Goal: Task Accomplishment & Management: Use online tool/utility

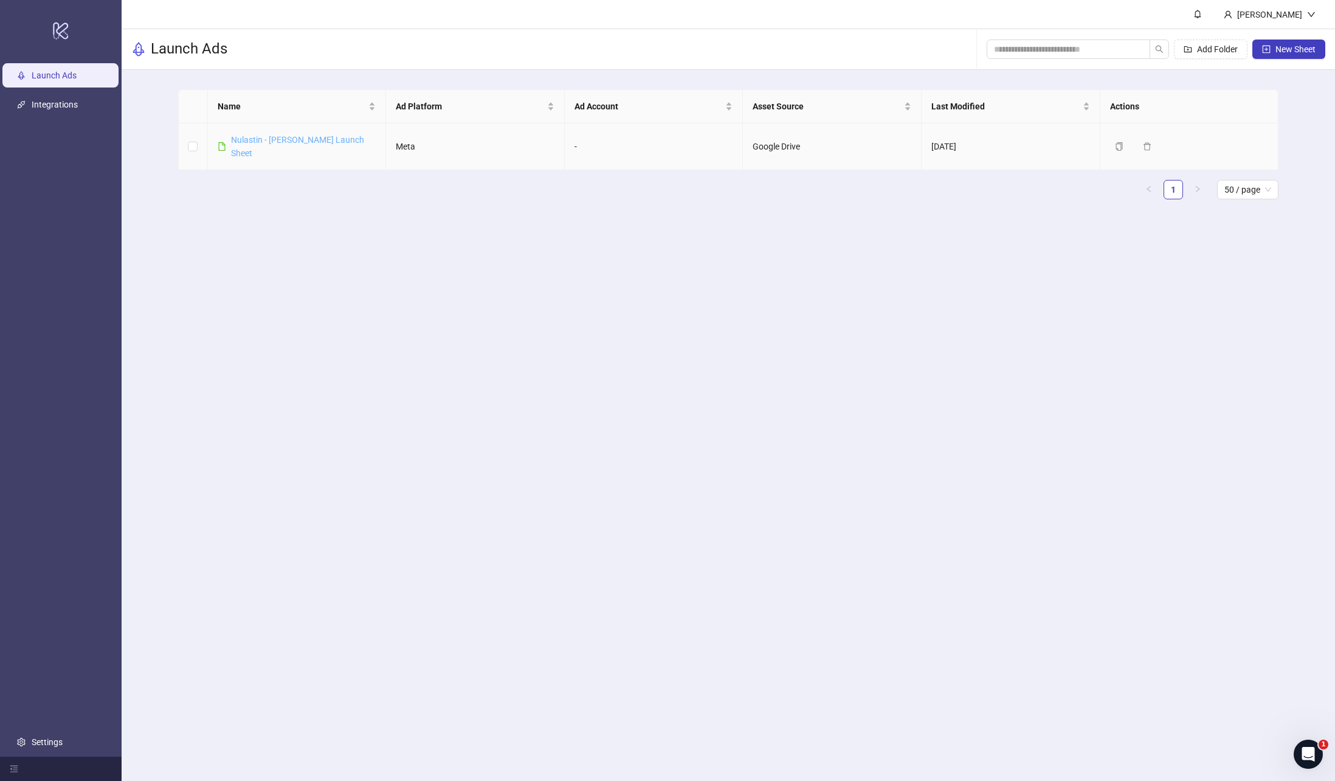
click at [264, 139] on link "Nulastin - [PERSON_NAME] Launch Sheet" at bounding box center [297, 146] width 133 height 23
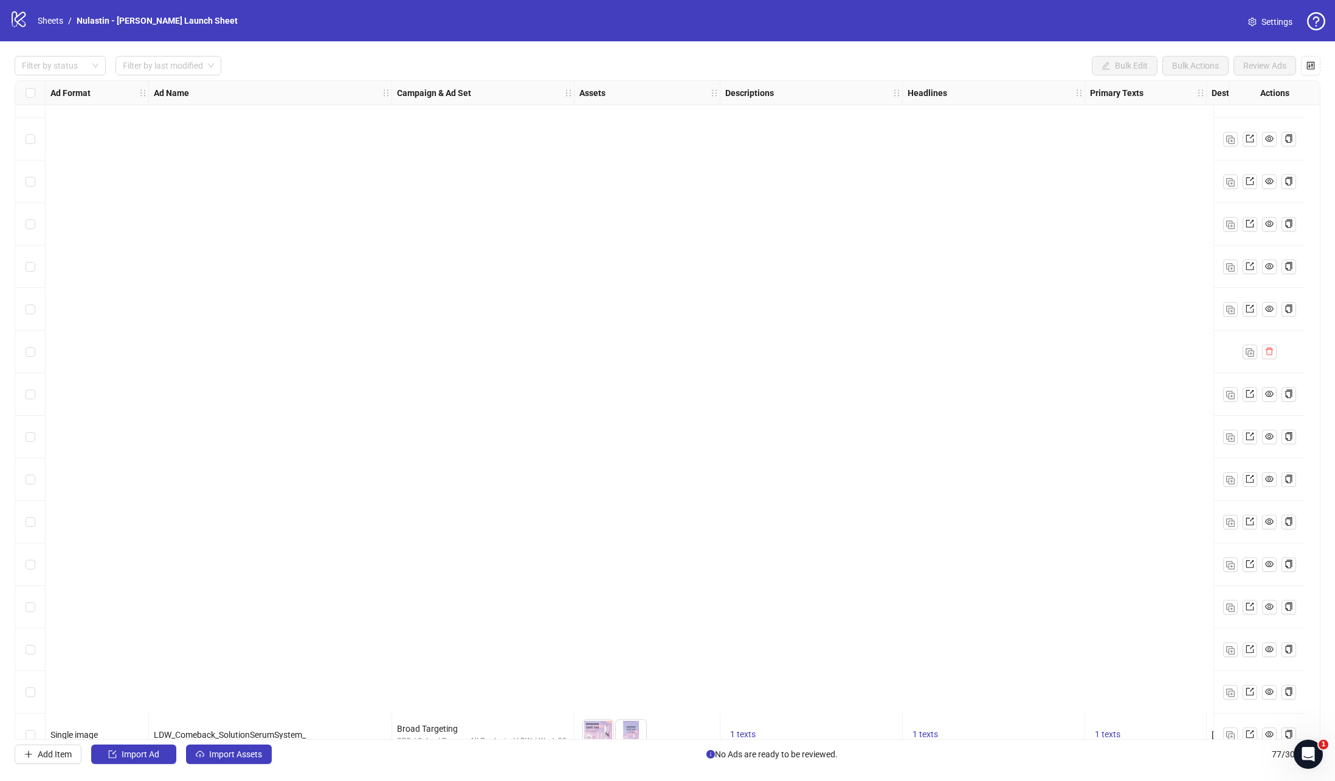
scroll to position [2648, 0]
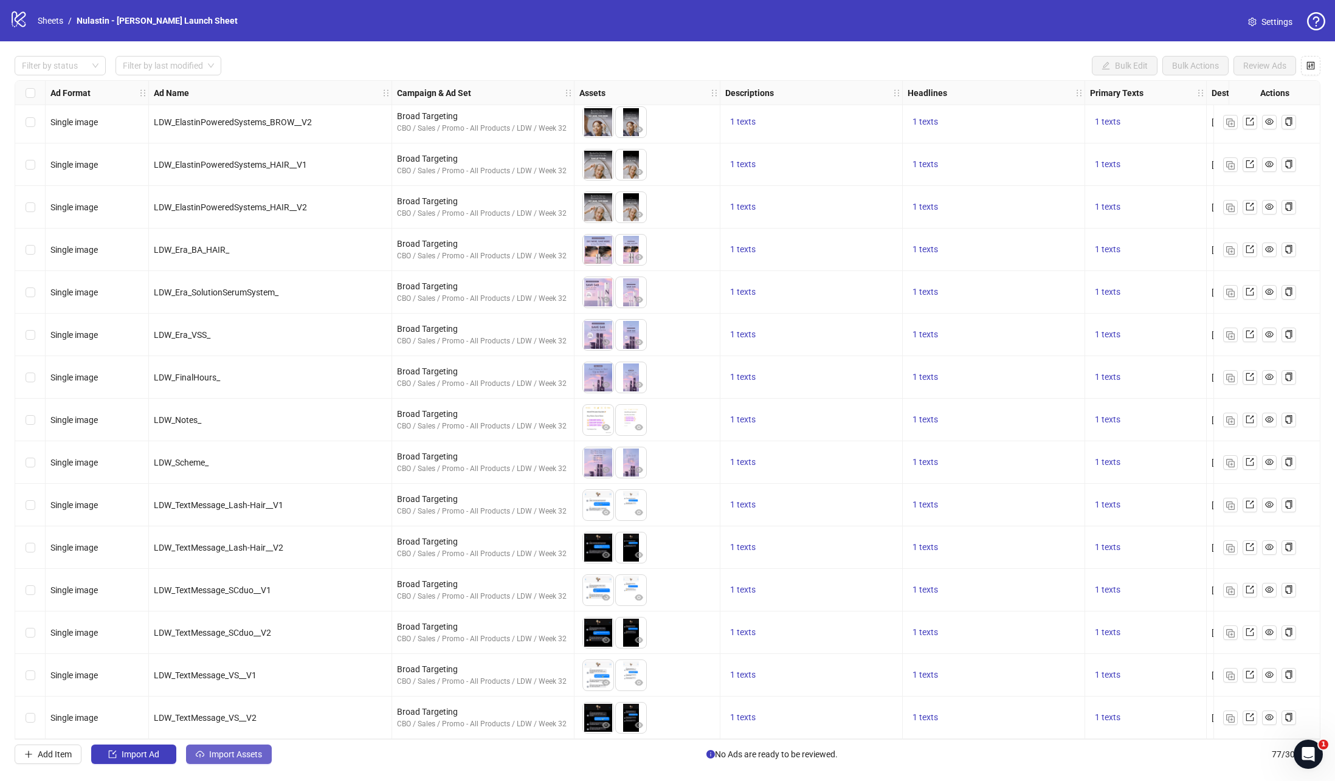
click at [204, 757] on icon "cloud-upload" at bounding box center [200, 754] width 9 height 9
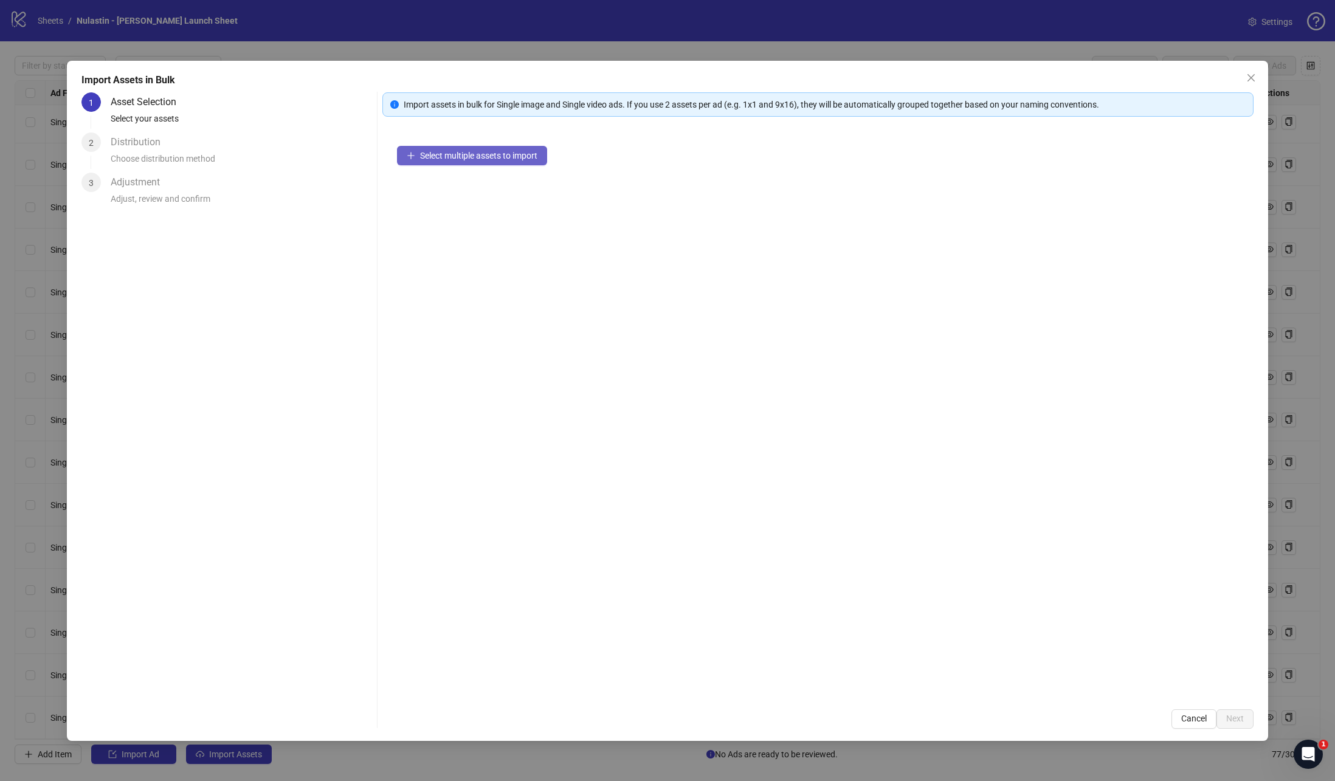
click at [467, 165] on button "Select multiple assets to import" at bounding box center [472, 155] width 150 height 19
click at [408, 164] on icon "collapsed" at bounding box center [410, 160] width 7 height 7
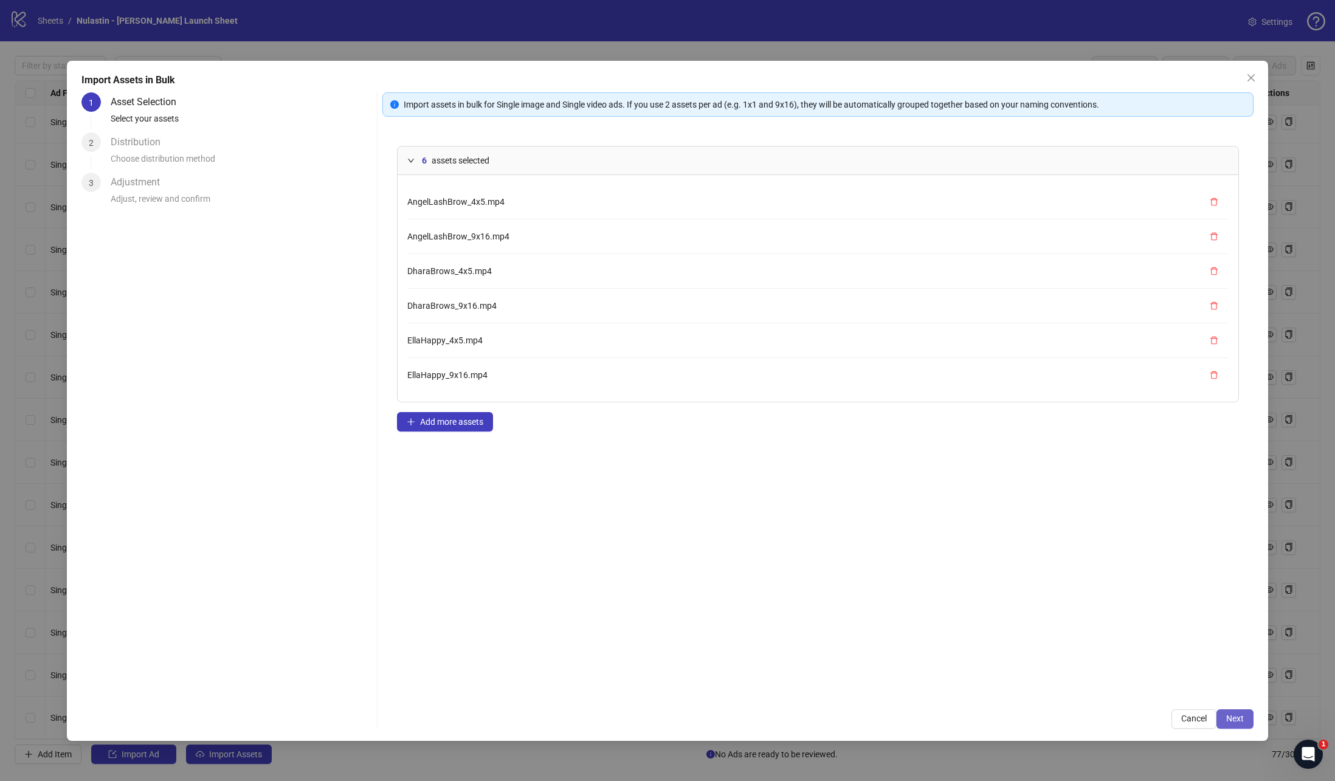
click at [1247, 721] on button "Next" at bounding box center [1234, 718] width 37 height 19
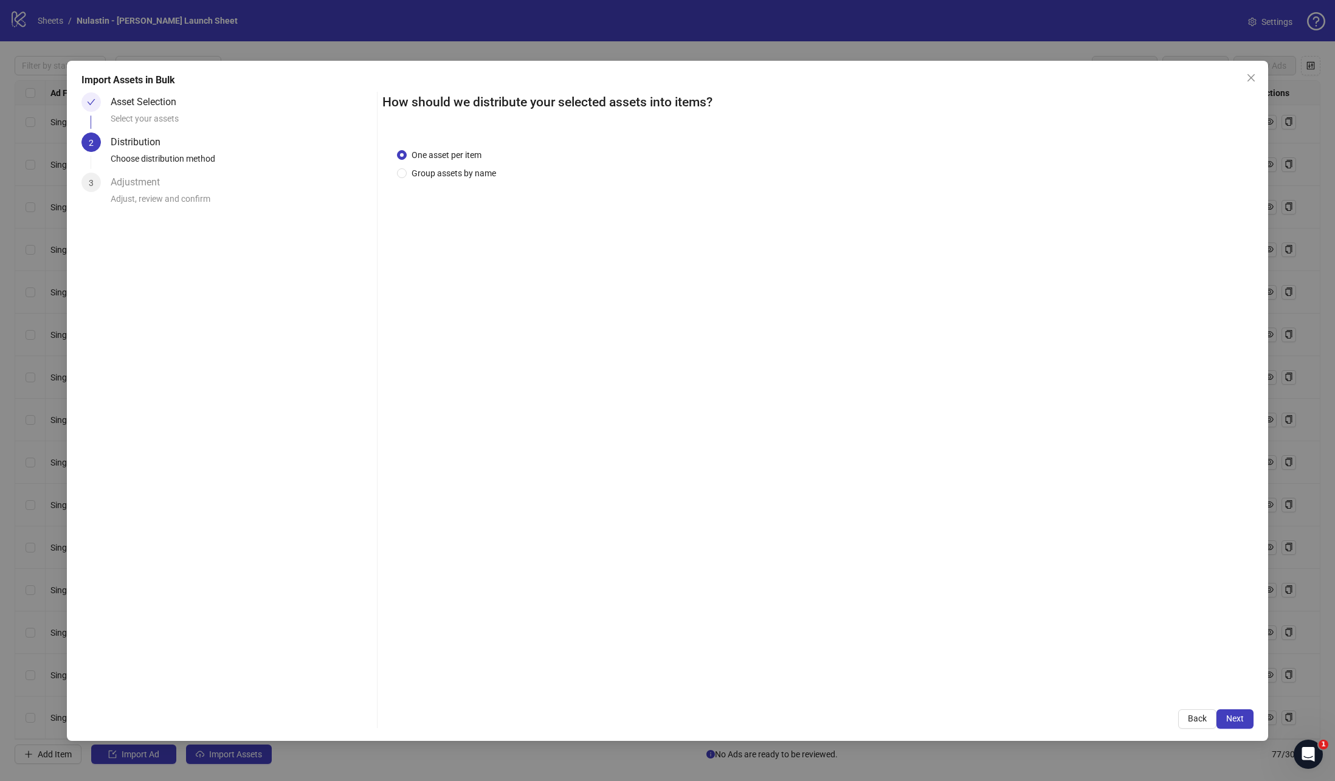
click at [449, 191] on div "One asset per item Group assets by name" at bounding box center [818, 414] width 872 height 561
click at [448, 176] on span "Group assets by name" at bounding box center [454, 173] width 94 height 13
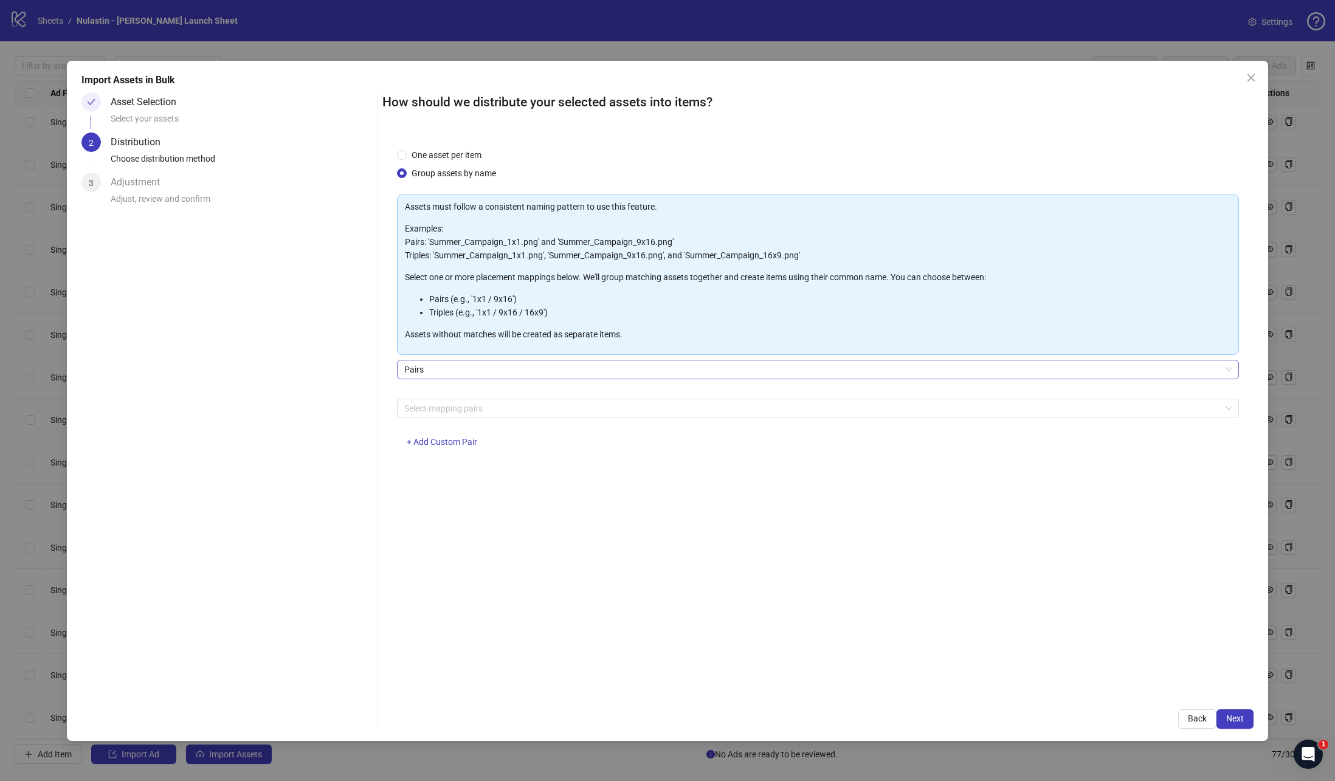
click at [518, 377] on span "Pairs" at bounding box center [818, 369] width 828 height 18
click at [461, 346] on div "Assets must follow a consistent naming pattern to use this feature. Examples: P…" at bounding box center [818, 275] width 827 height 150
click at [455, 407] on div at bounding box center [811, 408] width 825 height 17
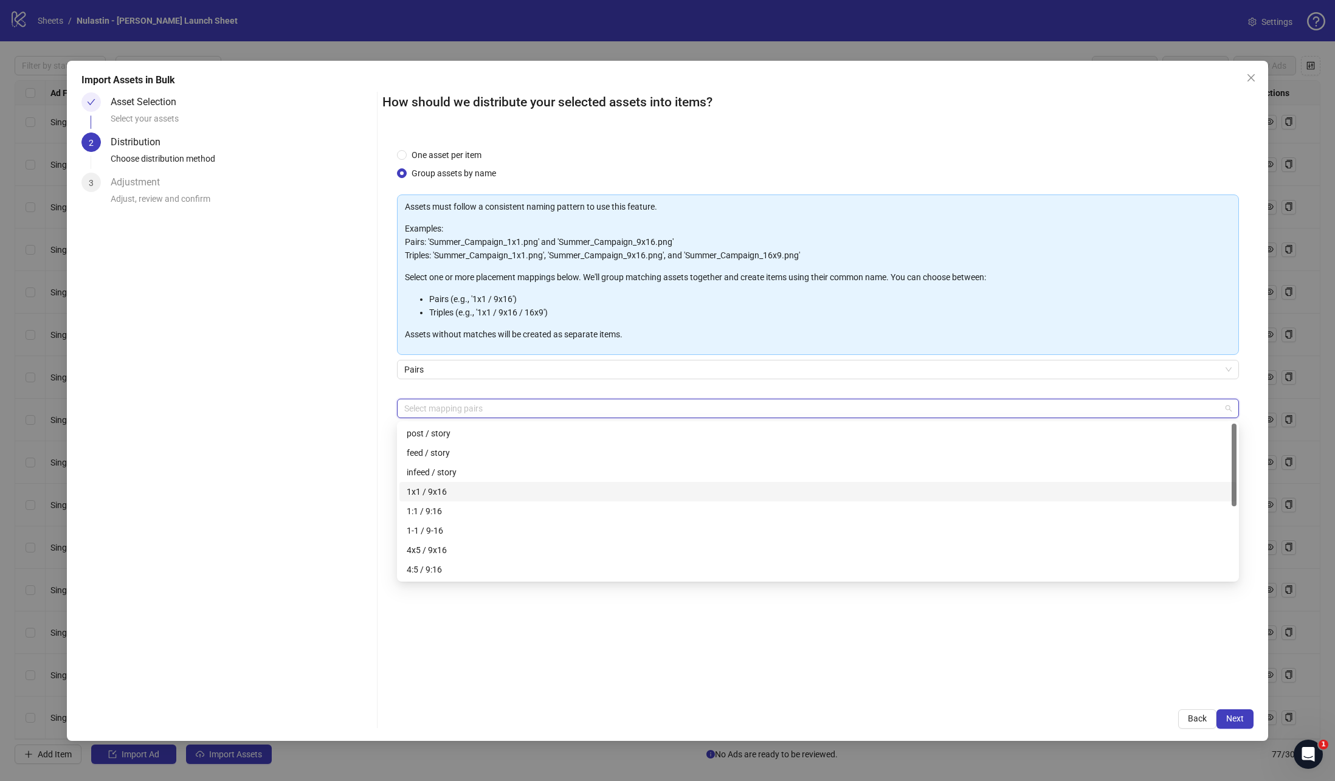
click at [451, 489] on div "1x1 / 9x16" at bounding box center [818, 491] width 822 height 13
click at [446, 543] on div "4x5 / 9x16" at bounding box center [818, 549] width 822 height 13
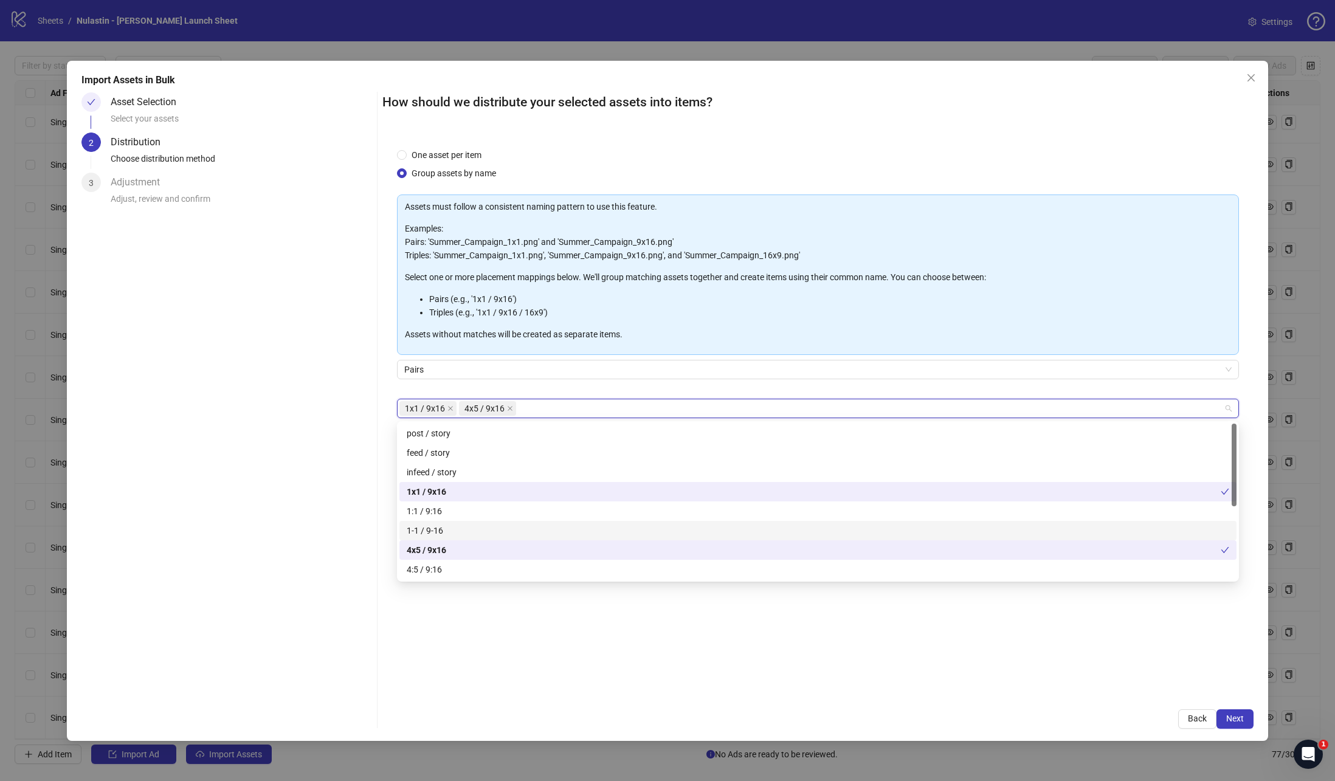
click at [311, 495] on div "Asset Selection Select your assets 2 Distribution Choose distribution method 3 …" at bounding box center [226, 410] width 291 height 636
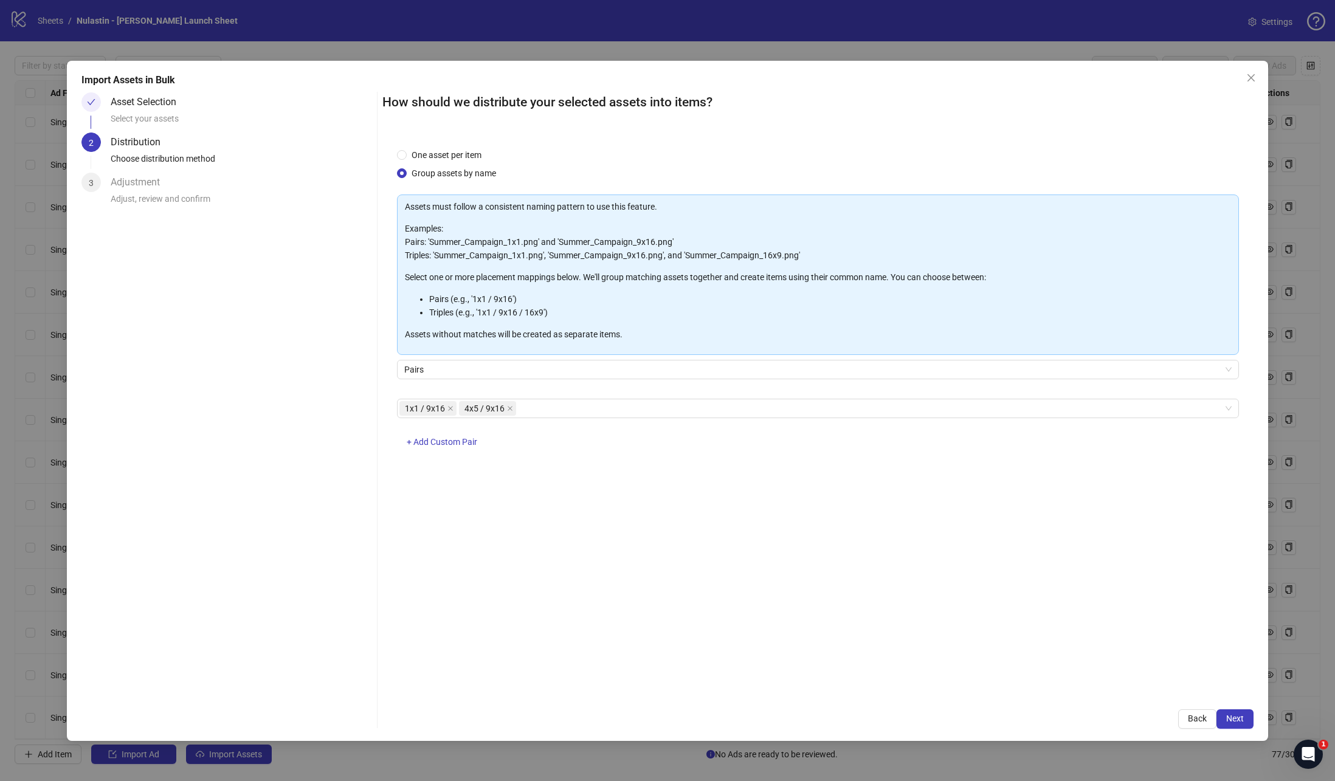
click at [1245, 732] on div "Import Assets in Bulk Asset Selection Select your assets 2 Distribution Choose …" at bounding box center [667, 401] width 1201 height 680
click at [1240, 718] on span "Next" at bounding box center [1235, 719] width 18 height 10
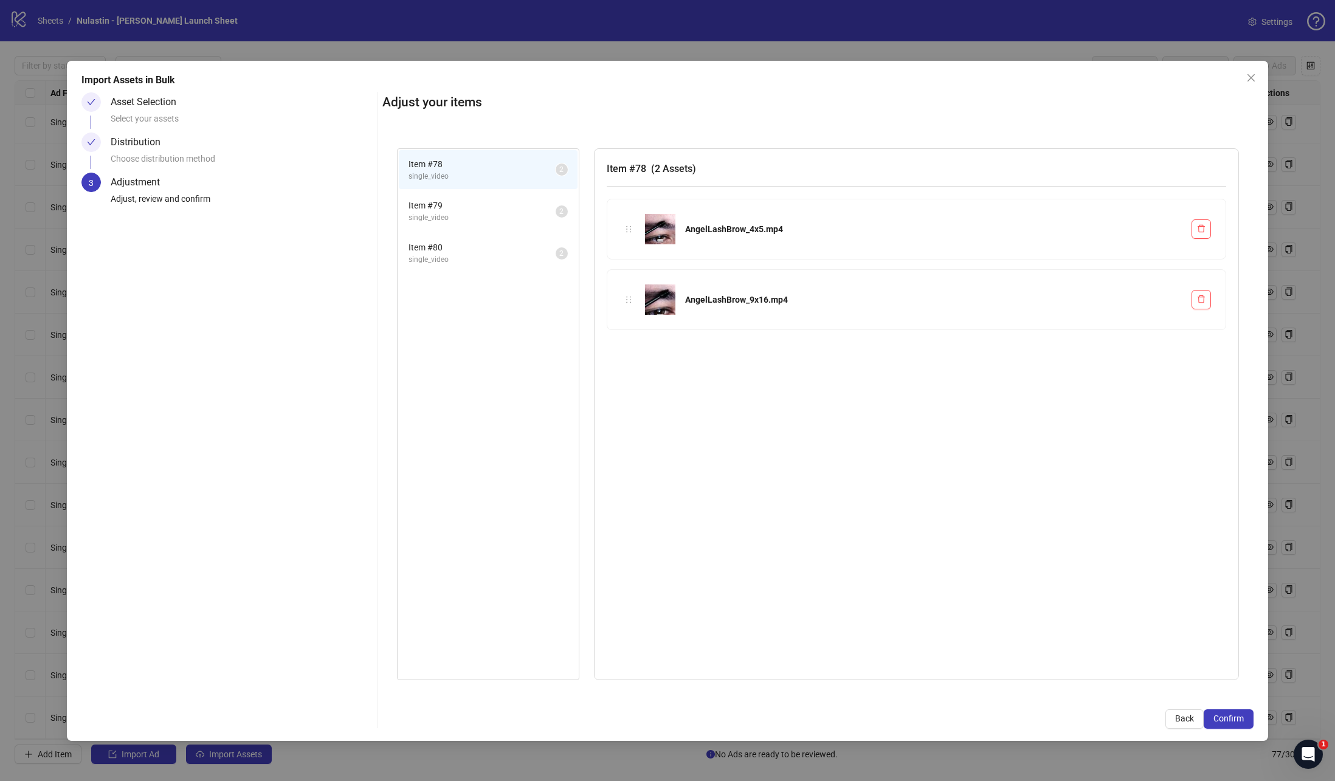
click at [439, 201] on span "Item # 79" at bounding box center [481, 205] width 147 height 13
click at [439, 246] on span "Item # 80" at bounding box center [481, 247] width 147 height 13
click at [439, 199] on span "Item # 79" at bounding box center [481, 205] width 147 height 13
click at [471, 168] on span "Item # 78" at bounding box center [481, 163] width 147 height 13
click at [480, 208] on span "Item # 79" at bounding box center [481, 205] width 147 height 13
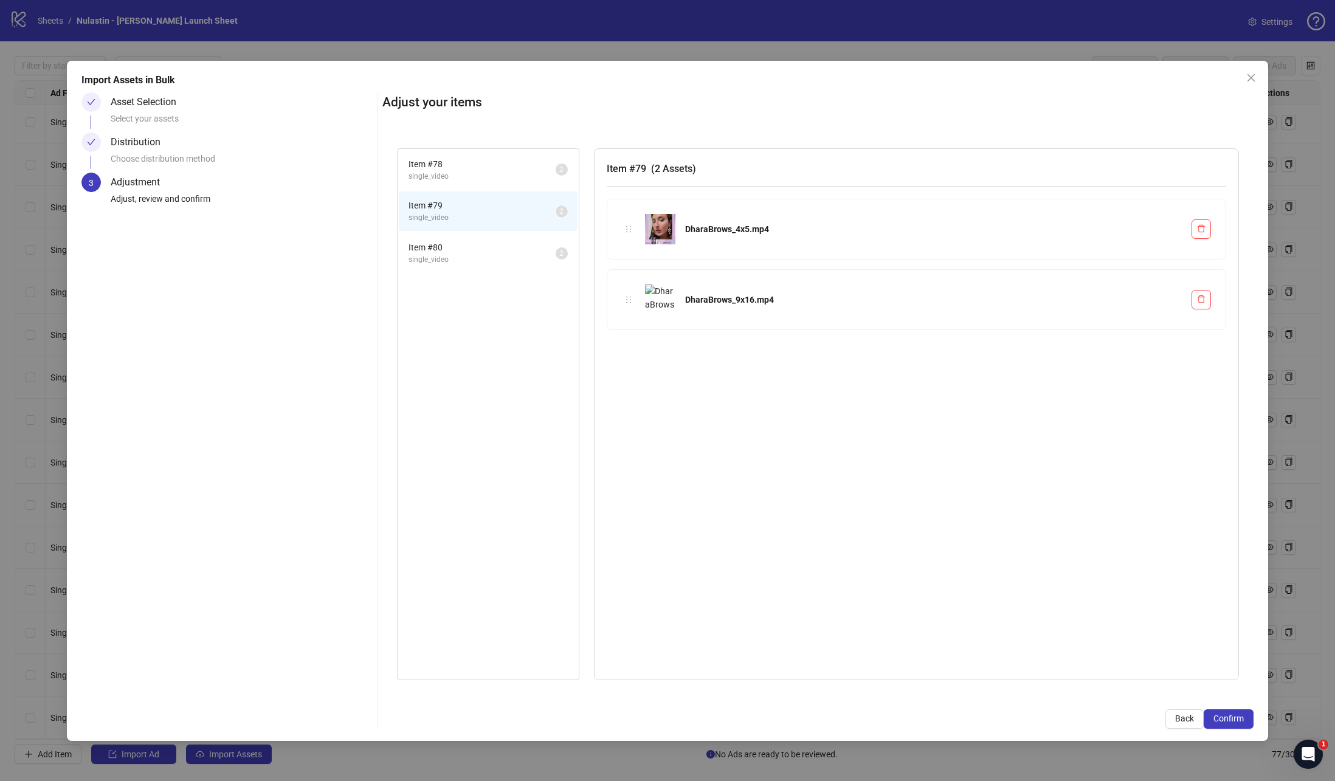
click at [436, 272] on div "Item # 78 single_video 2 Item # 79 single_video 2 Item # 80 single_video 2" at bounding box center [488, 414] width 182 height 532
click at [436, 263] on span "single_video" at bounding box center [481, 260] width 147 height 12
click at [436, 204] on span "Item # 79" at bounding box center [481, 205] width 147 height 13
click at [744, 296] on div "DharaBrows_9x16.mp4" at bounding box center [933, 299] width 497 height 13
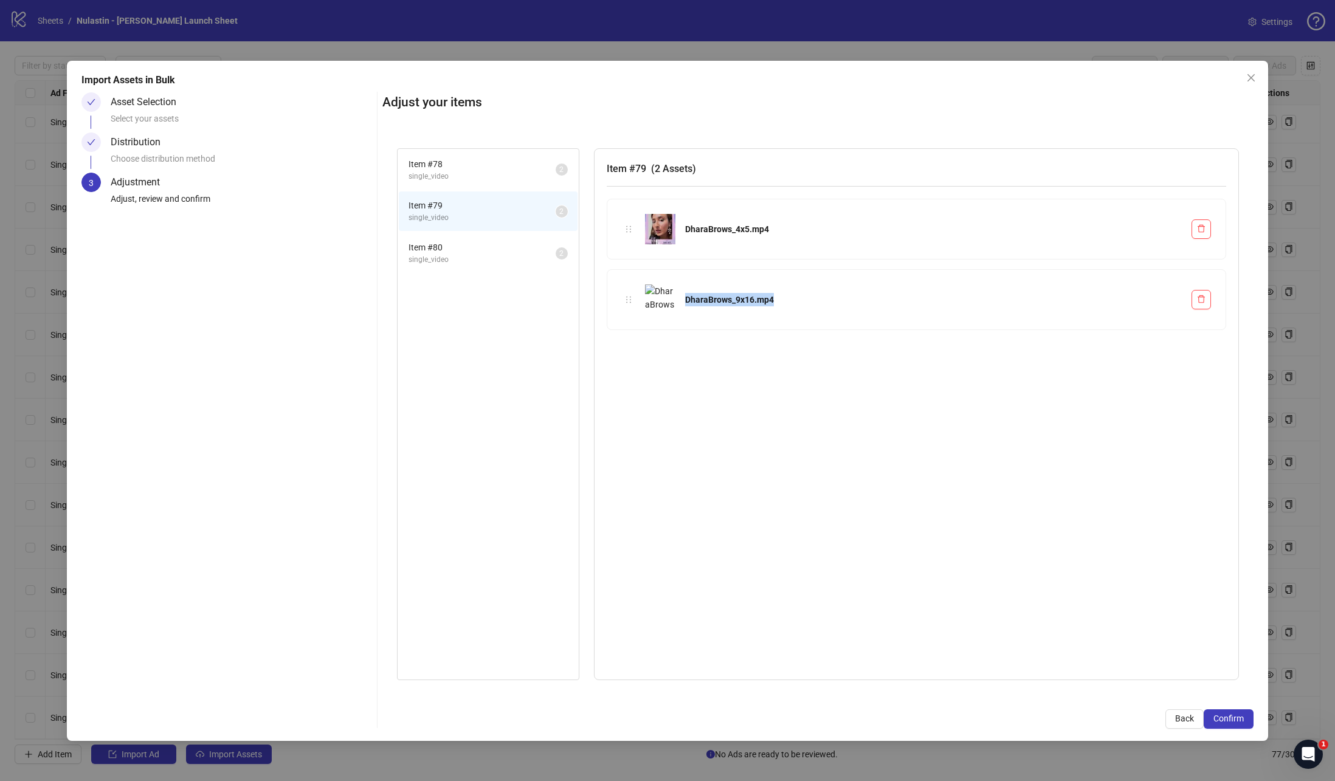
click at [744, 296] on div "DharaBrows_9x16.mp4" at bounding box center [933, 299] width 497 height 13
copy div "DharaBrows_9x16.mp4 To pick up a draggable item, press the space bar. While dra…"
click at [867, 284] on div "DharaBrows_9x16.mp4" at bounding box center [916, 300] width 619 height 60
click at [1193, 290] on button "button" at bounding box center [1200, 299] width 19 height 19
click at [1199, 298] on icon "delete" at bounding box center [1201, 299] width 9 height 9
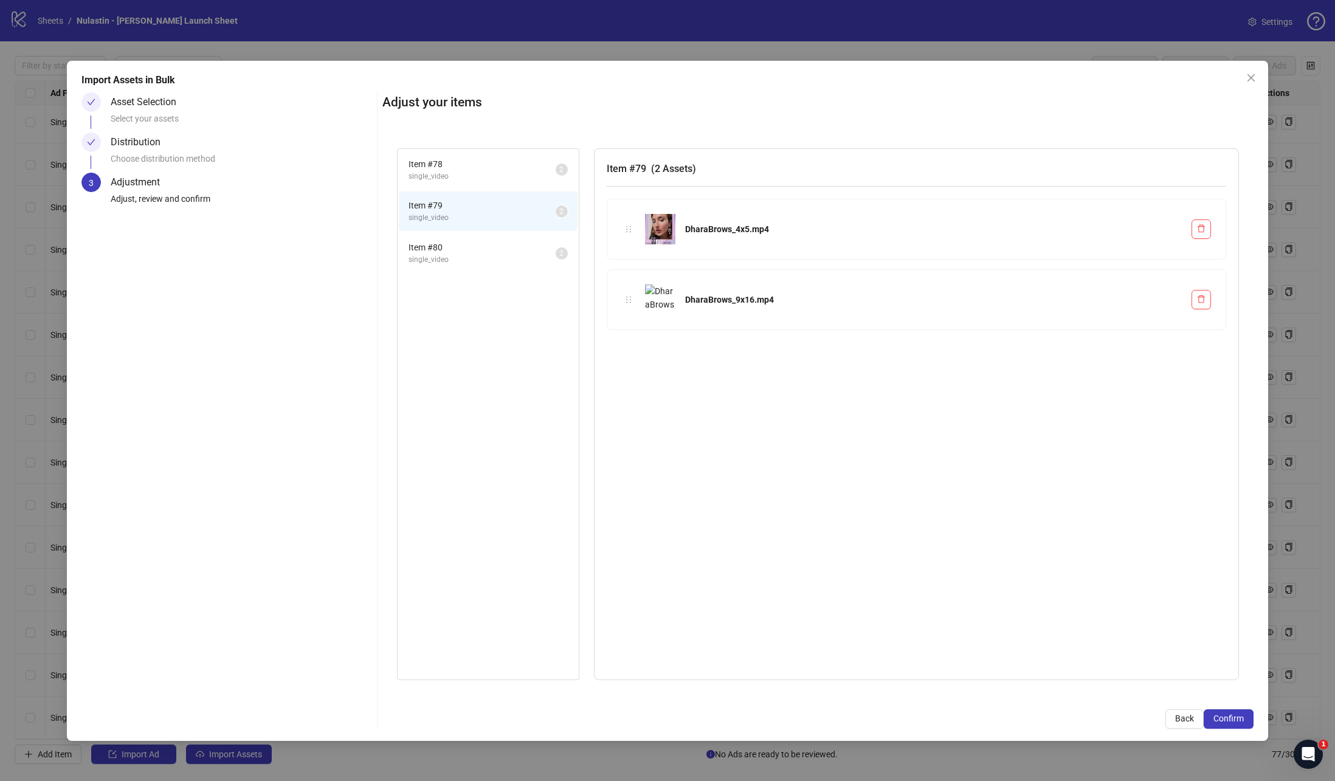
click at [673, 322] on div "DharaBrows_9x16.mp4" at bounding box center [916, 300] width 619 height 60
click at [455, 262] on span "single_video" at bounding box center [481, 260] width 147 height 12
click at [442, 207] on span "Item # 79" at bounding box center [481, 205] width 147 height 13
click at [446, 174] on span "single_video" at bounding box center [481, 177] width 147 height 12
click at [1242, 721] on span "Confirm" at bounding box center [1228, 719] width 30 height 10
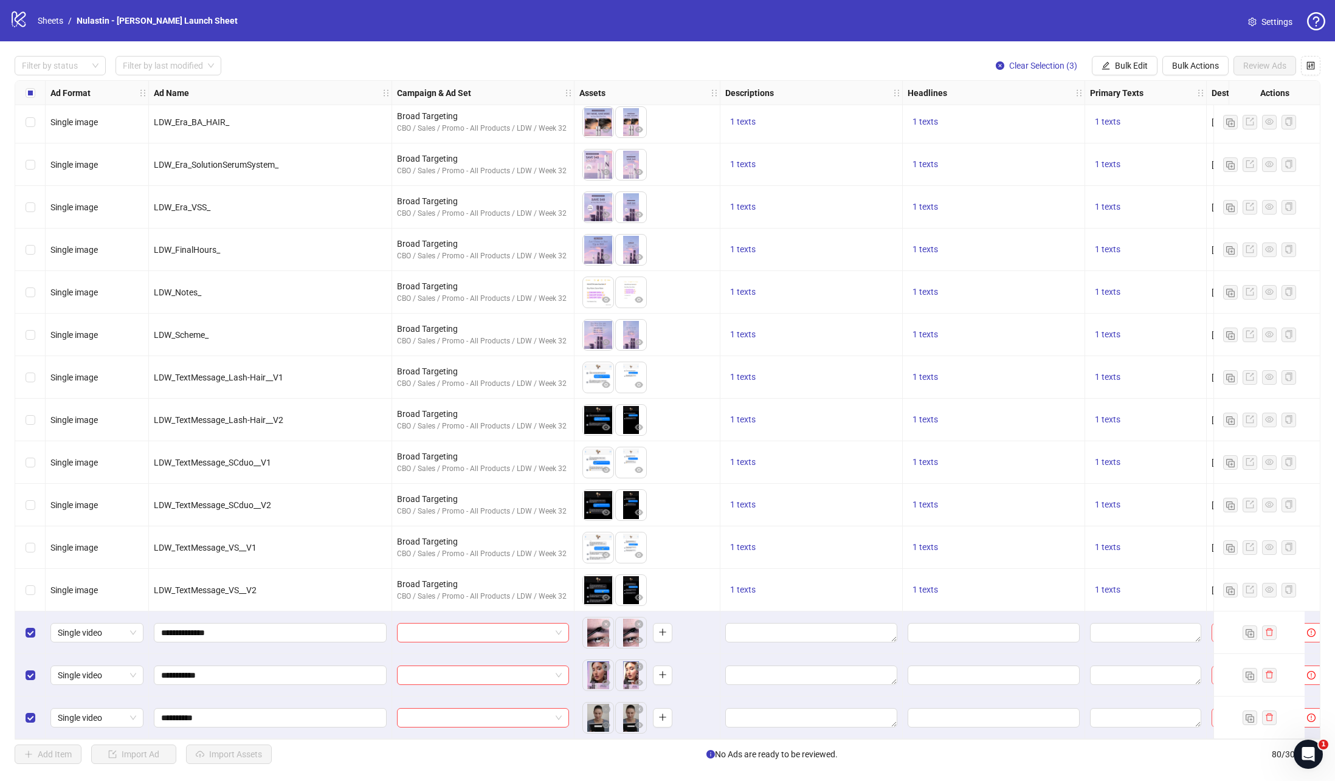
scroll to position [2775, 0]
click at [450, 625] on input "search" at bounding box center [477, 633] width 146 height 18
type input "*******"
click at [470, 613] on div "Broad Targeting CBO / Sales / Promo - All Products / LDW / Week 32" at bounding box center [482, 597] width 167 height 31
click at [465, 666] on input "search" at bounding box center [477, 675] width 146 height 18
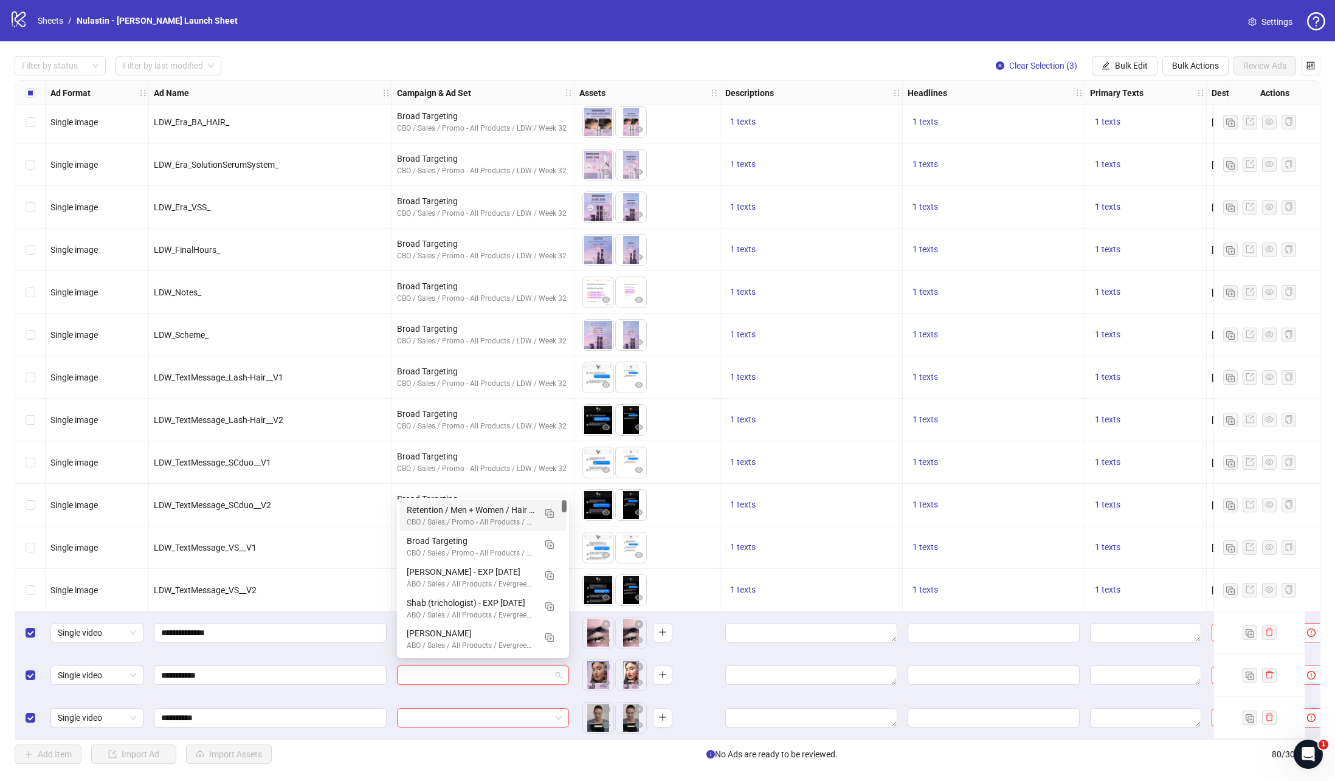
type input "*"
click at [453, 545] on div "Created: [DATE]" at bounding box center [461, 549] width 119 height 12
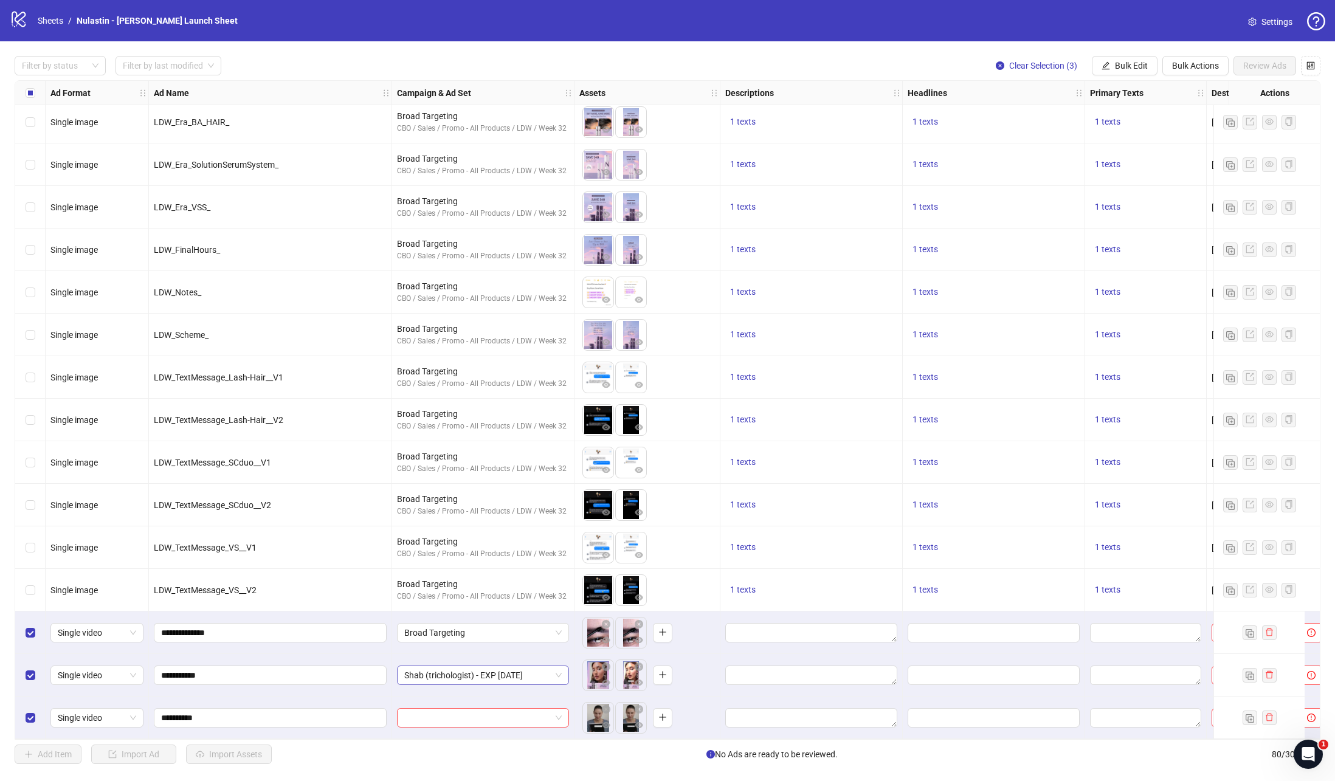
click at [455, 667] on span "Shab (trichologist) - EXP [DATE]" at bounding box center [482, 675] width 157 height 18
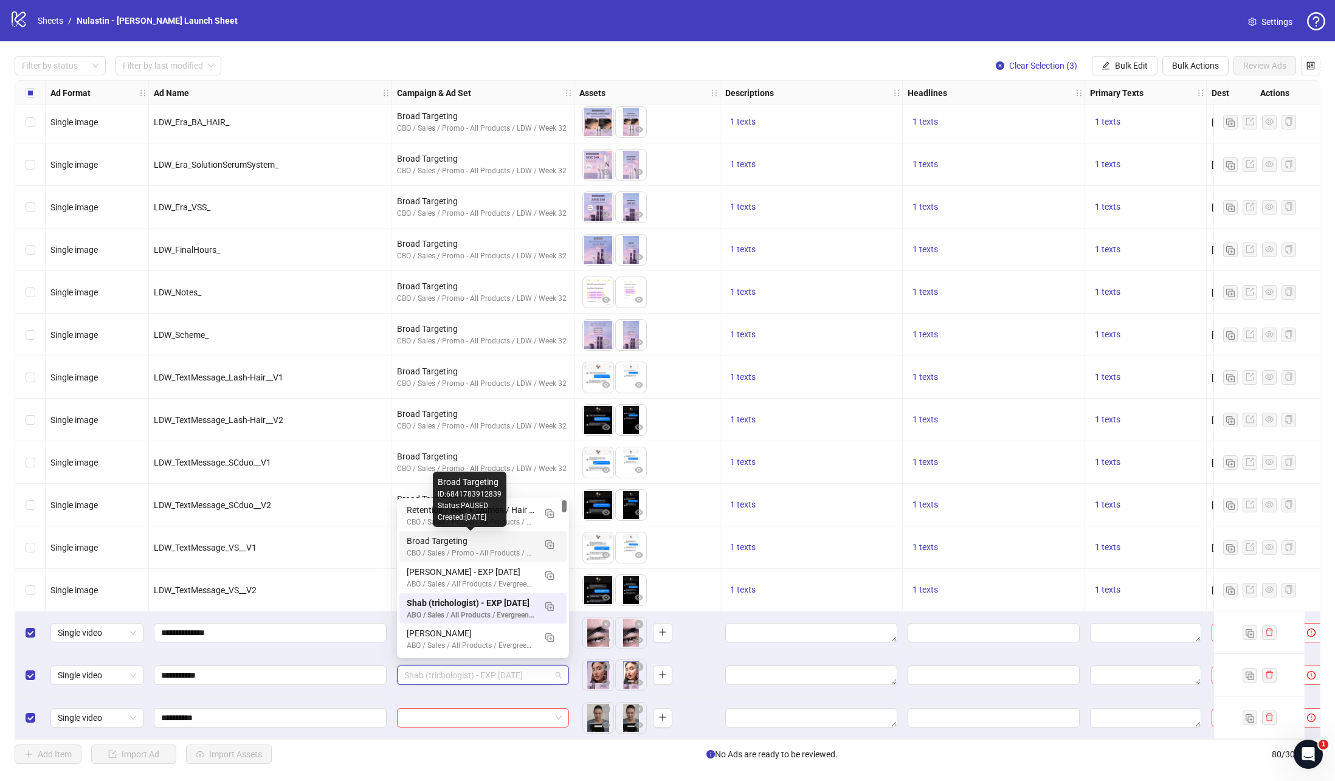
click at [427, 541] on div "Broad Targeting" at bounding box center [471, 540] width 128 height 13
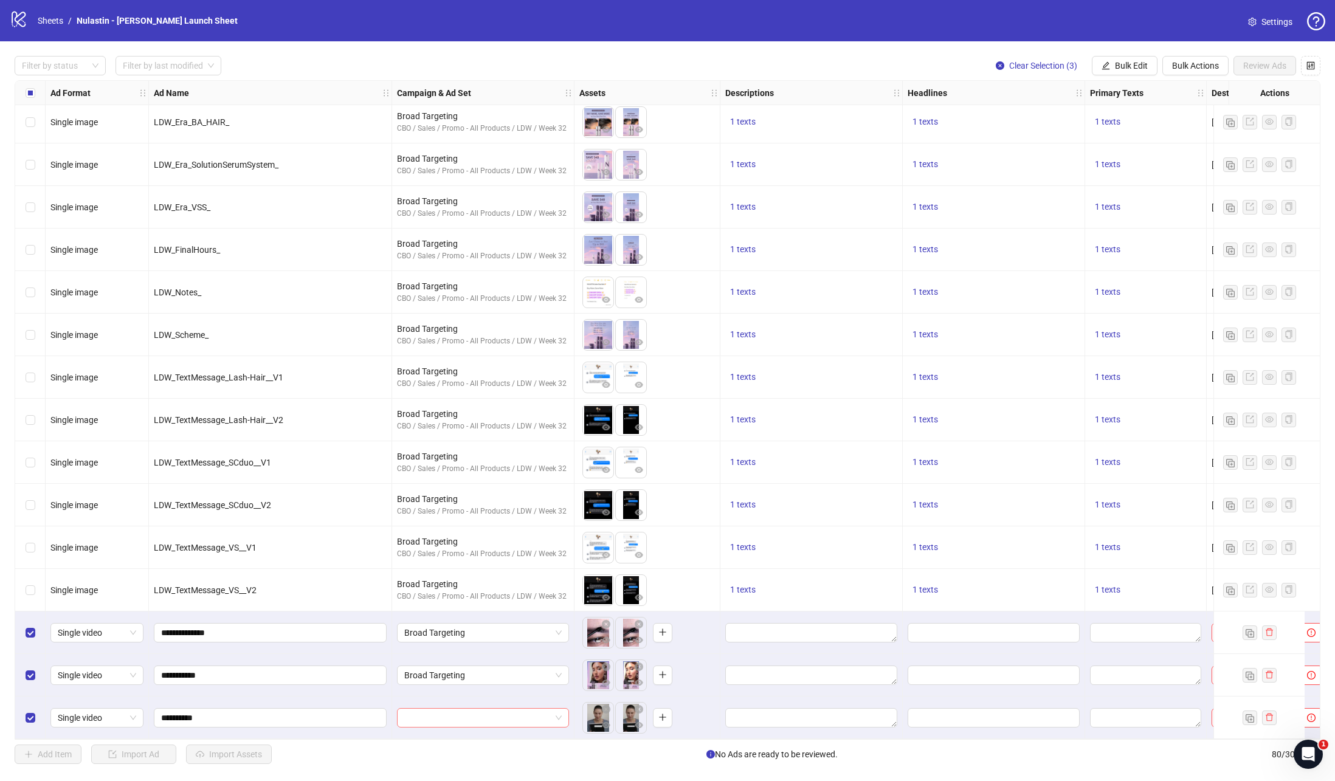
click at [447, 718] on input "search" at bounding box center [477, 718] width 146 height 18
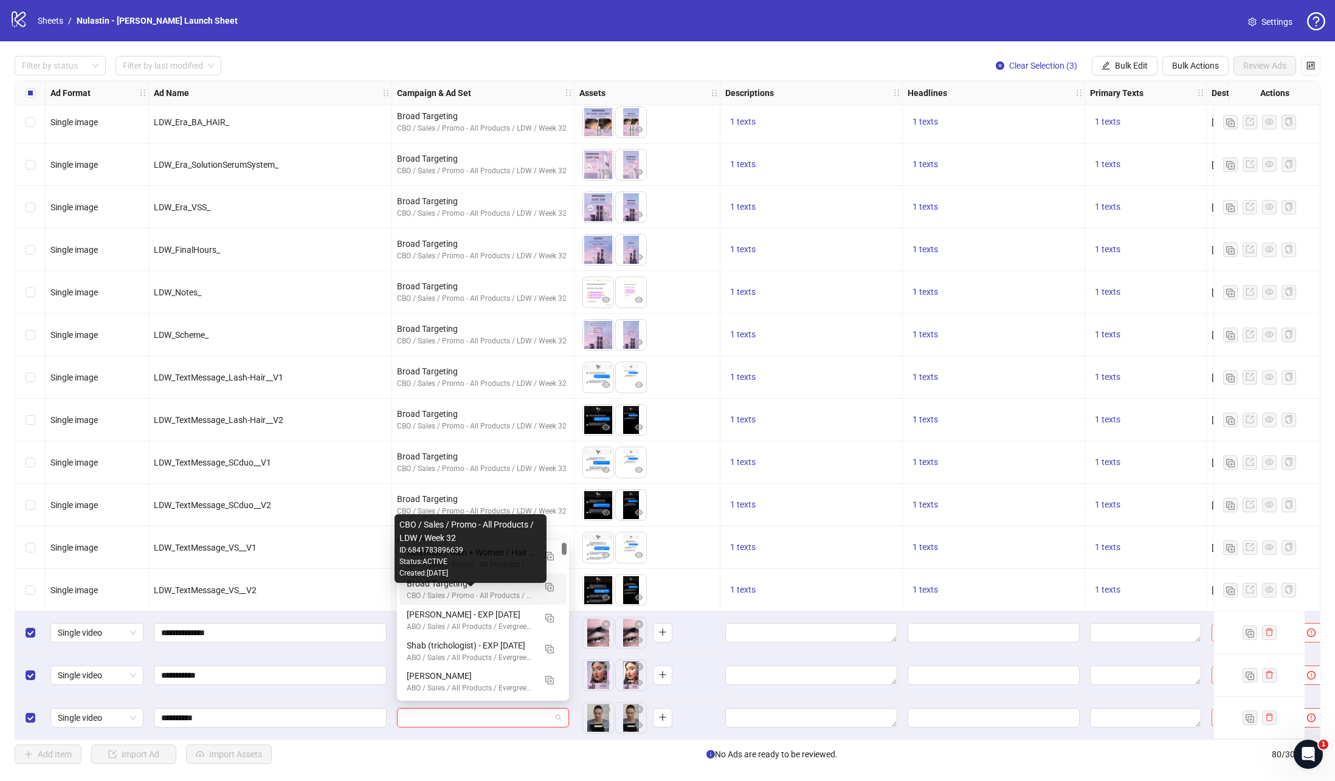
click at [441, 591] on div "CBO / Sales / Promo - All Products / LDW / Week 32" at bounding box center [471, 596] width 128 height 12
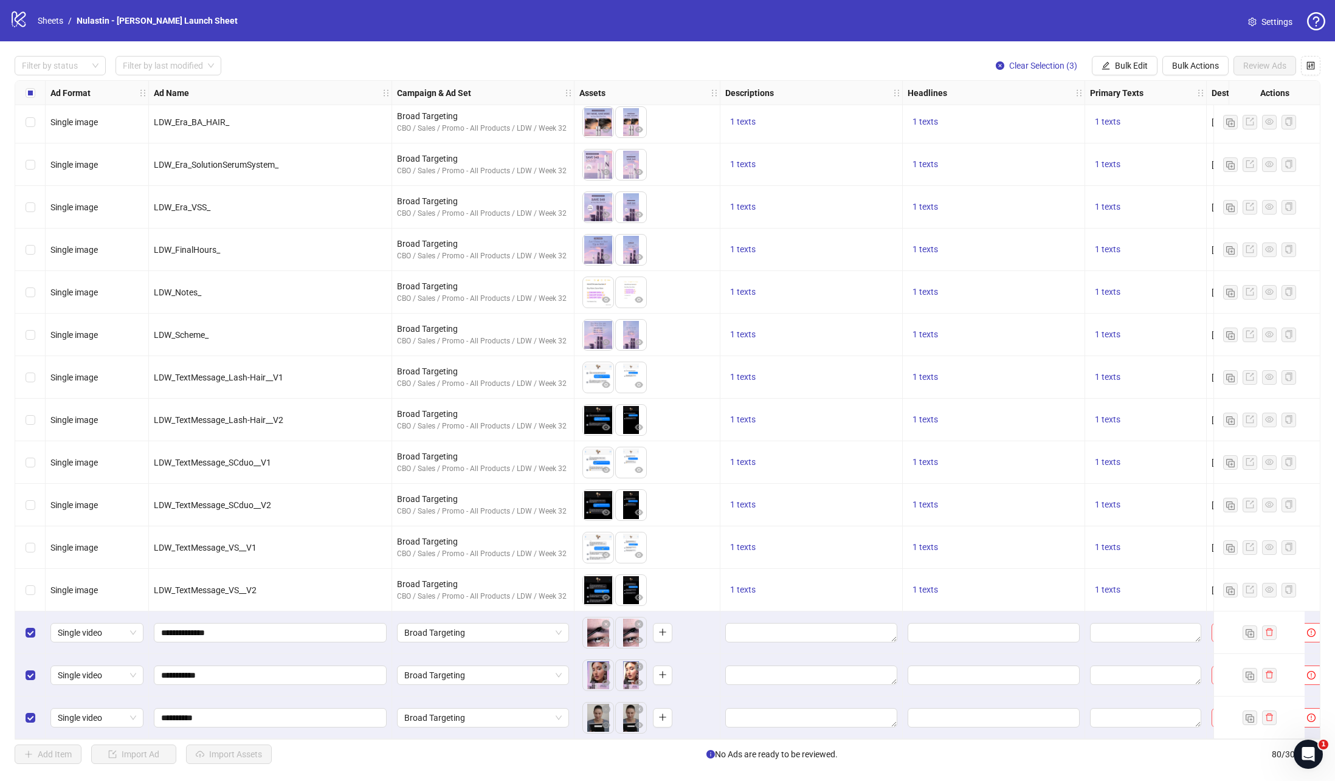
click at [710, 674] on div "To pick up a draggable item, press the space bar. While dragging, use the arrow…" at bounding box center [647, 675] width 136 height 38
click at [737, 623] on textarea "Edit values" at bounding box center [811, 632] width 172 height 19
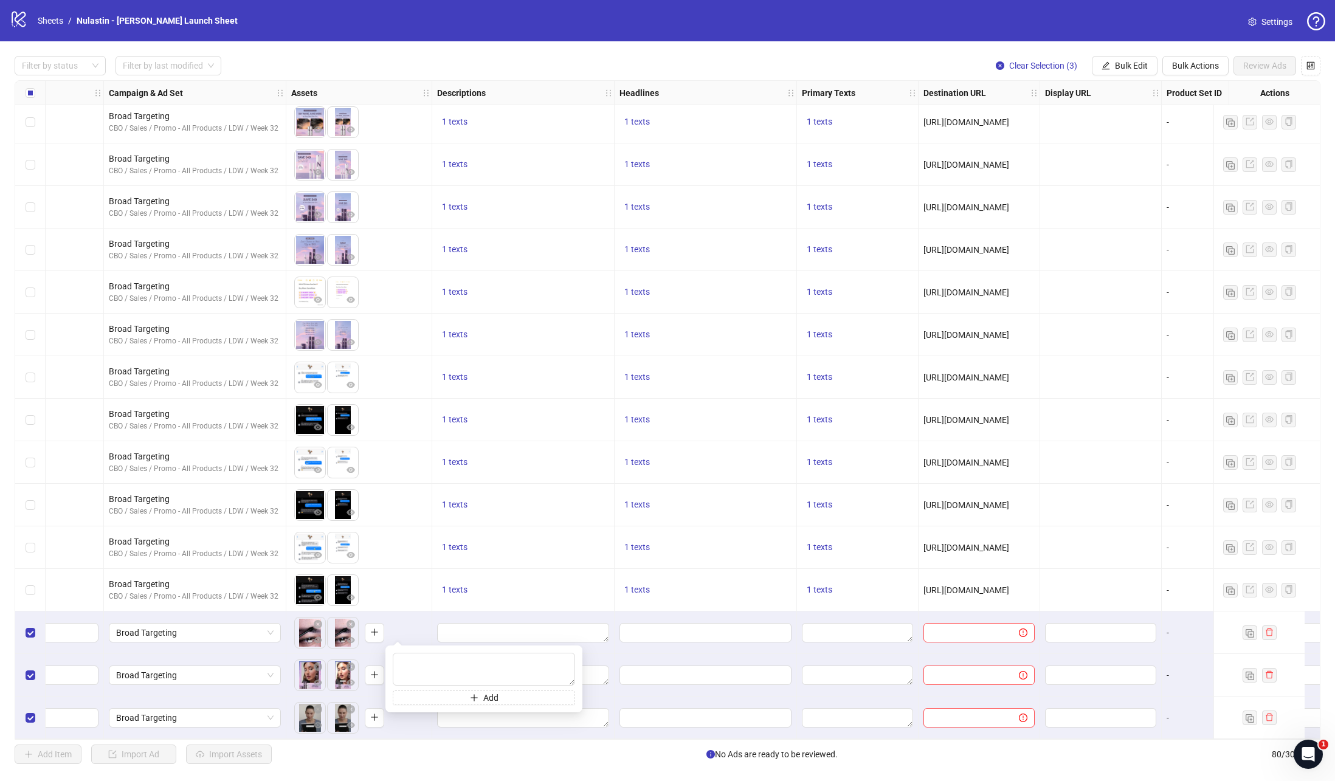
scroll to position [2775, 340]
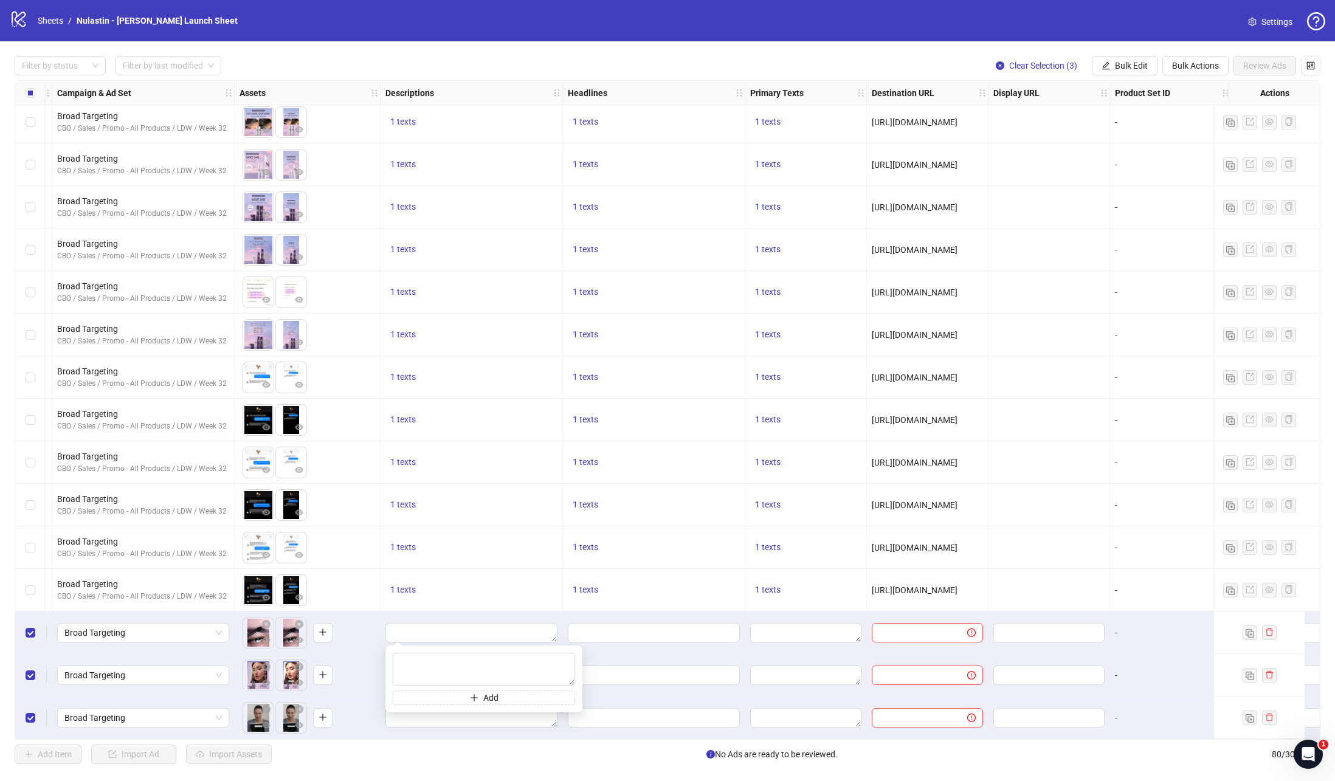
click at [925, 543] on span "[URL][DOMAIN_NAME]" at bounding box center [915, 548] width 86 height 10
click at [1137, 62] on span "Bulk Edit" at bounding box center [1131, 66] width 33 height 10
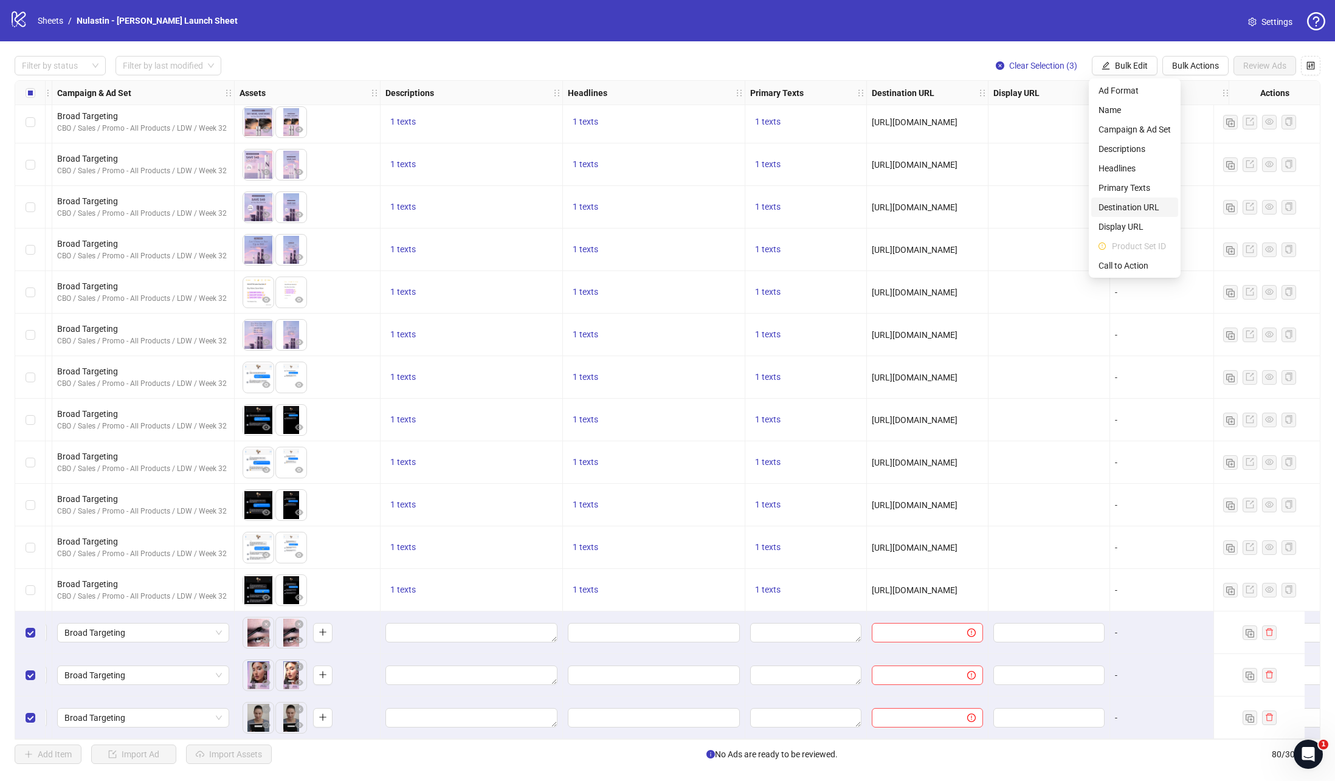
click at [1125, 212] on span "Destination URL" at bounding box center [1134, 207] width 72 height 13
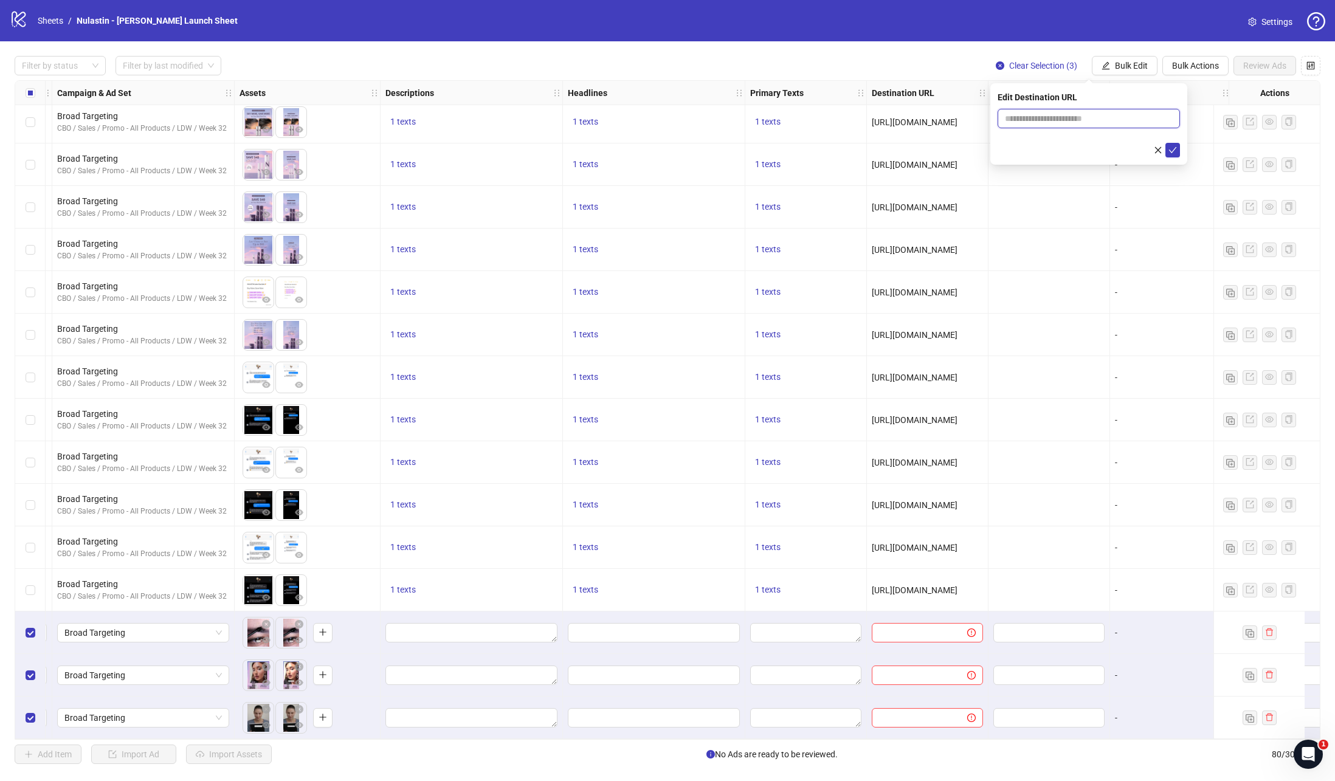
click at [1042, 116] on input "text" at bounding box center [1084, 118] width 158 height 13
paste input "**********"
type input "**********"
click at [1169, 146] on icon "check" at bounding box center [1172, 150] width 9 height 9
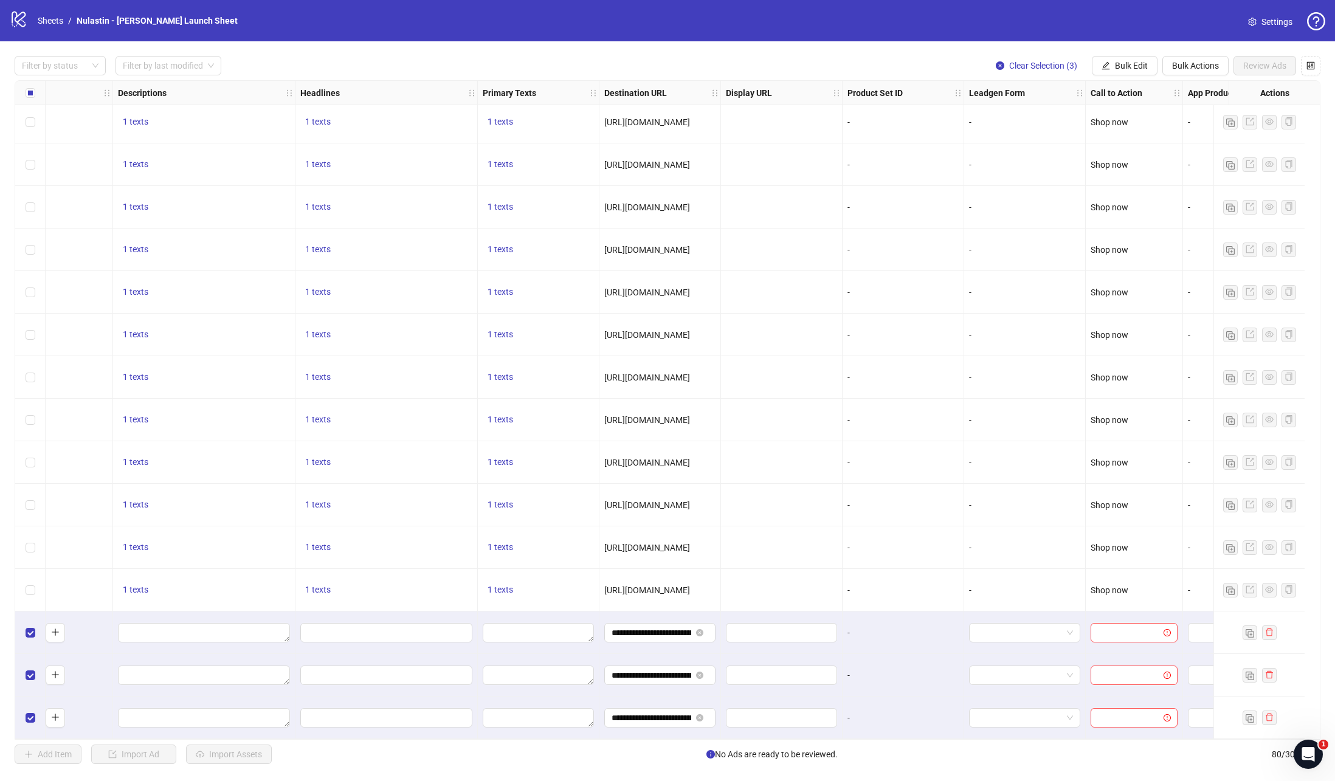
scroll to position [2775, 698]
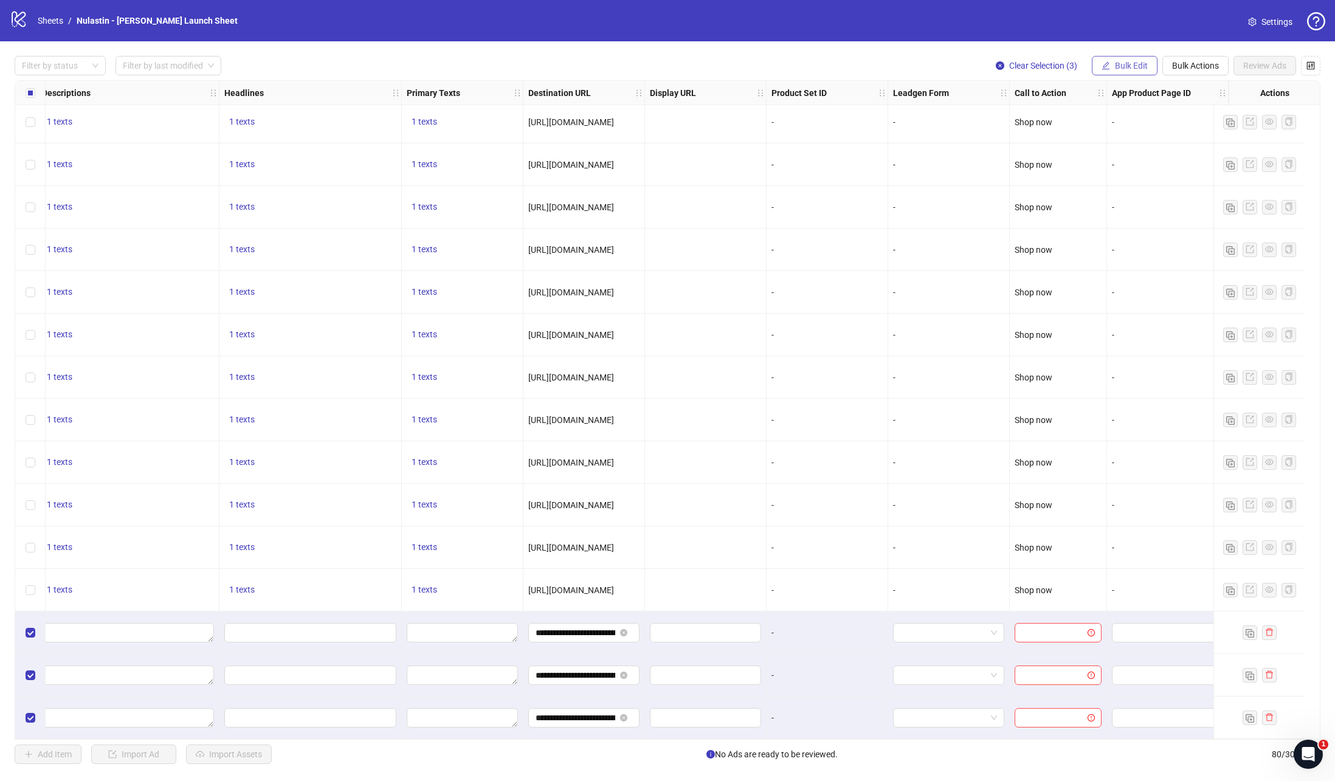
click at [1115, 67] on span "Bulk Edit" at bounding box center [1131, 66] width 33 height 10
click at [1126, 253] on li "Product Set ID" at bounding box center [1134, 245] width 87 height 19
click at [1126, 259] on span "Call to Action" at bounding box center [1134, 265] width 72 height 13
click at [1051, 122] on input "search" at bounding box center [1083, 118] width 157 height 18
type input "****"
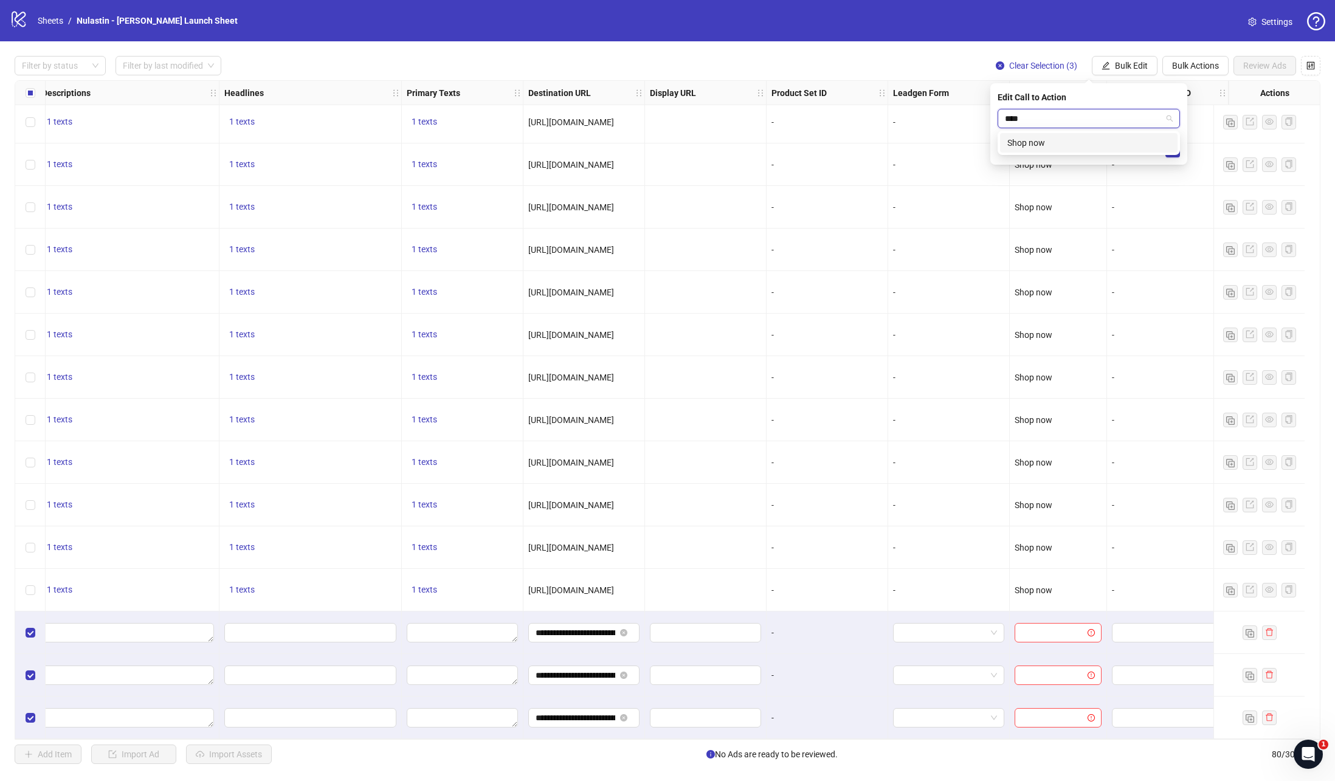
click at [1026, 141] on div "Shop now" at bounding box center [1088, 142] width 163 height 13
click at [1174, 148] on icon "check" at bounding box center [1172, 150] width 9 height 9
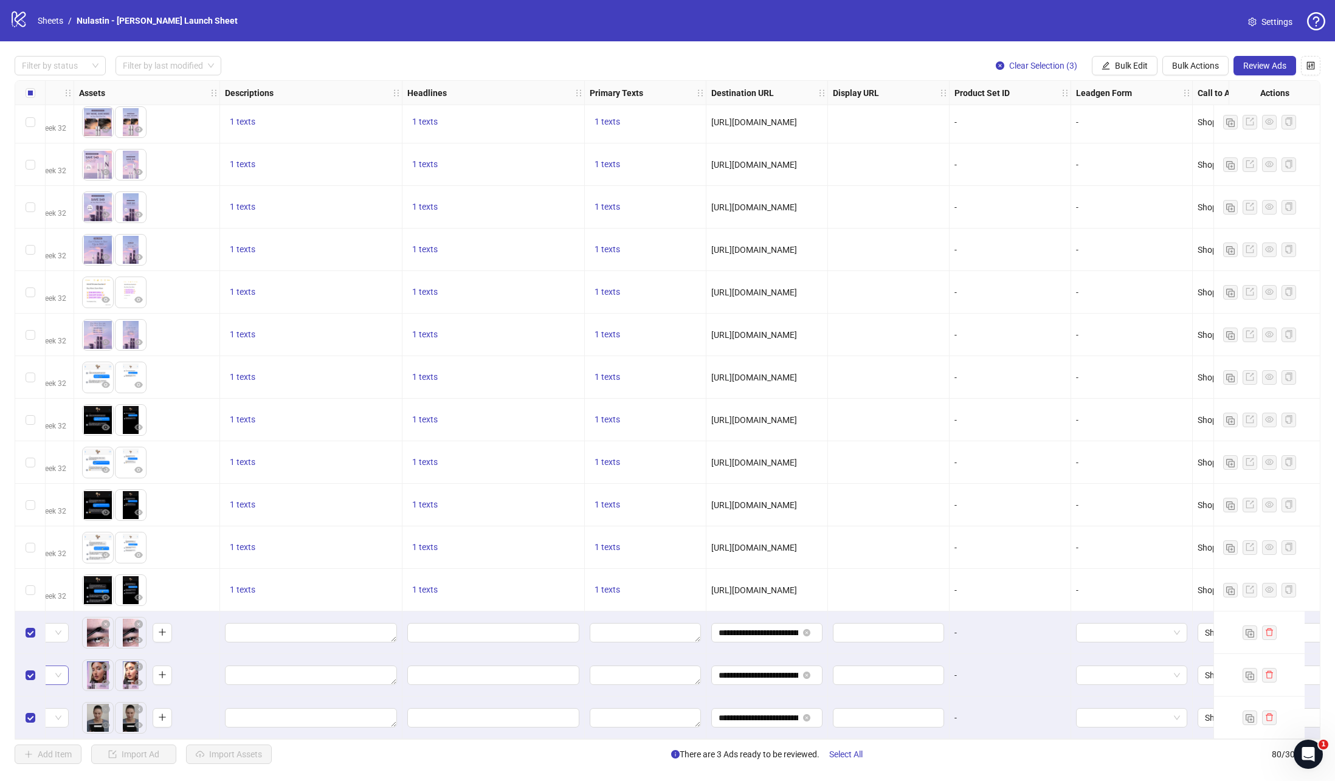
scroll to position [2775, 0]
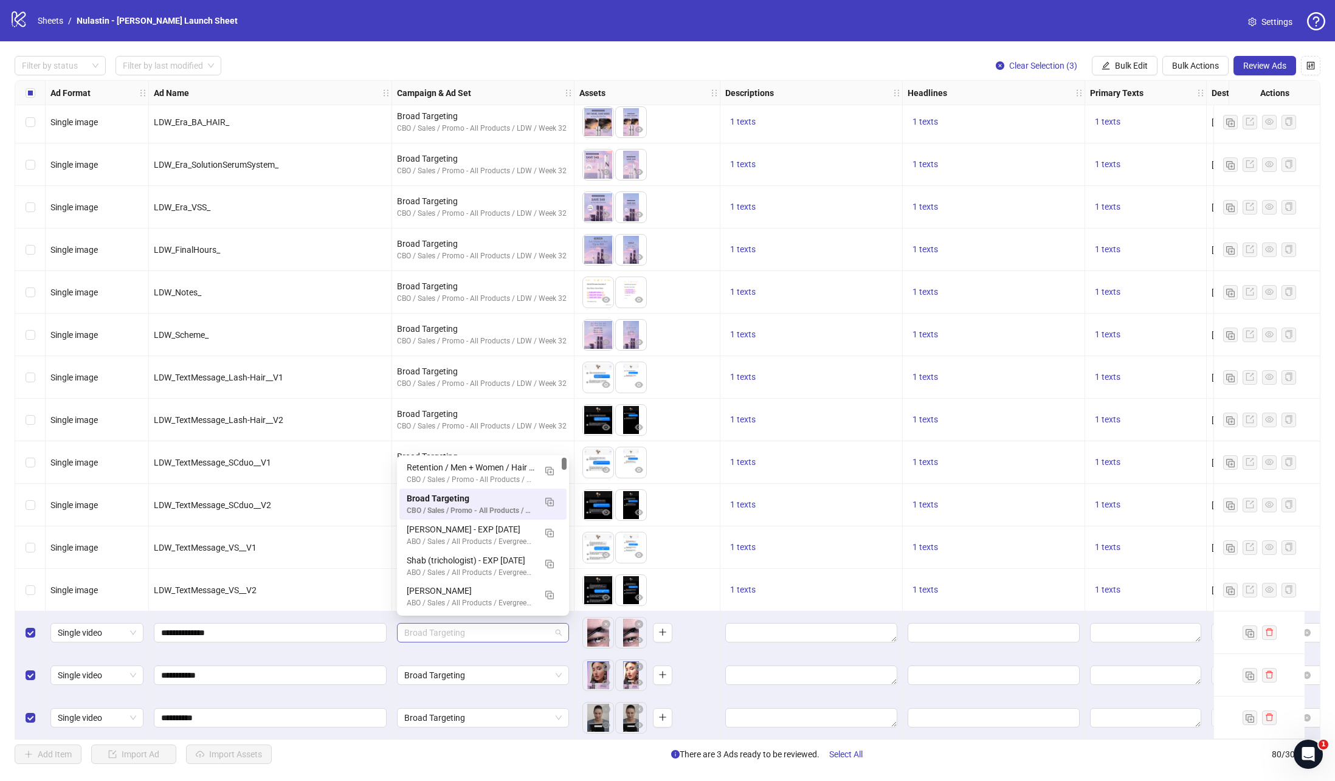
click at [511, 636] on span "Broad Targeting" at bounding box center [482, 633] width 157 height 18
click at [549, 501] on img "button" at bounding box center [549, 502] width 9 height 9
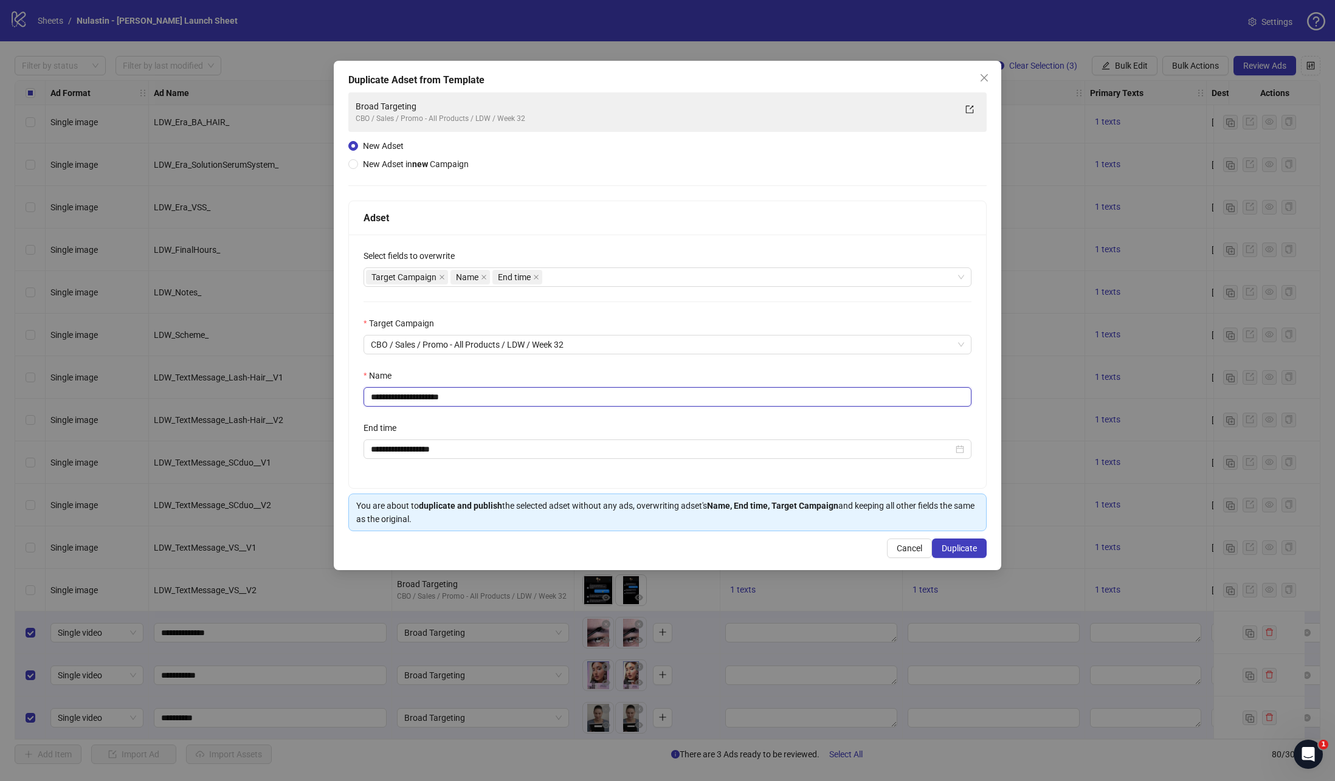
click at [463, 398] on input "**********" at bounding box center [667, 396] width 608 height 19
type input "**********"
click at [751, 505] on strong "Name, End time, Target Campaign" at bounding box center [772, 506] width 131 height 10
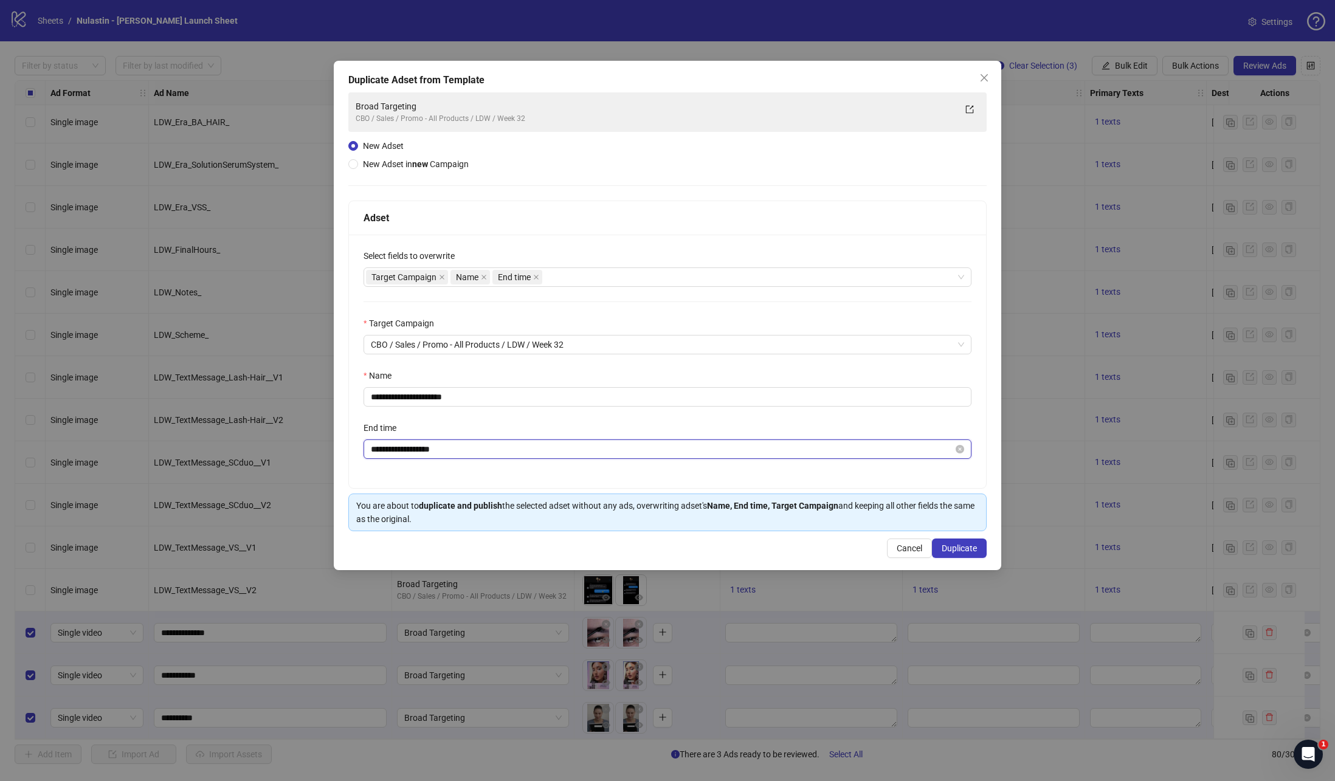
click at [449, 445] on input "**********" at bounding box center [662, 449] width 582 height 13
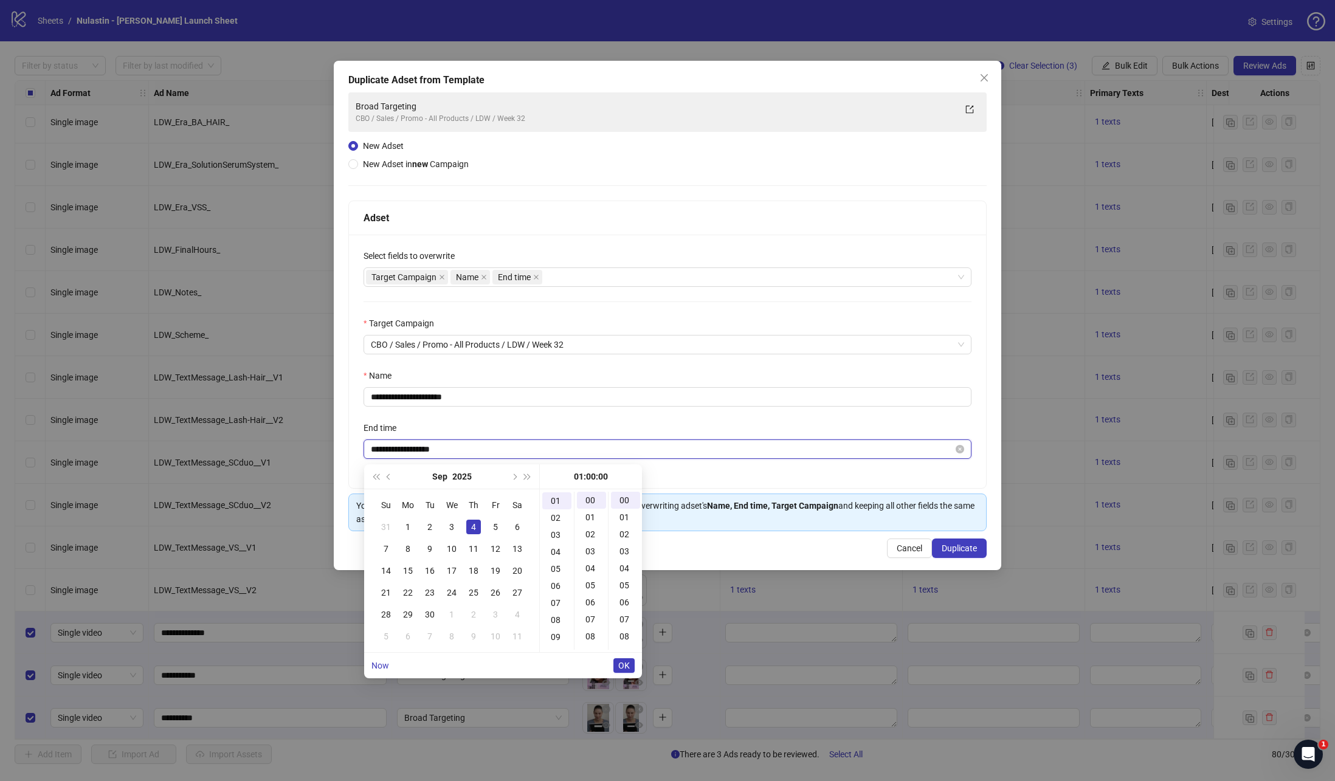
scroll to position [17, 0]
click at [412, 450] on input "**********" at bounding box center [662, 449] width 582 height 13
click at [425, 528] on div "2" at bounding box center [429, 527] width 15 height 15
type input "**********"
click at [619, 667] on span "OK" at bounding box center [624, 666] width 12 height 10
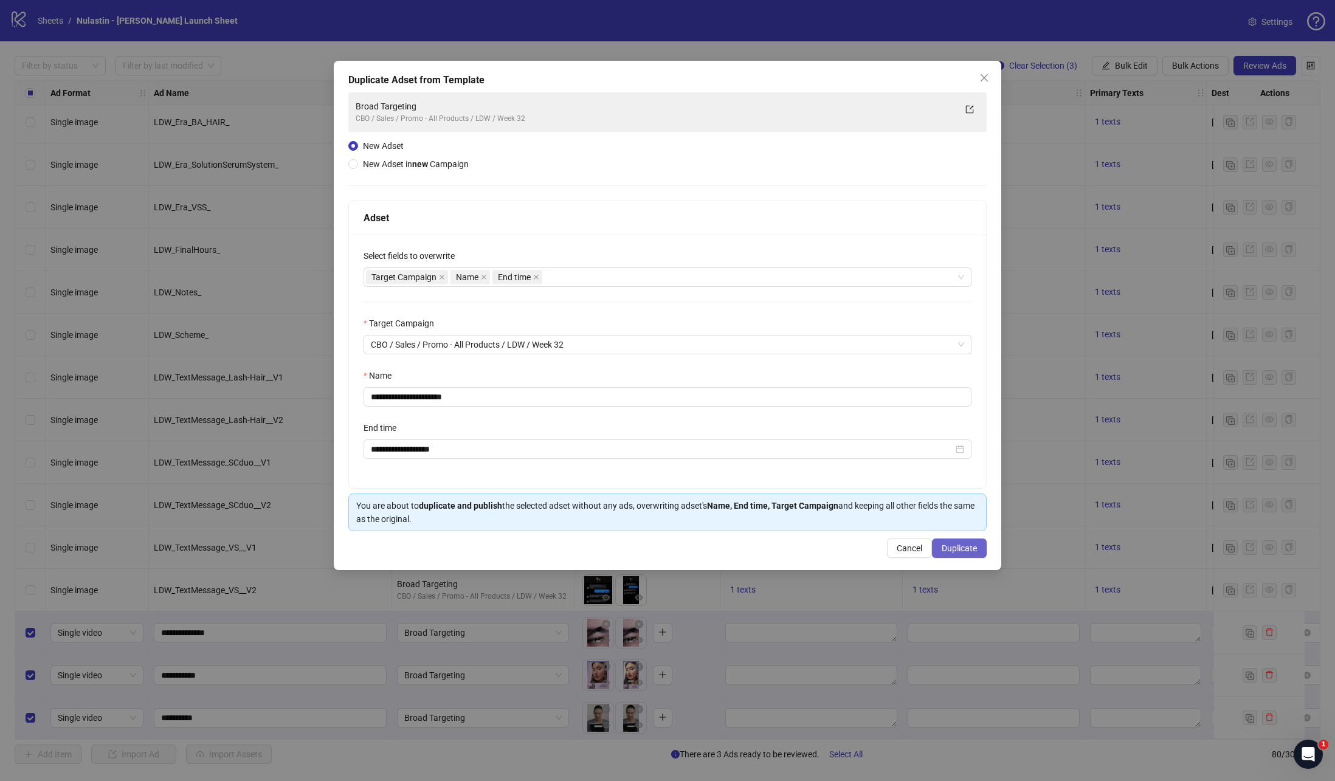
click at [948, 551] on span "Duplicate" at bounding box center [959, 548] width 35 height 10
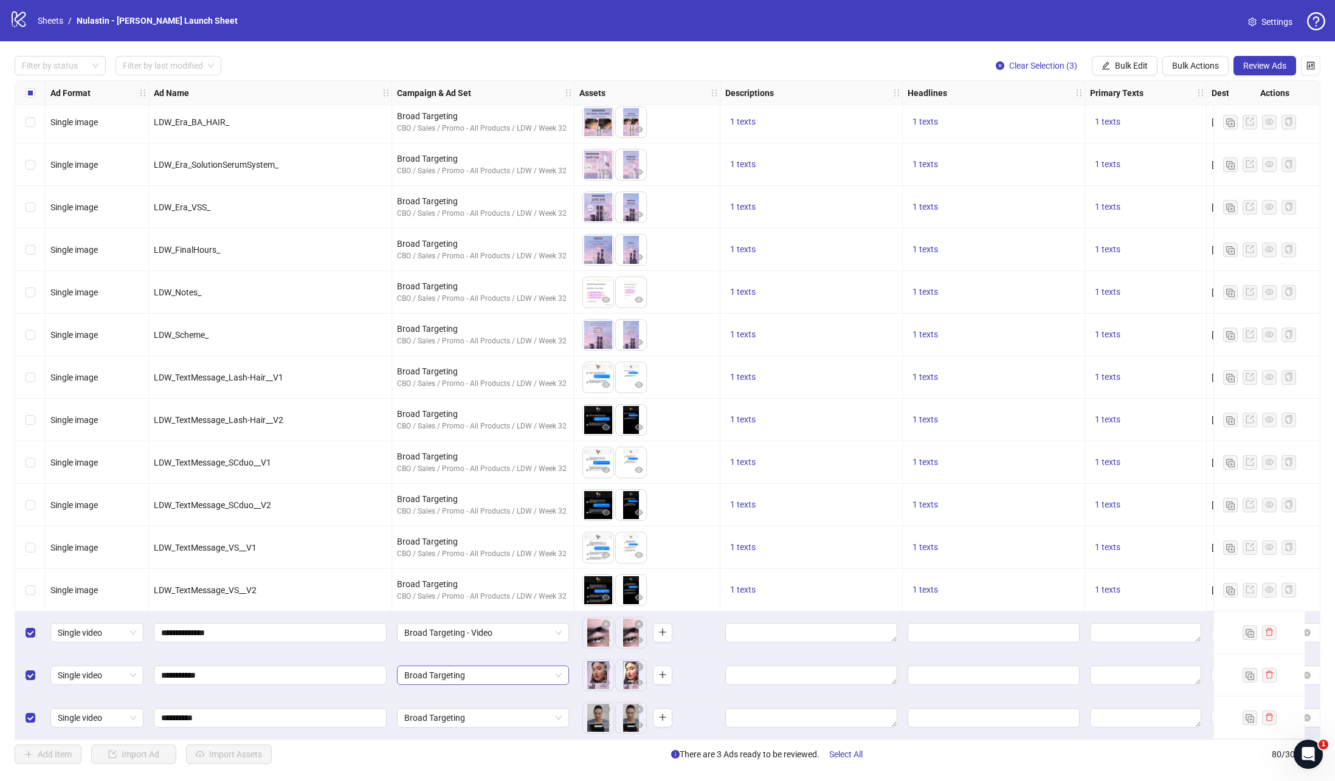
click at [435, 666] on span "Broad Targeting" at bounding box center [482, 675] width 157 height 18
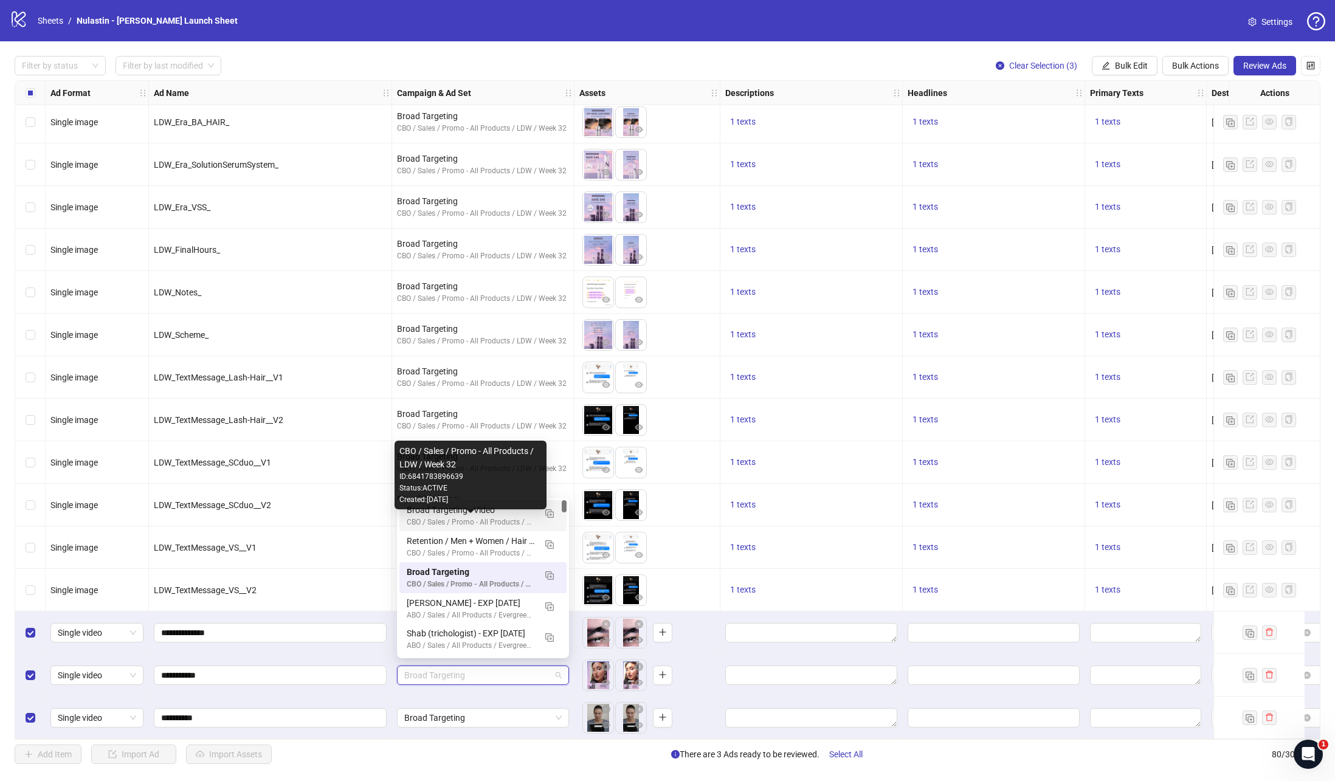
click at [470, 517] on div "CBO / Sales / Promo - All Products / LDW / Week 32" at bounding box center [471, 523] width 128 height 12
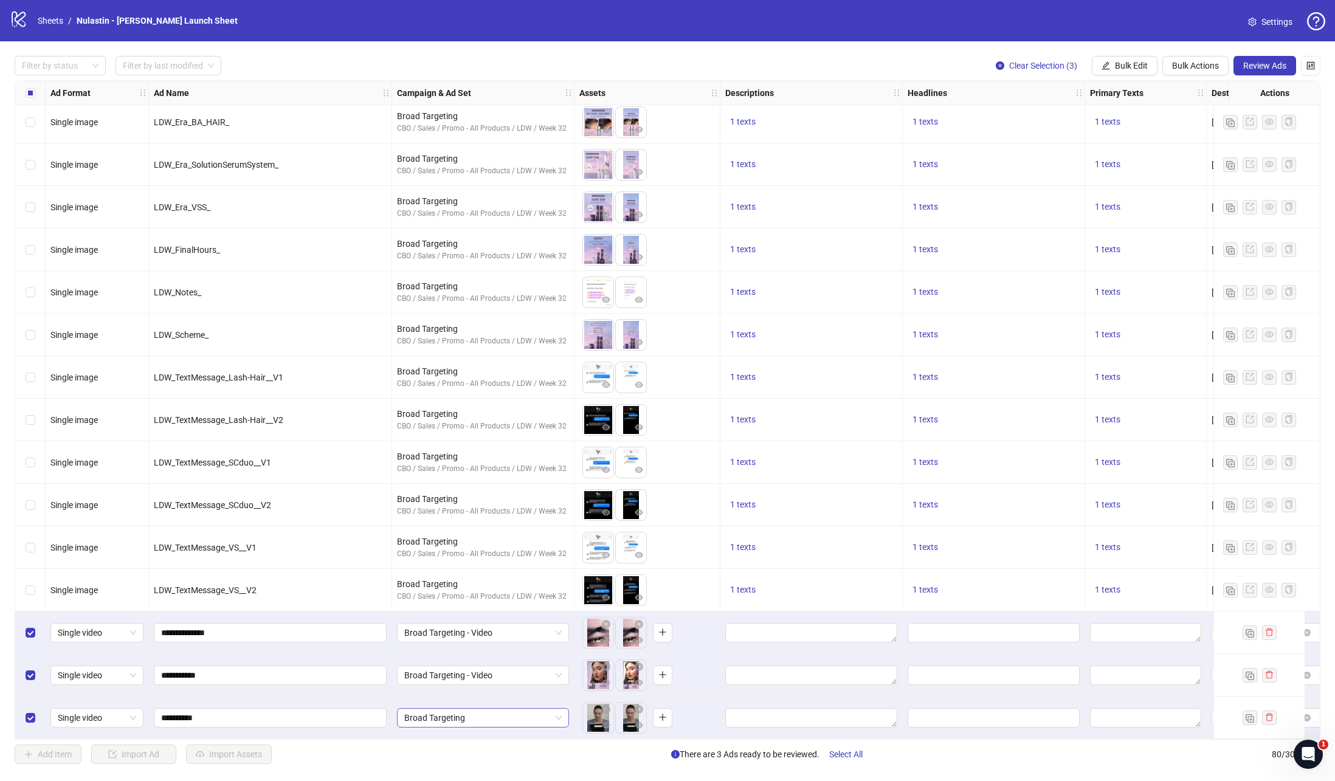
click at [480, 709] on span "Broad Targeting" at bounding box center [482, 718] width 157 height 18
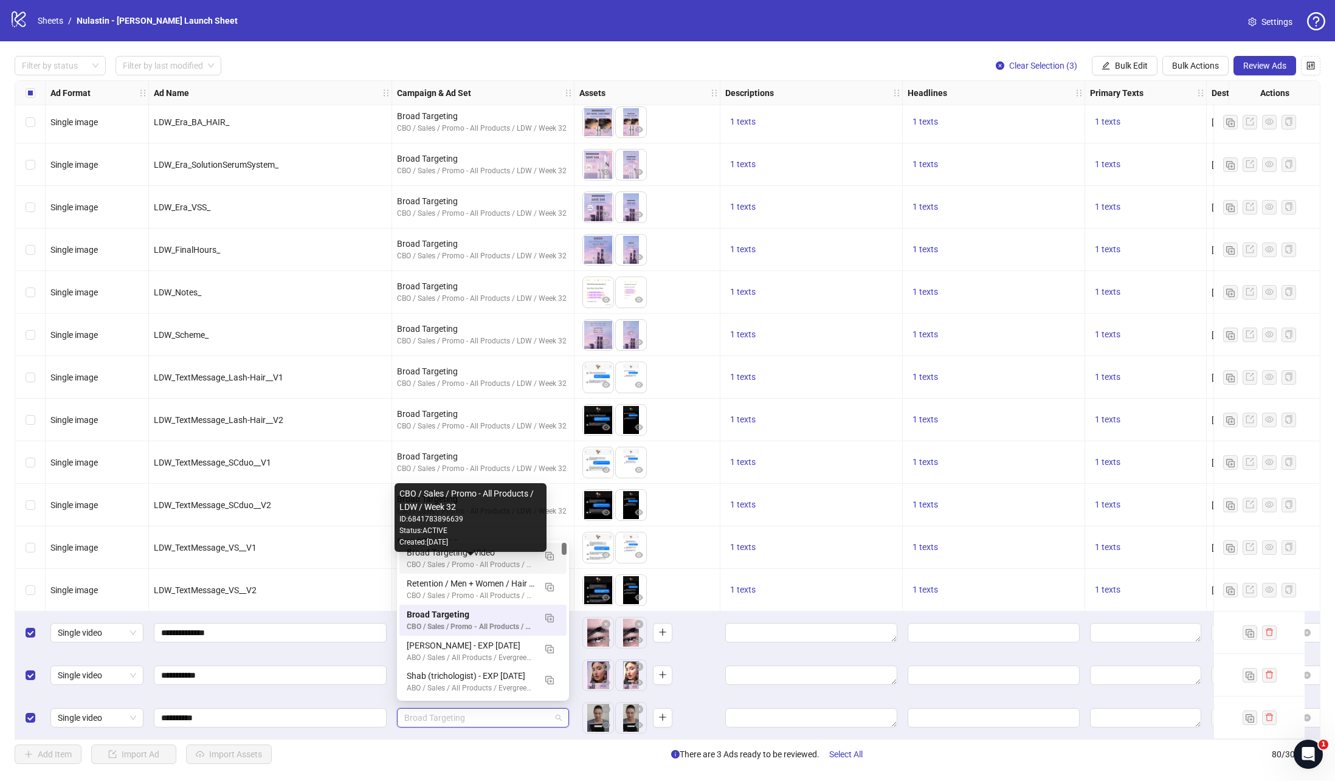
click at [470, 557] on div "Broad Targeting - Video" at bounding box center [471, 552] width 128 height 13
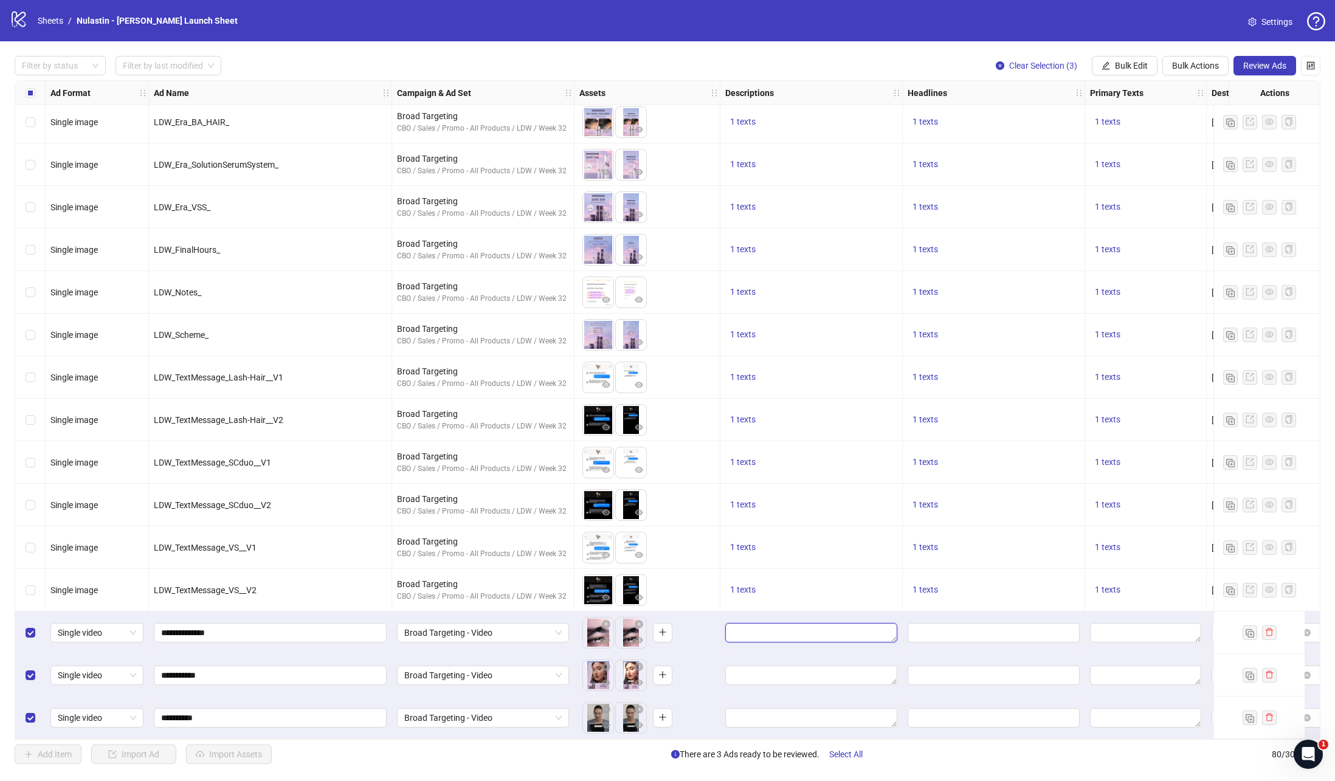
click at [737, 627] on textarea "Edit values" at bounding box center [811, 632] width 172 height 19
click at [1104, 63] on icon "edit" at bounding box center [1106, 65] width 8 height 8
click at [953, 638] on div at bounding box center [994, 632] width 182 height 43
click at [954, 628] on input "Edit values" at bounding box center [992, 632] width 155 height 13
click at [1136, 623] on textarea "Edit values" at bounding box center [1145, 632] width 111 height 19
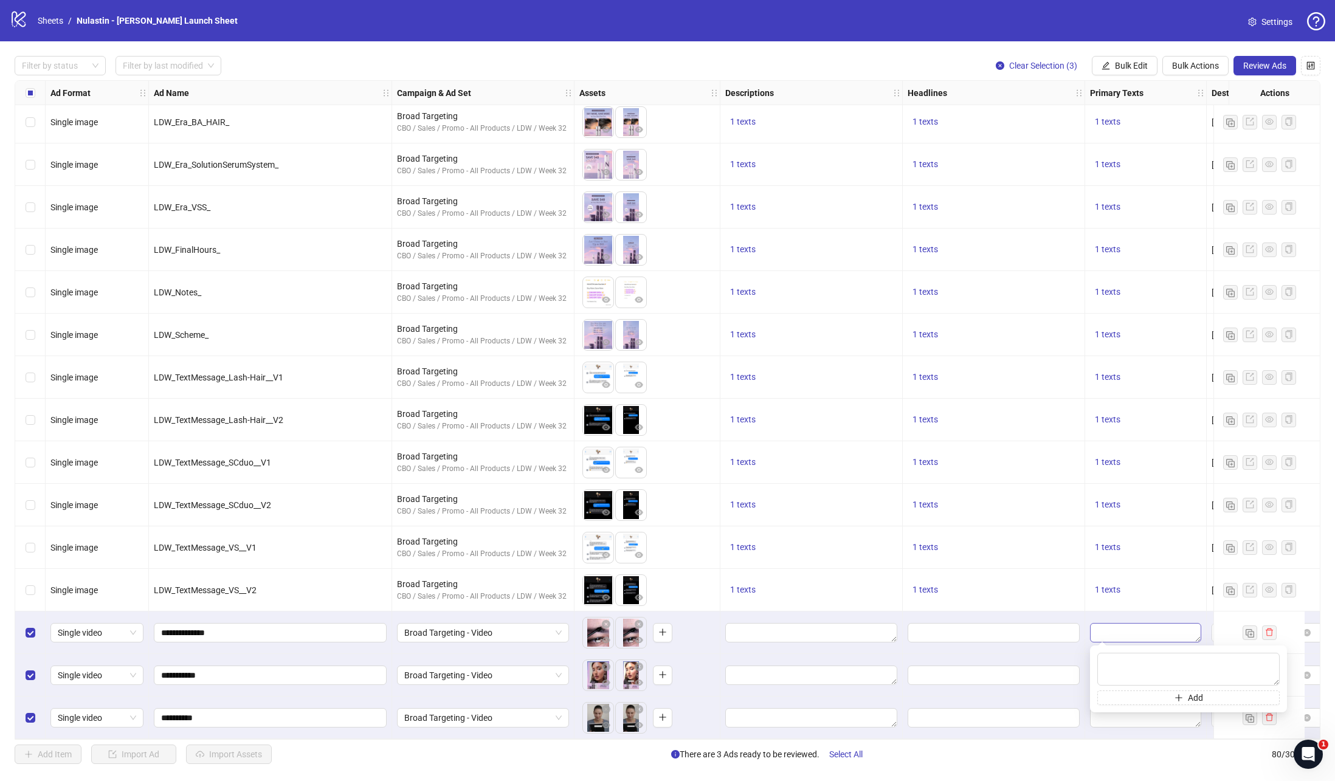
type textarea "**********"
click at [1062, 623] on div "Edit values" at bounding box center [993, 632] width 172 height 19
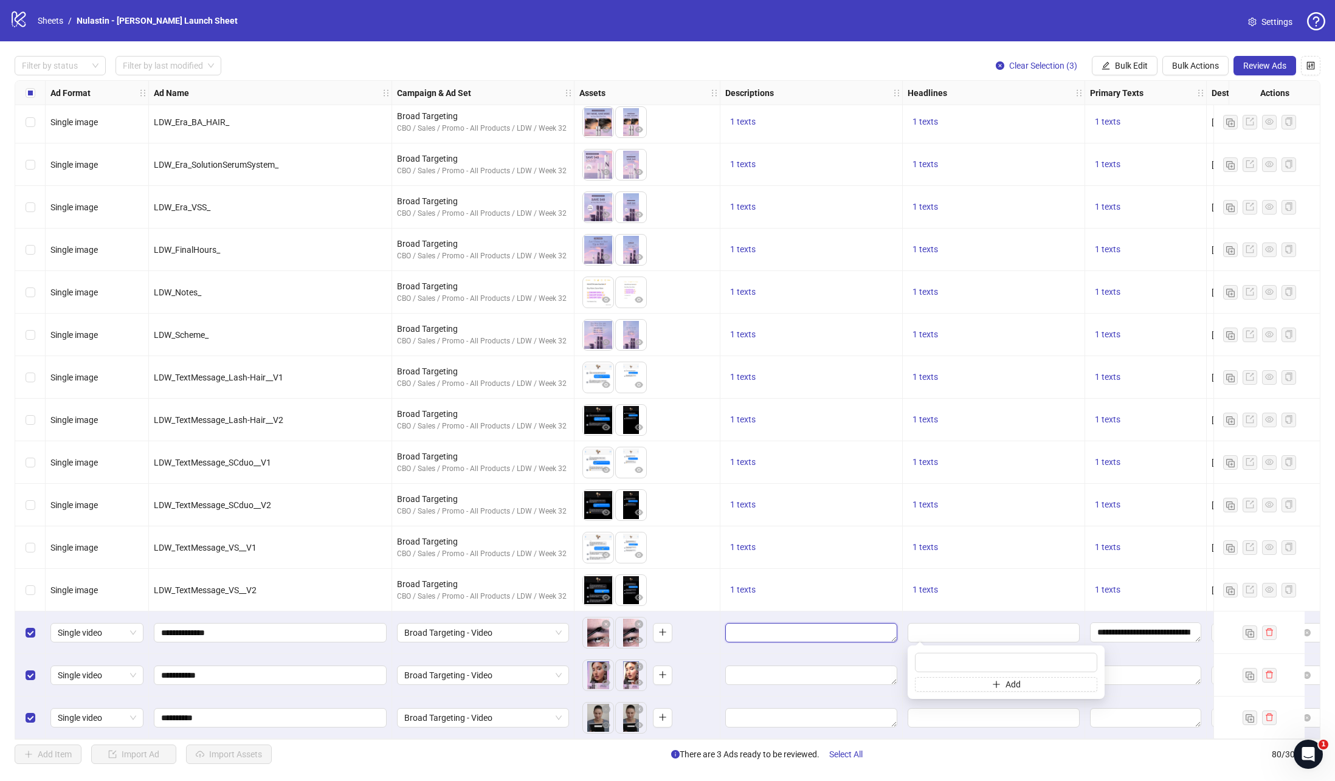
click at [864, 623] on textarea "Edit values" at bounding box center [811, 632] width 172 height 19
click at [964, 626] on input "Edit values" at bounding box center [992, 632] width 155 height 13
paste input "**********"
type input "**********"
click at [878, 625] on textarea "Edit values" at bounding box center [811, 632] width 172 height 19
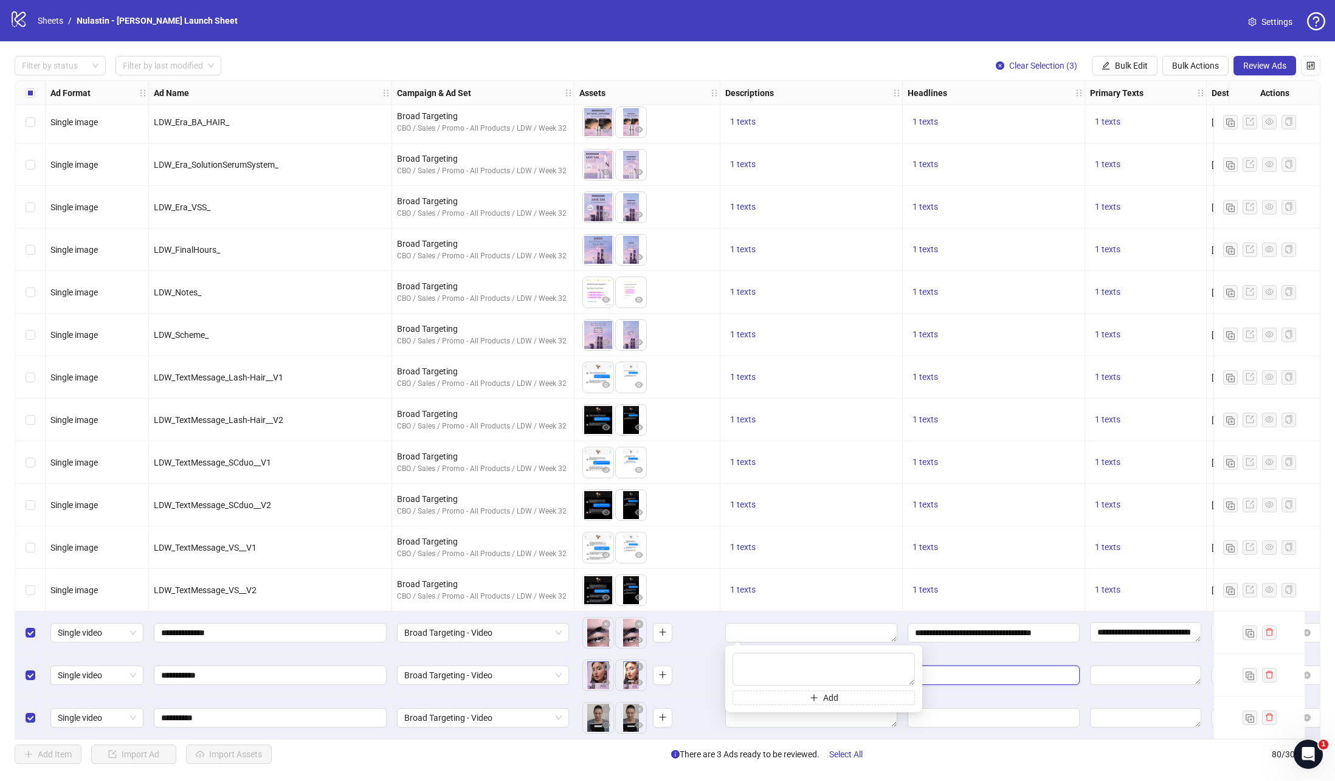
click at [1007, 669] on input "Edit values" at bounding box center [992, 675] width 155 height 13
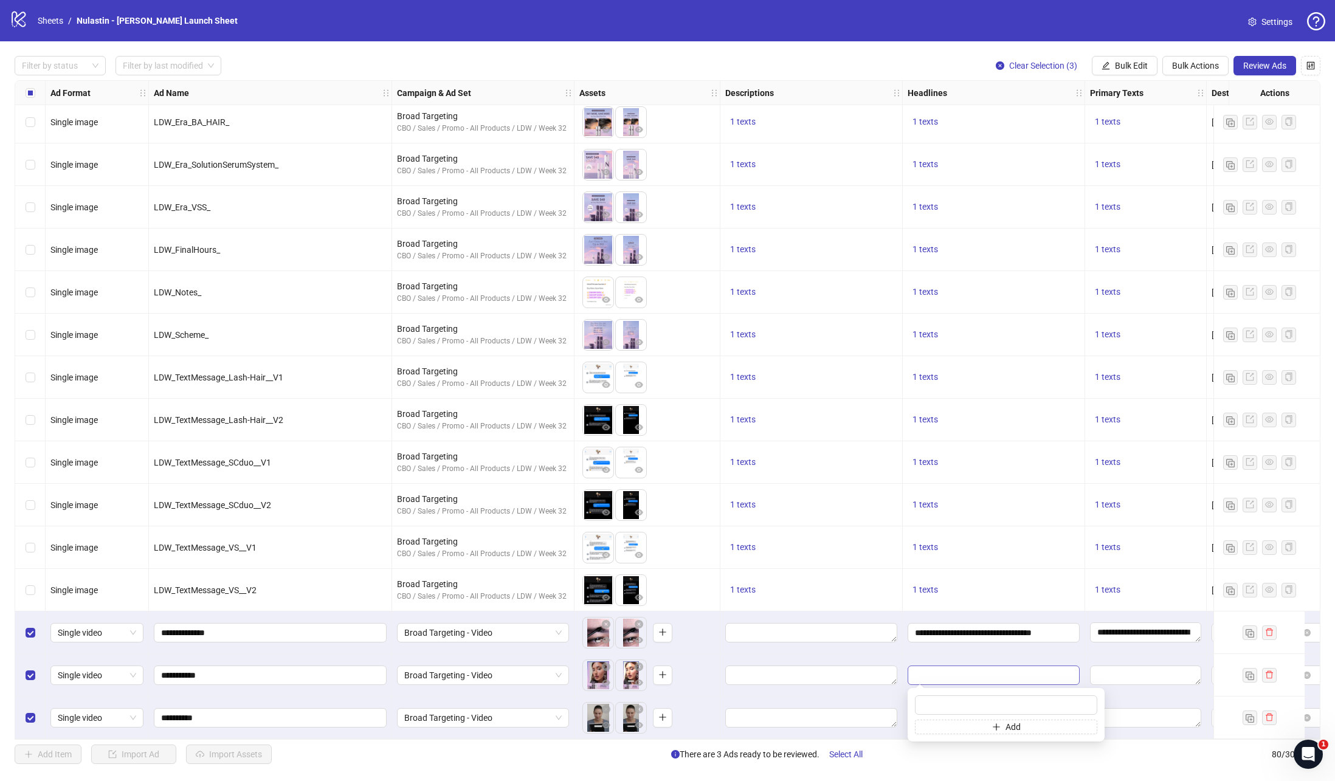
type input "**********"
click at [997, 658] on div at bounding box center [994, 675] width 182 height 43
click at [997, 711] on input "Edit values" at bounding box center [992, 717] width 155 height 13
type input "**********"
click at [909, 584] on button "1 texts" at bounding box center [924, 590] width 35 height 15
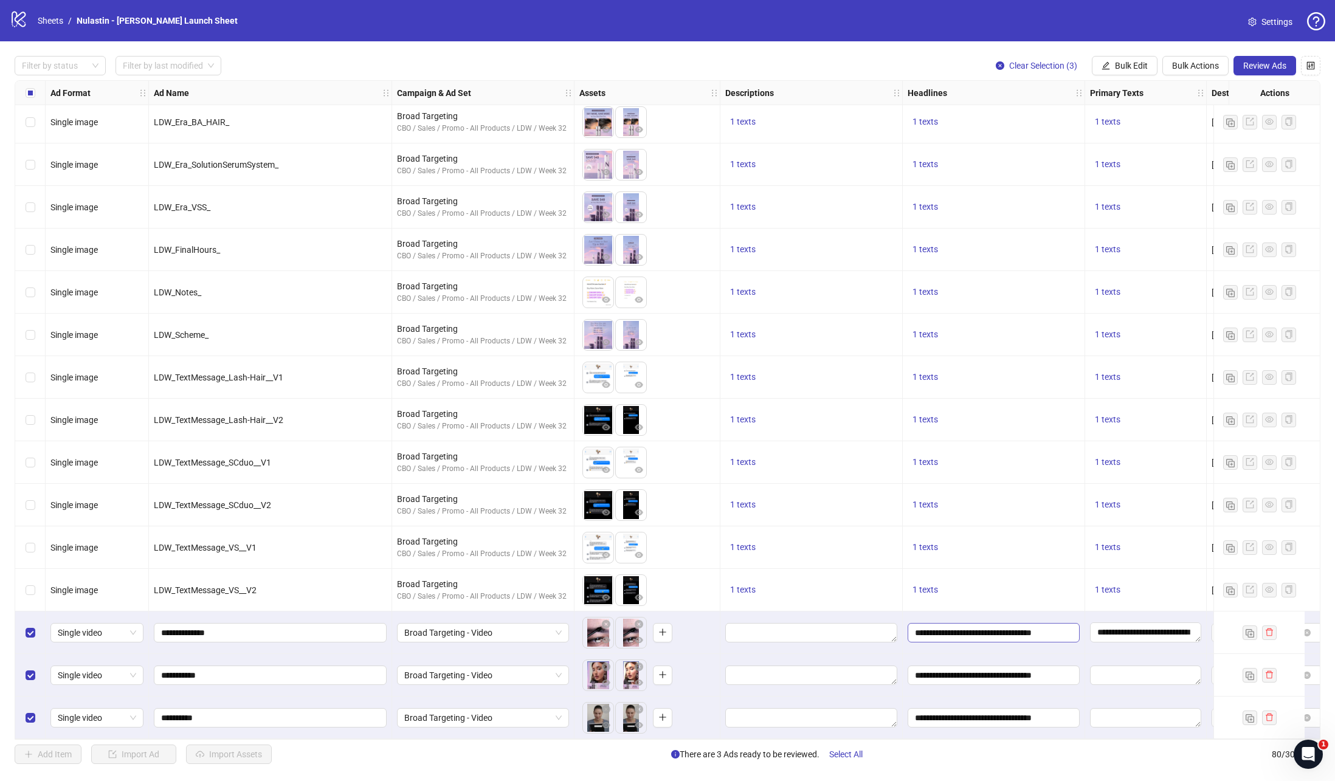
click at [912, 623] on span "**********" at bounding box center [993, 632] width 172 height 19
click at [1151, 654] on div at bounding box center [1146, 675] width 122 height 43
click at [1129, 720] on textarea "Edit values" at bounding box center [1145, 717] width 111 height 19
type textarea "**********"
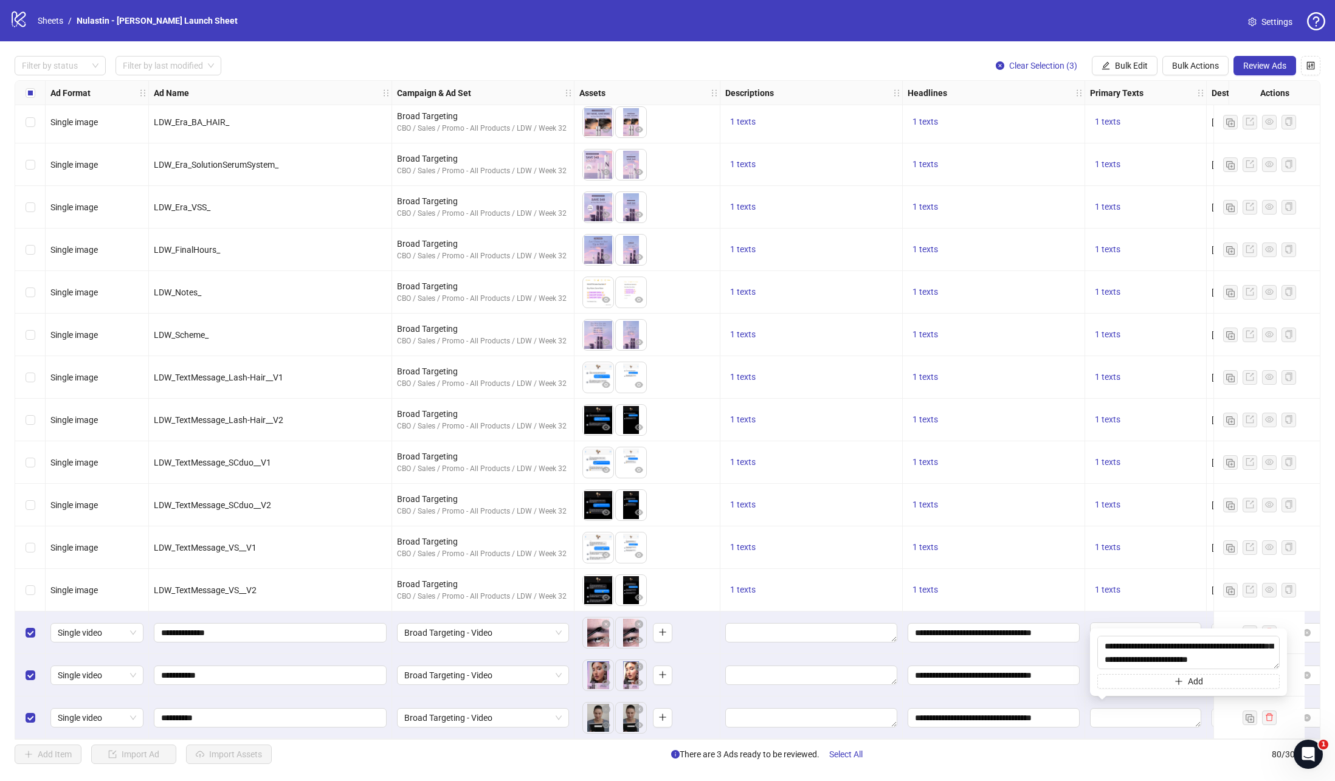
click at [1124, 726] on div at bounding box center [1146, 718] width 122 height 43
click at [1120, 659] on div at bounding box center [1146, 675] width 122 height 43
click at [1120, 668] on textarea "Edit values" at bounding box center [1145, 675] width 111 height 19
type textarea "**********"
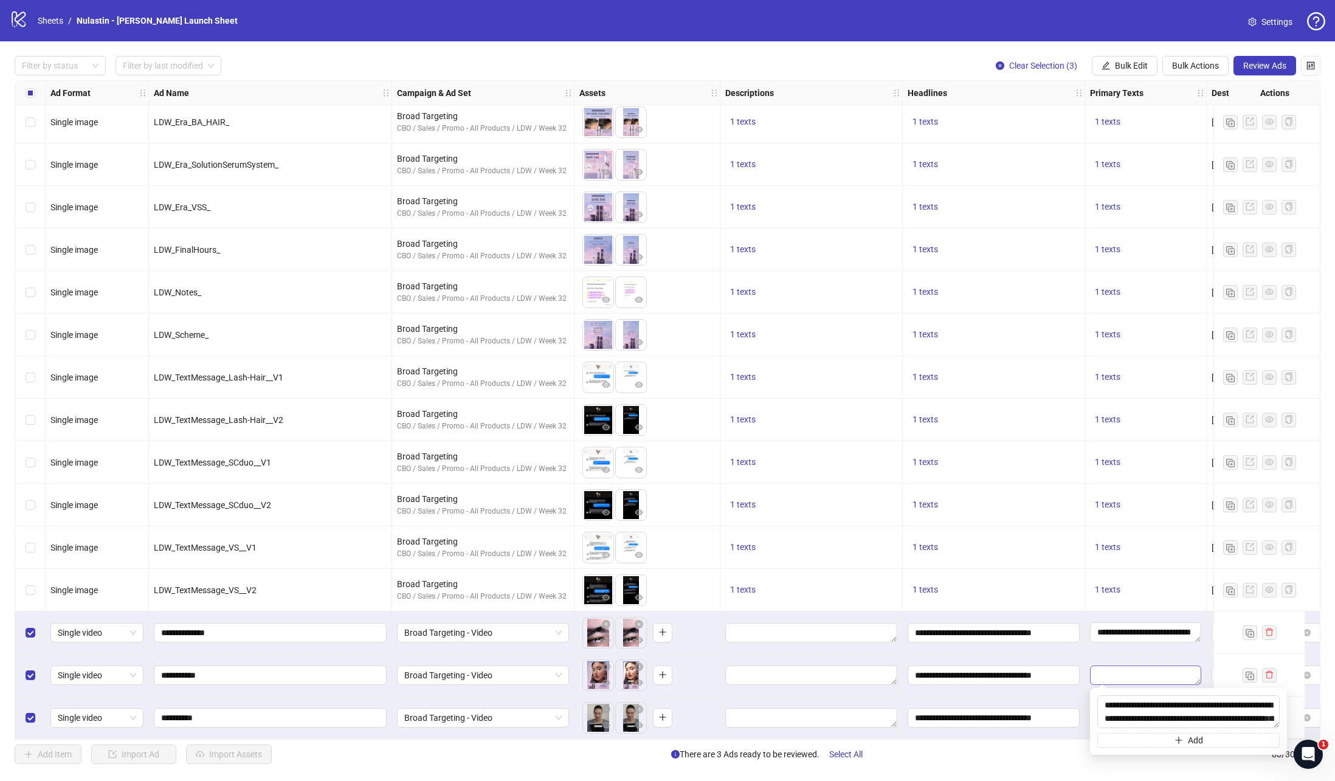
scroll to position [35, 0]
click at [1100, 654] on div "**********" at bounding box center [1146, 675] width 122 height 43
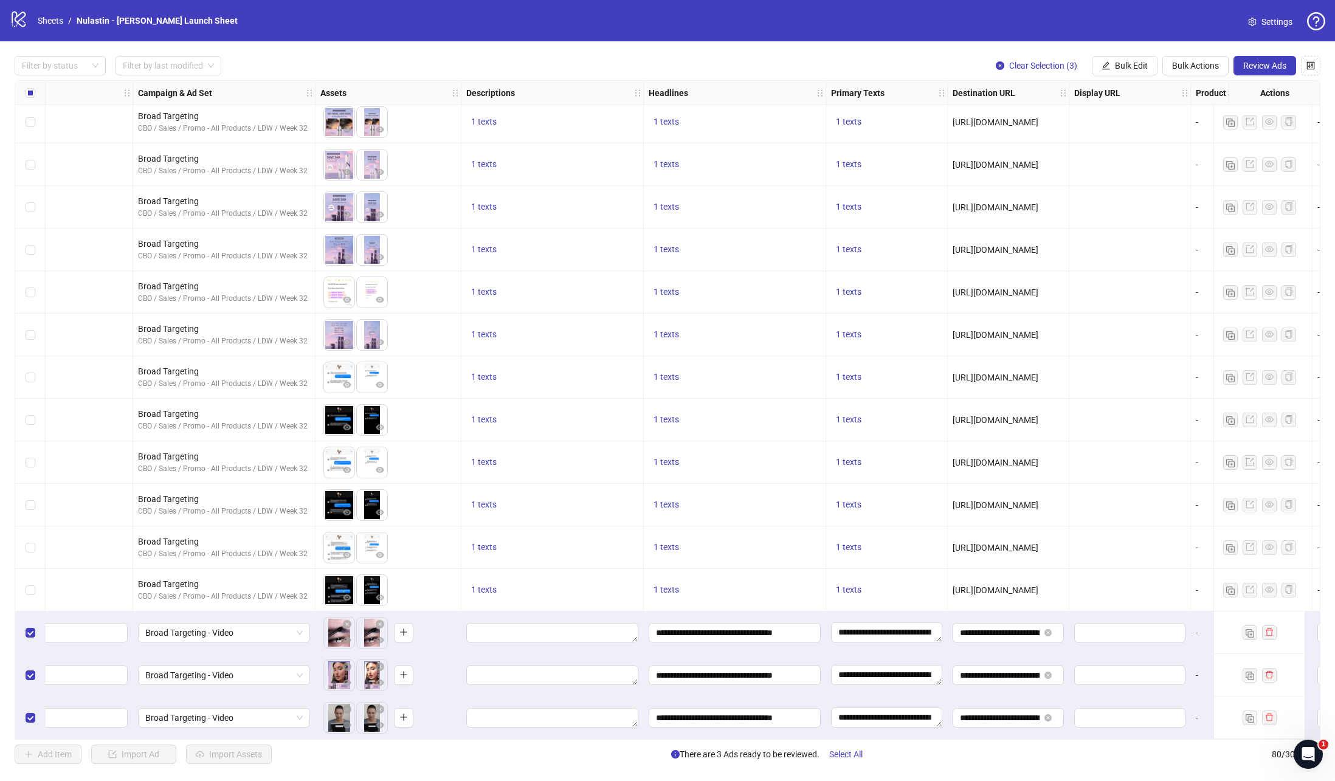
scroll to position [2775, 0]
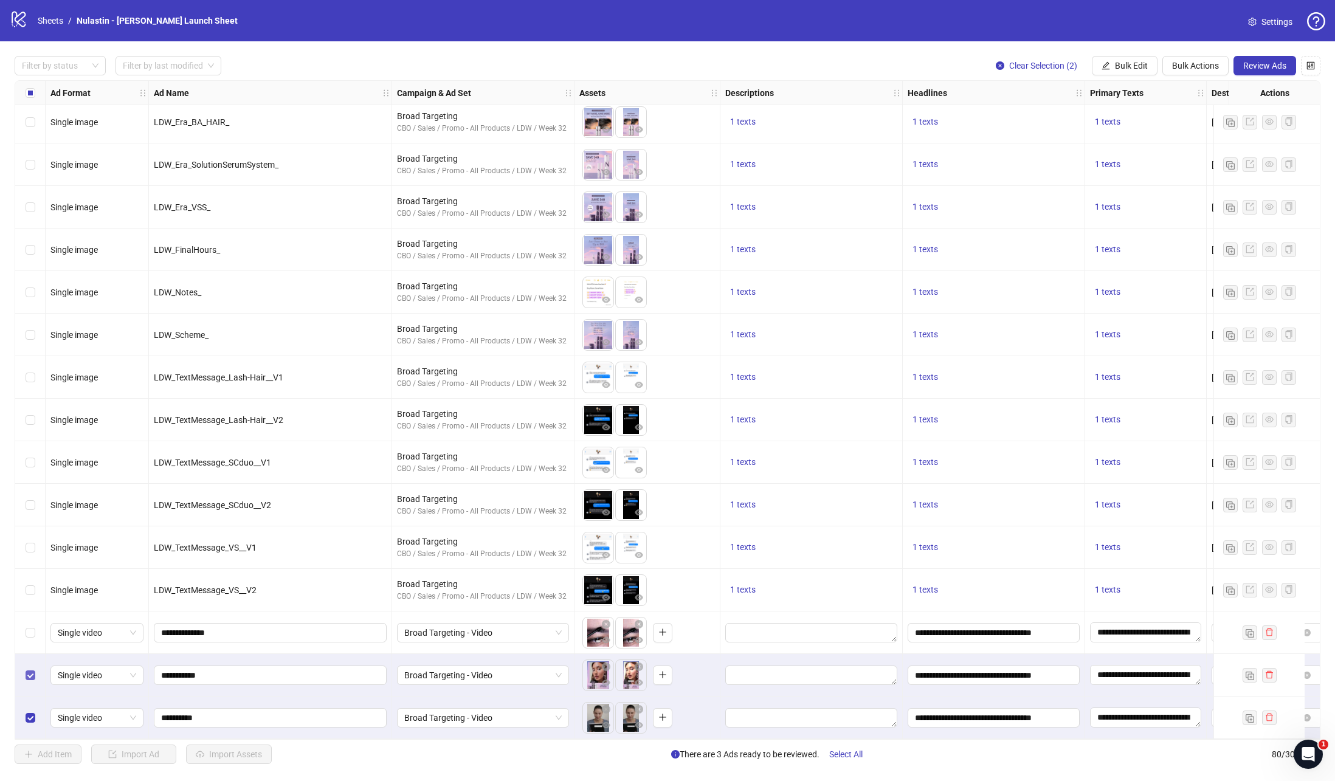
click at [28, 669] on label "Select row 79" at bounding box center [31, 675] width 10 height 13
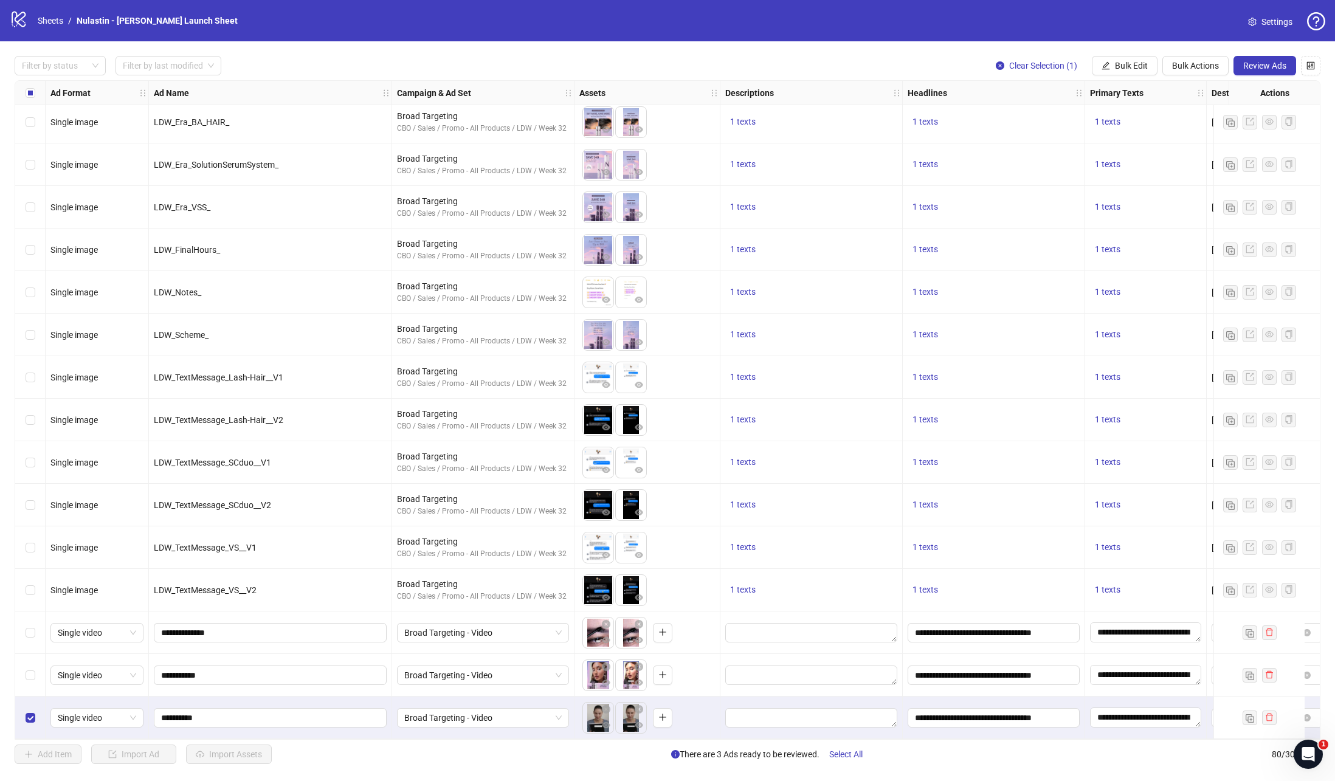
click at [30, 704] on div "Select row 80" at bounding box center [30, 718] width 30 height 43
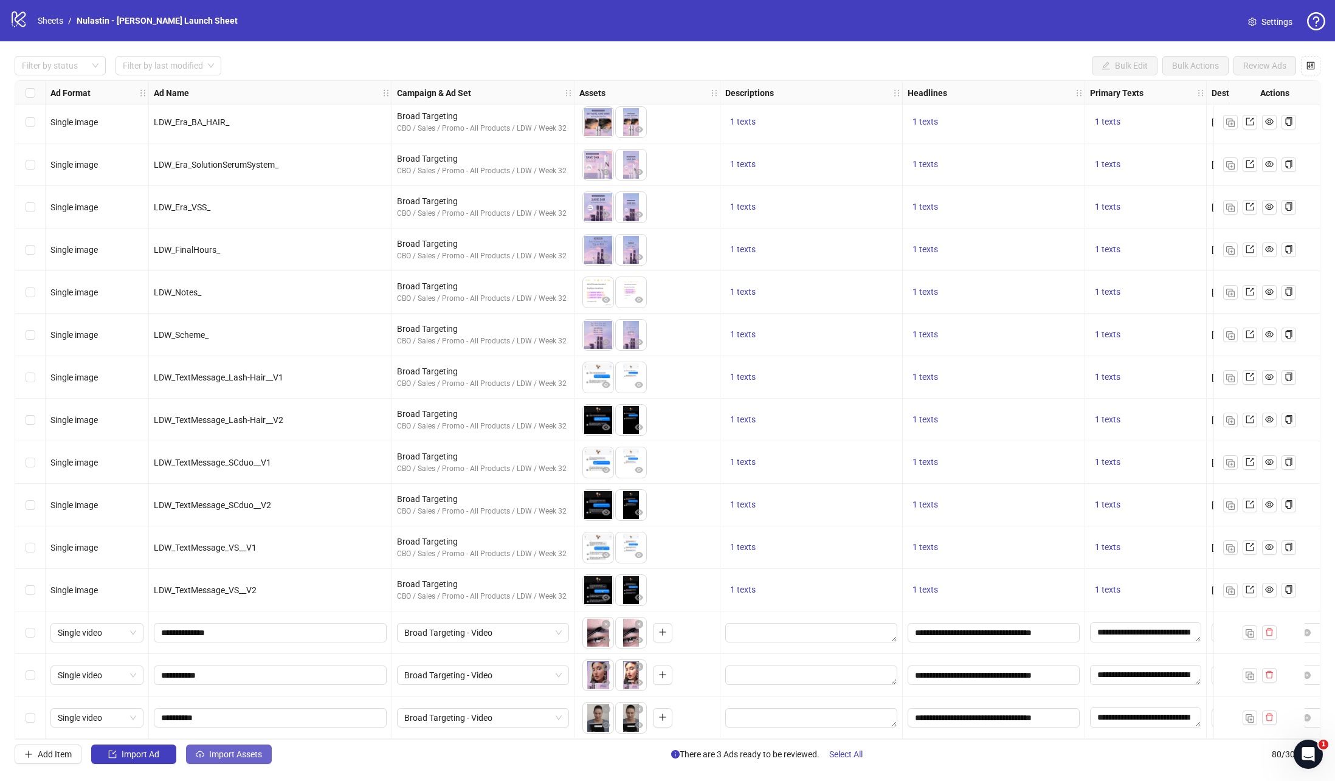
click at [217, 752] on span "Import Assets" at bounding box center [235, 754] width 53 height 10
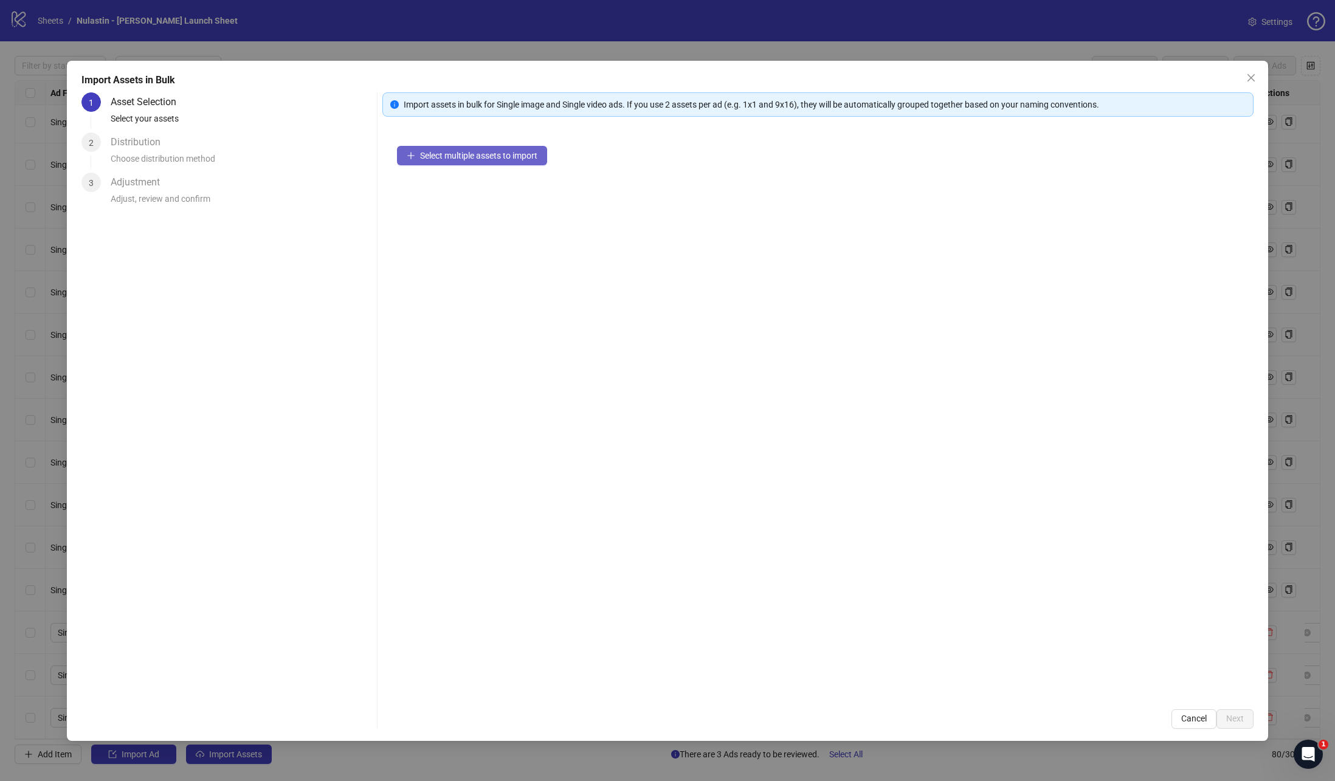
click at [501, 157] on span "Select multiple assets to import" at bounding box center [478, 156] width 117 height 10
click at [1228, 714] on span "Next" at bounding box center [1235, 719] width 18 height 10
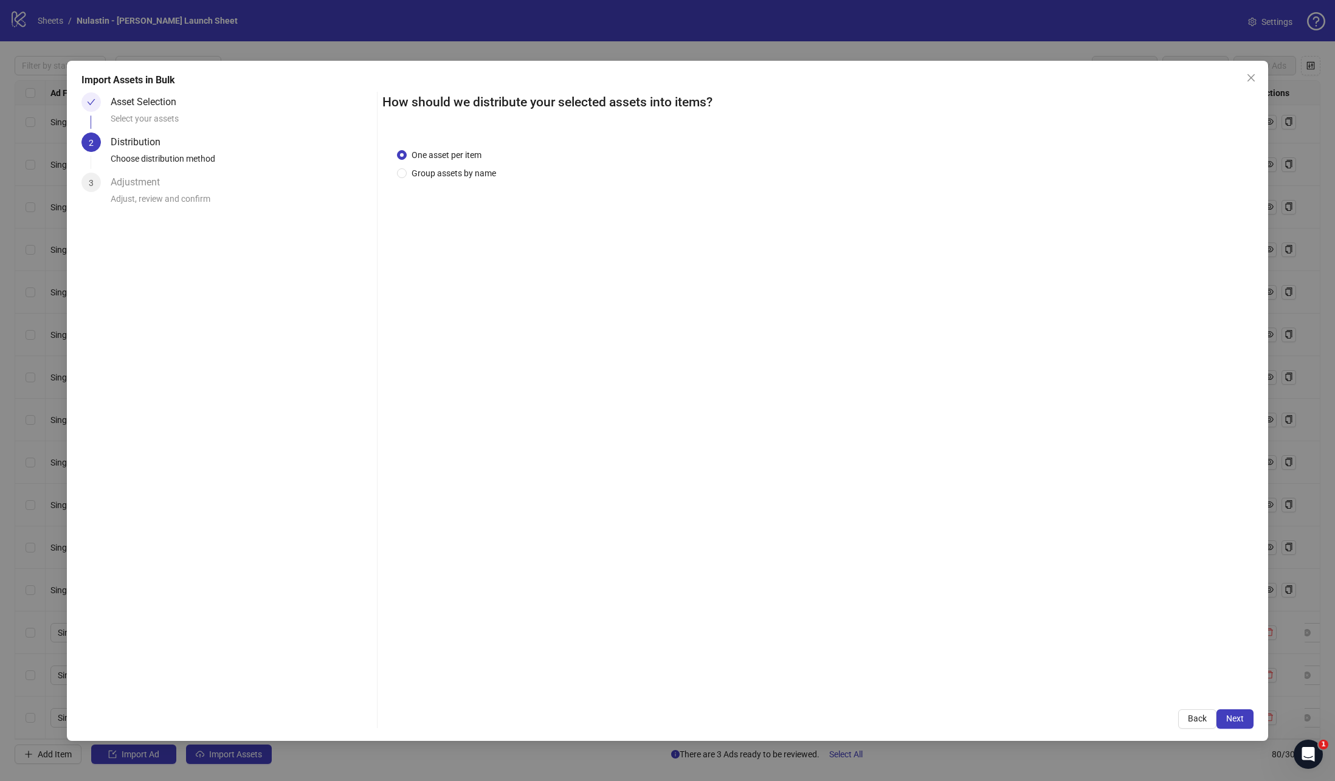
click at [480, 164] on div "One asset per item Group assets by name" at bounding box center [449, 164] width 104 height 32
click at [480, 176] on span "Group assets by name" at bounding box center [454, 173] width 94 height 13
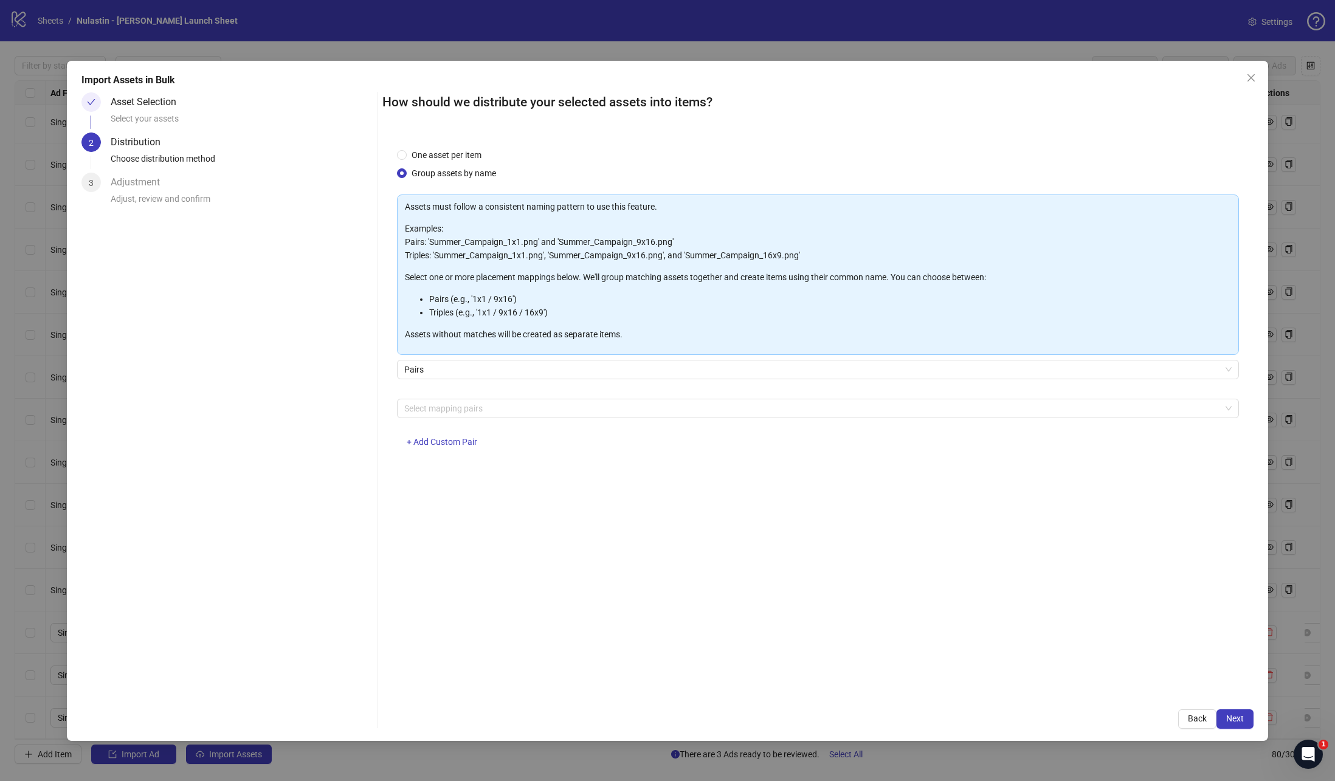
click at [579, 398] on div "Assets must follow a consistent naming pattern to use this feature. Examples: P…" at bounding box center [818, 328] width 842 height 267
click at [575, 407] on div at bounding box center [811, 408] width 825 height 17
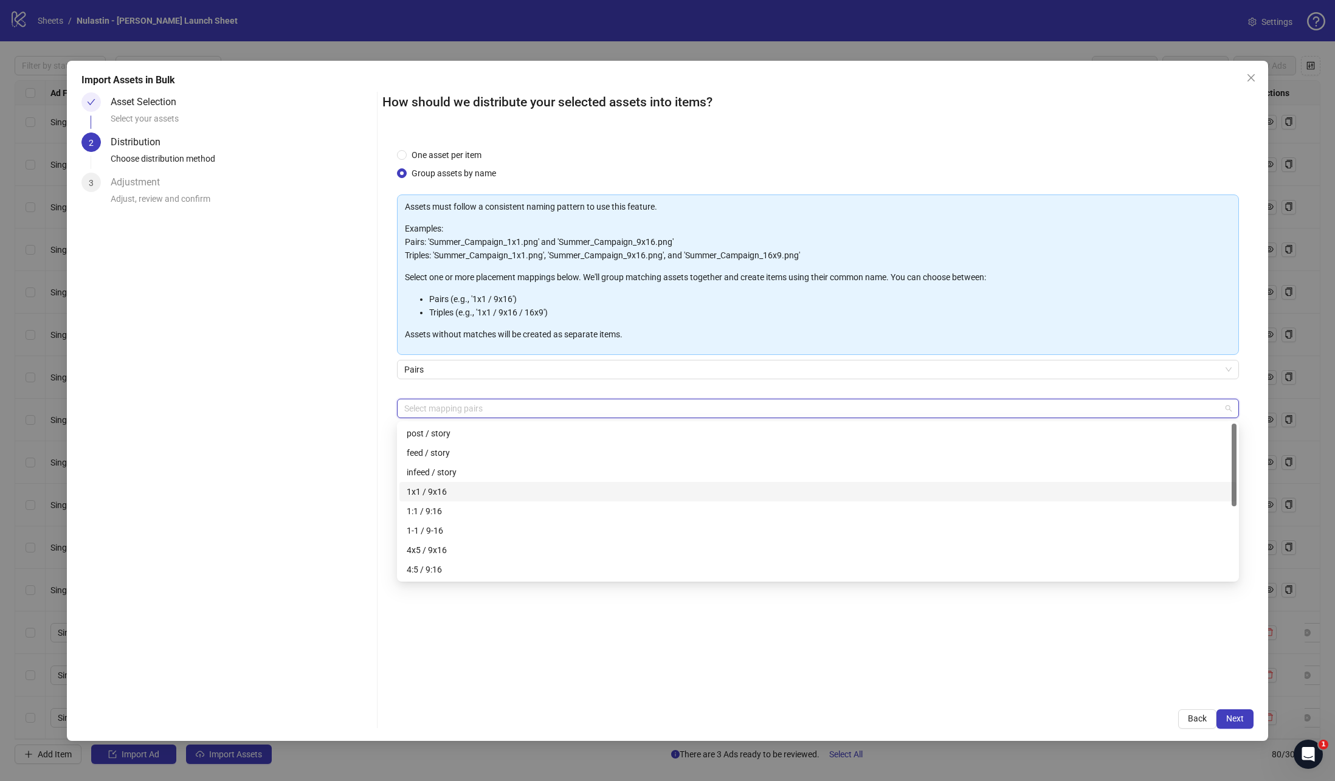
click at [475, 497] on div "1x1 / 9x16" at bounding box center [818, 491] width 822 height 13
click at [467, 529] on div "1-1 / 9-16" at bounding box center [818, 530] width 822 height 13
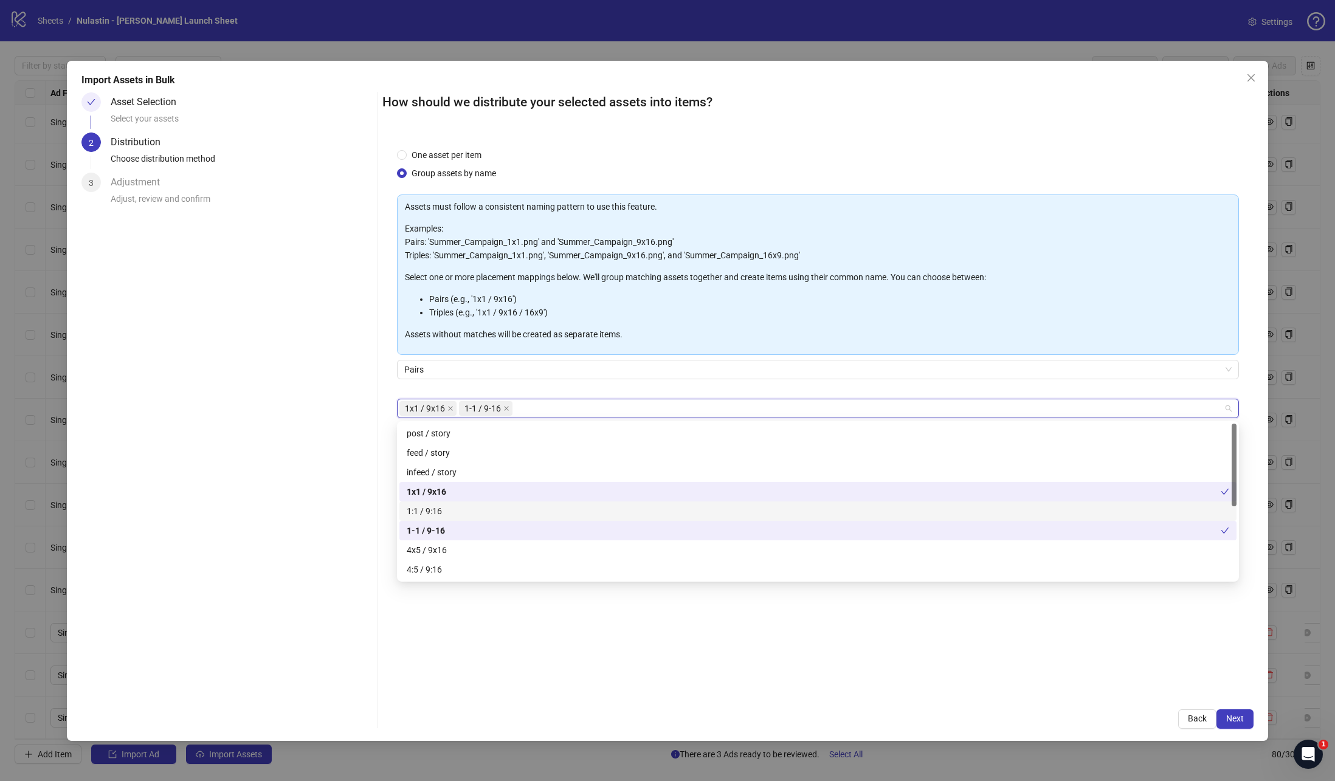
click at [275, 467] on div "Asset Selection Select your assets 2 Distribution Choose distribution method 3 …" at bounding box center [226, 410] width 291 height 636
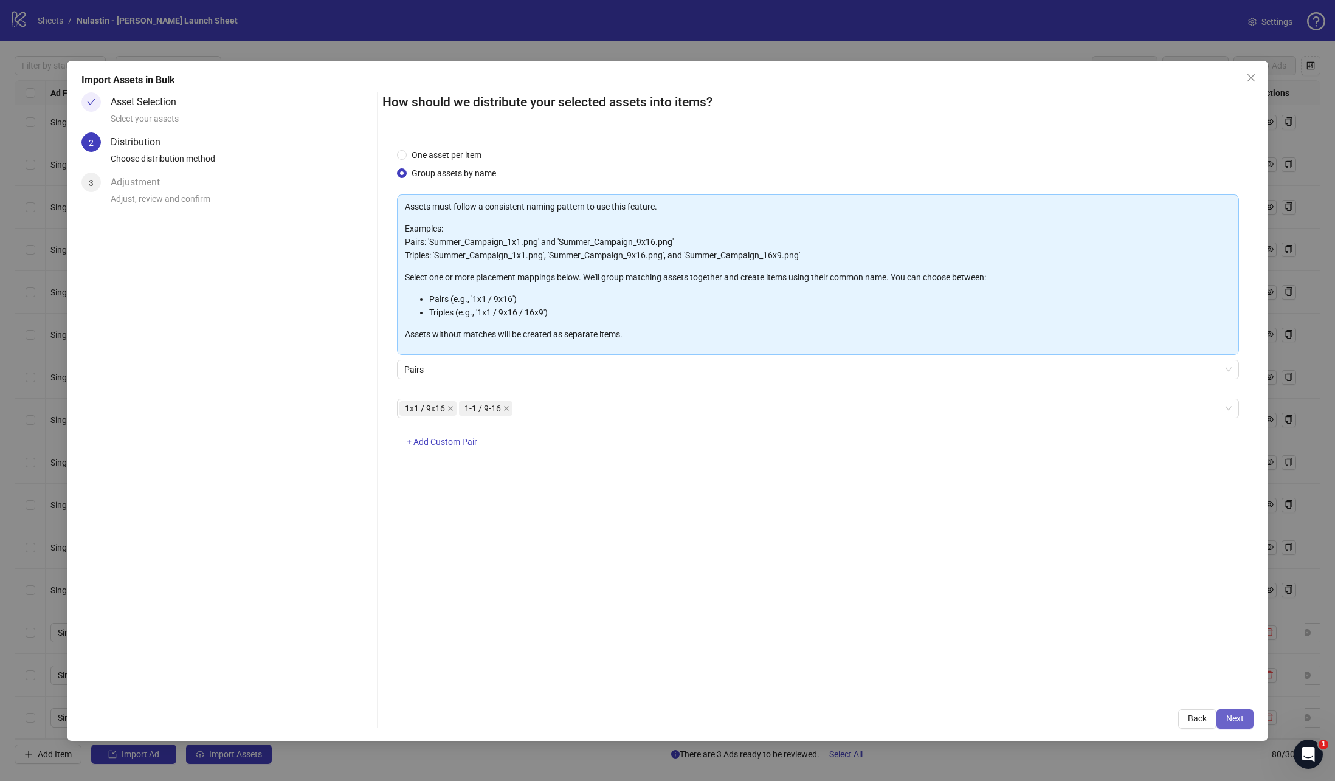
click at [1231, 716] on span "Next" at bounding box center [1235, 719] width 18 height 10
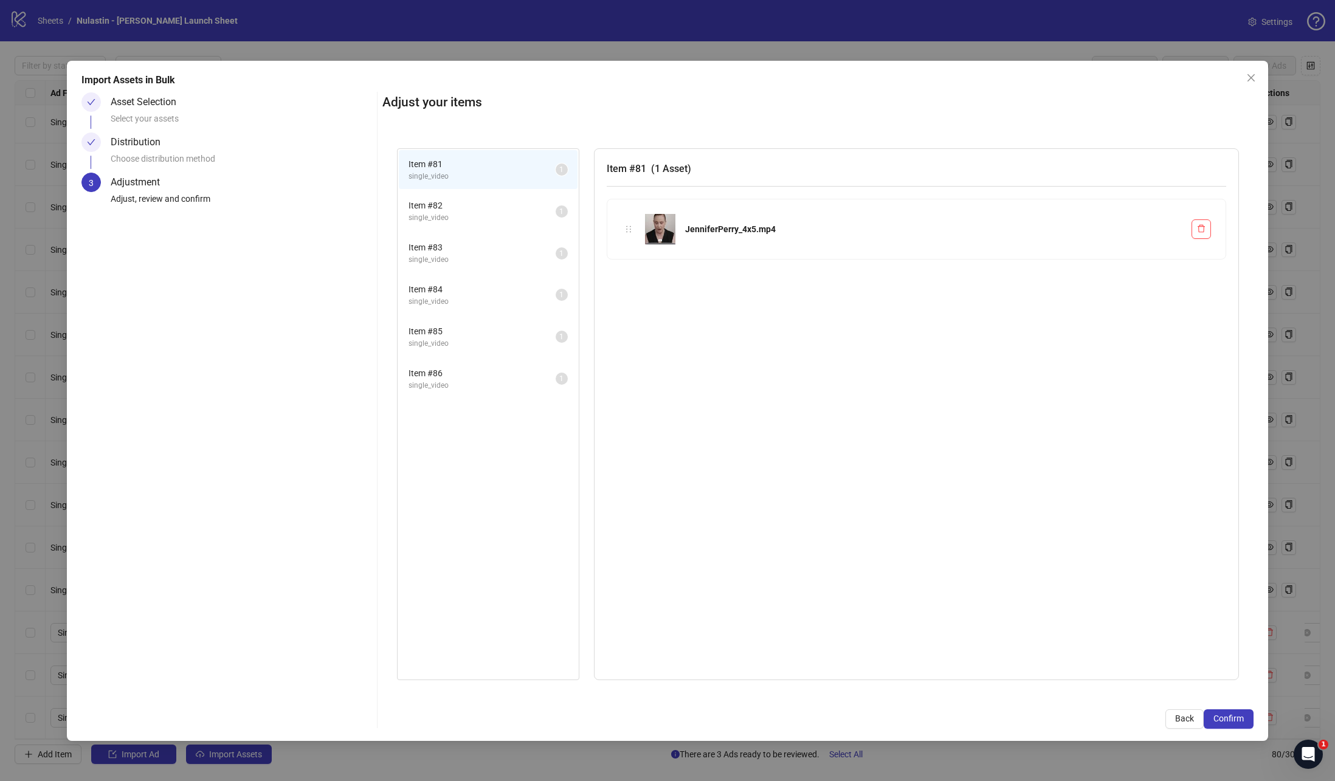
click at [484, 202] on span "Item # 82" at bounding box center [481, 205] width 147 height 13
click at [1179, 717] on span "Back" at bounding box center [1184, 719] width 19 height 10
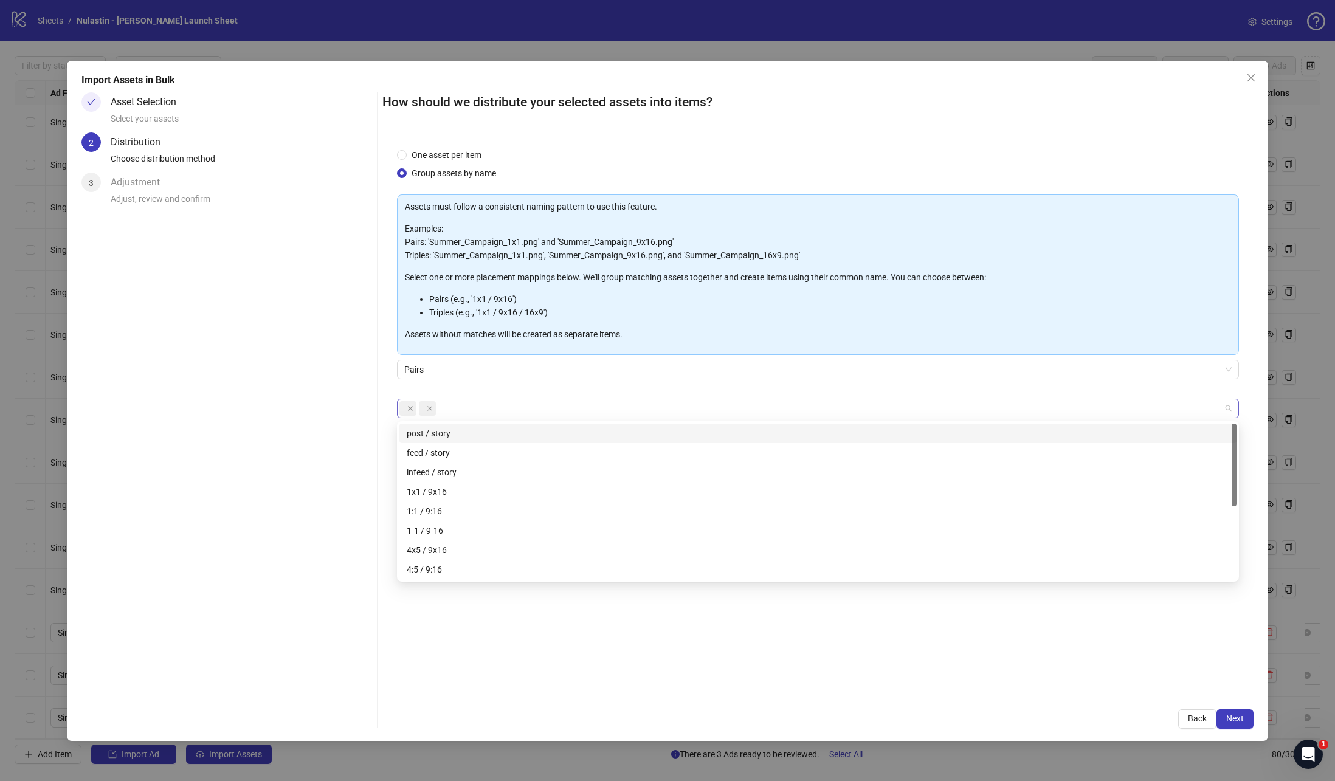
click at [564, 399] on div at bounding box center [818, 408] width 842 height 19
click at [489, 501] on div "1:1 / 9:16" at bounding box center [817, 510] width 837 height 19
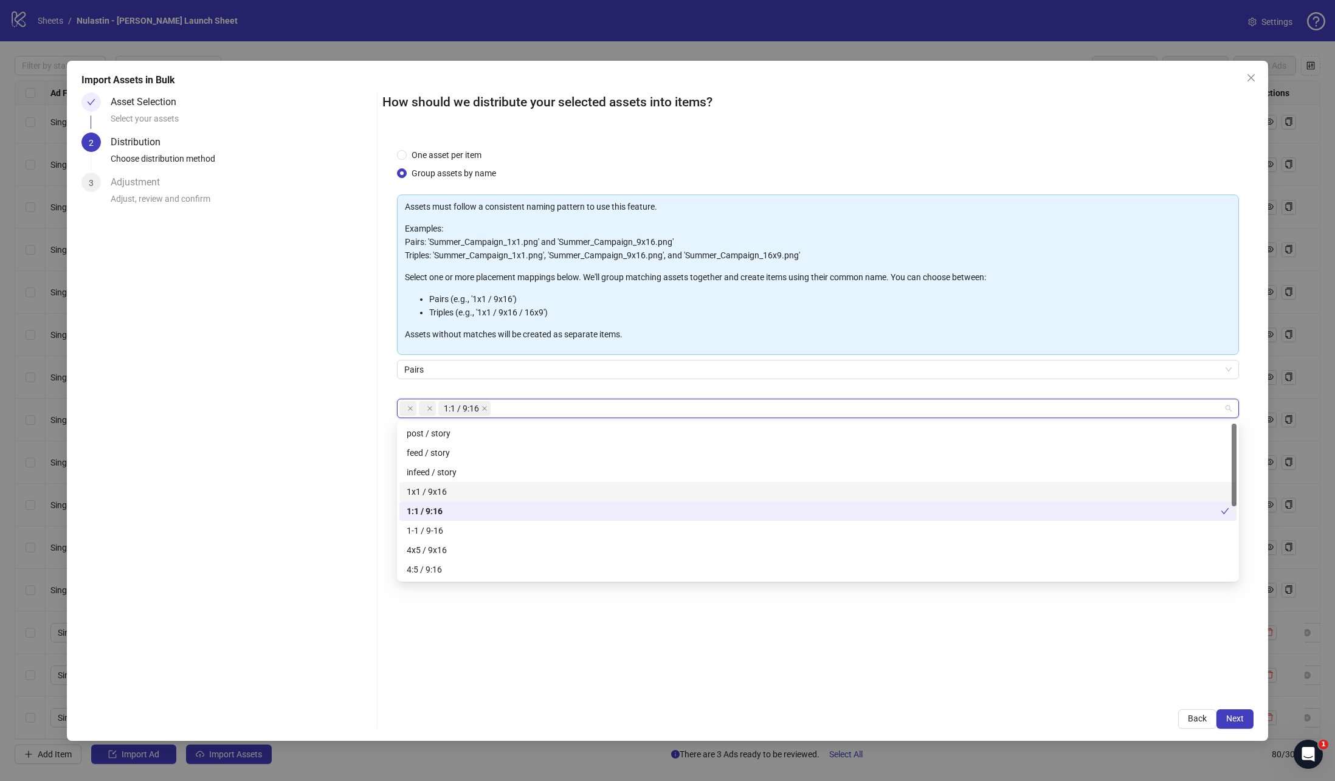
click at [489, 492] on div "1x1 / 9x16" at bounding box center [818, 491] width 822 height 13
click at [485, 506] on div "1:1 / 9:16" at bounding box center [814, 511] width 814 height 13
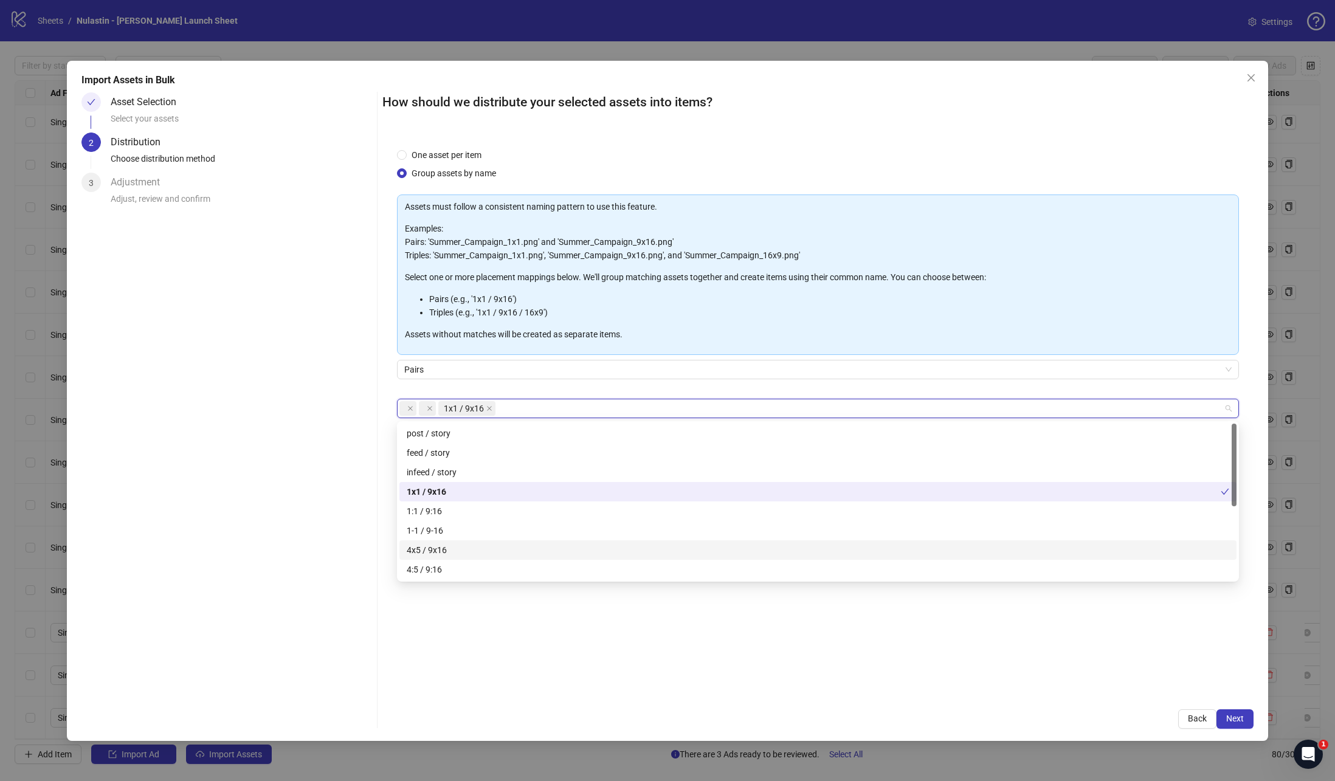
click at [485, 551] on div "4x5 / 9x16" at bounding box center [818, 549] width 822 height 13
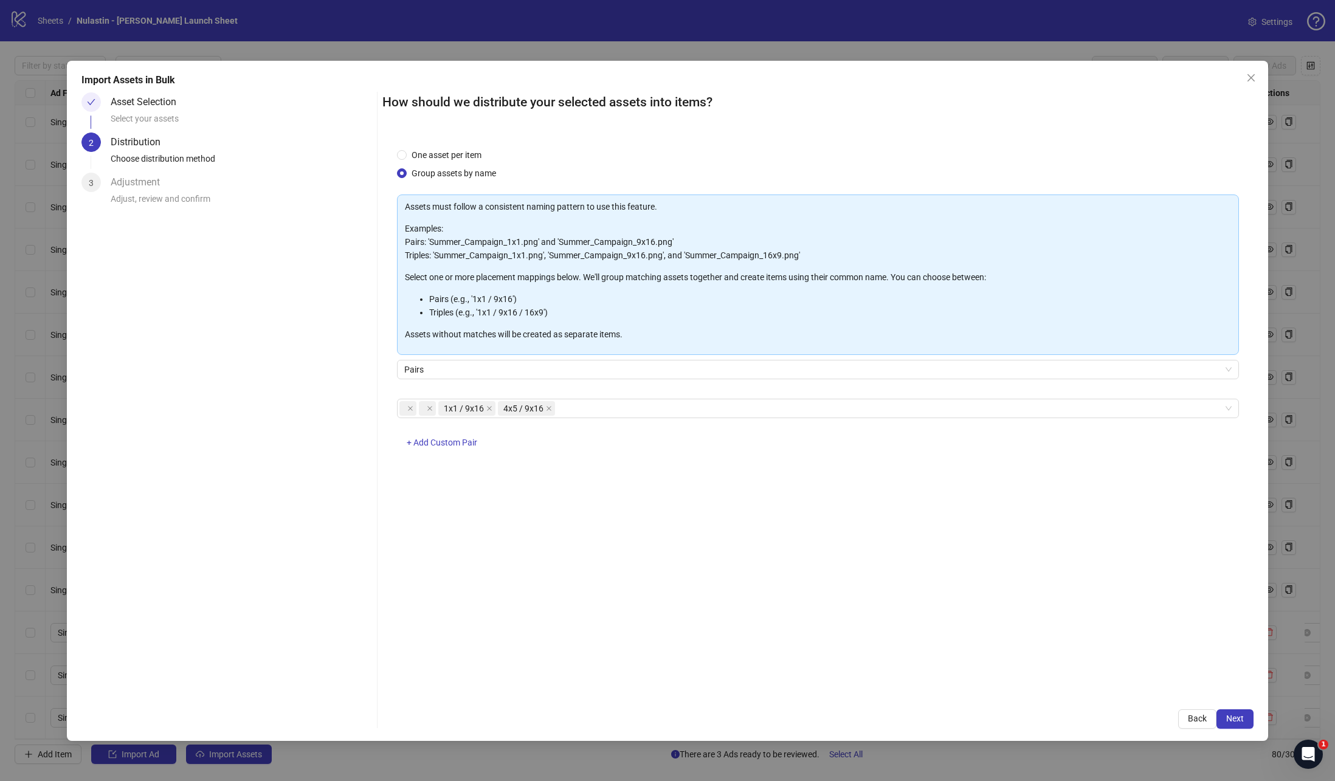
click at [320, 563] on div "Asset Selection Select your assets 2 Distribution Choose distribution method 3 …" at bounding box center [226, 410] width 291 height 636
click at [1253, 725] on button "Next" at bounding box center [1234, 718] width 37 height 19
click at [1244, 724] on button "Next" at bounding box center [1234, 718] width 37 height 19
click at [1221, 714] on button "Next" at bounding box center [1234, 718] width 37 height 19
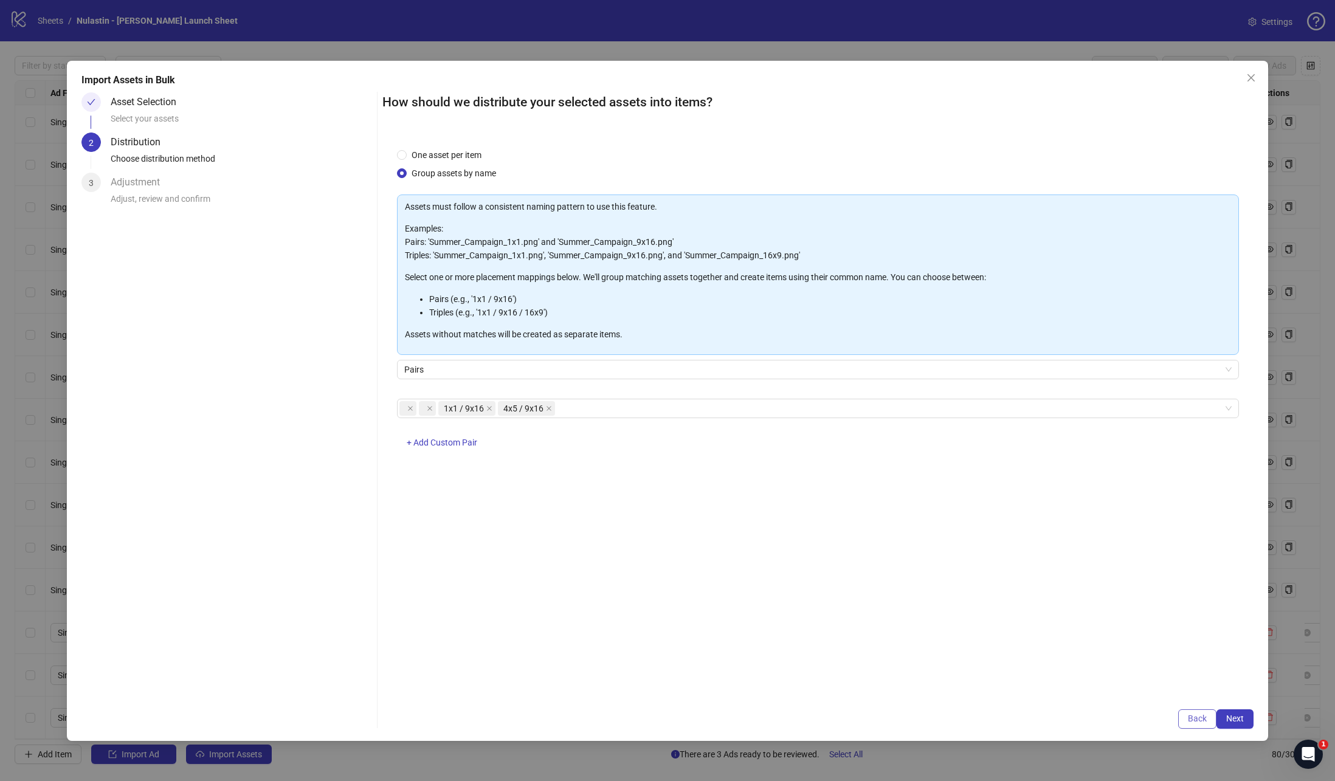
click at [1200, 716] on span "Back" at bounding box center [1197, 719] width 19 height 10
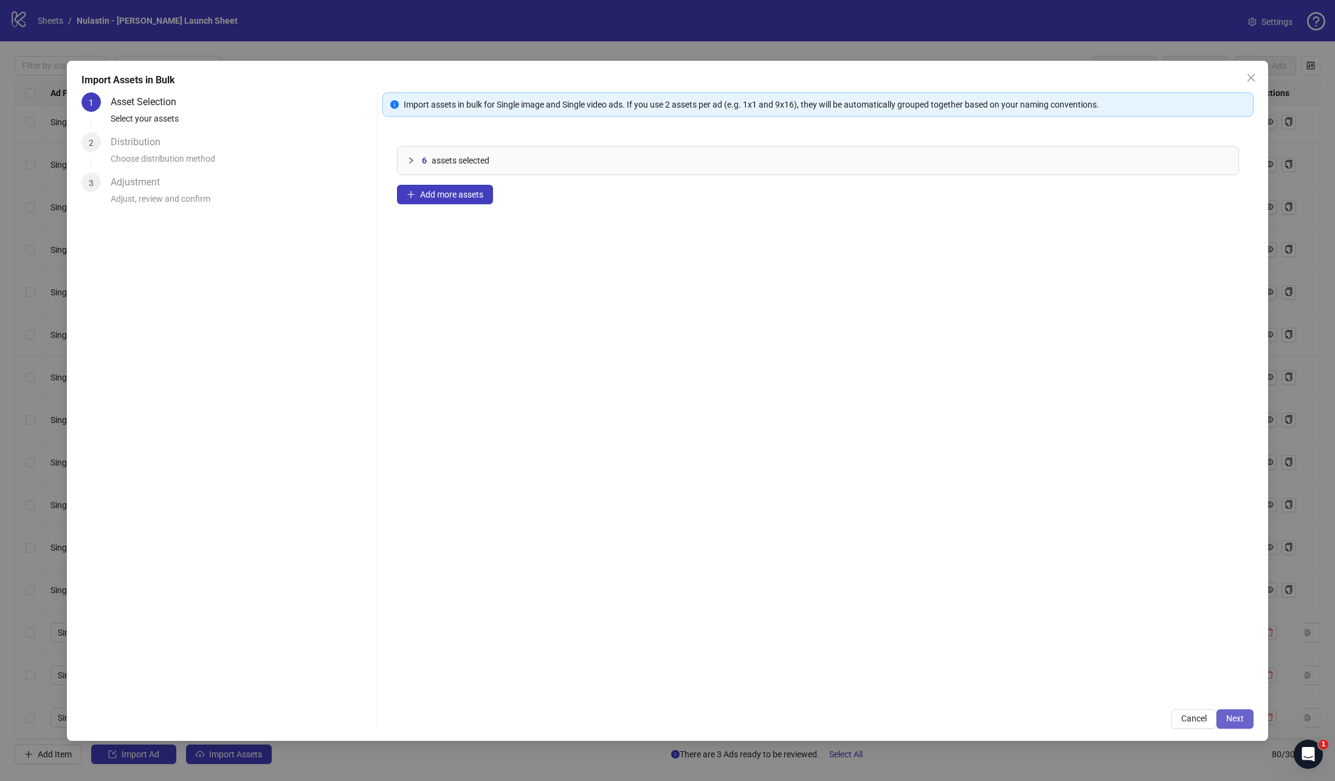
click at [1226, 717] on span "Next" at bounding box center [1235, 719] width 18 height 10
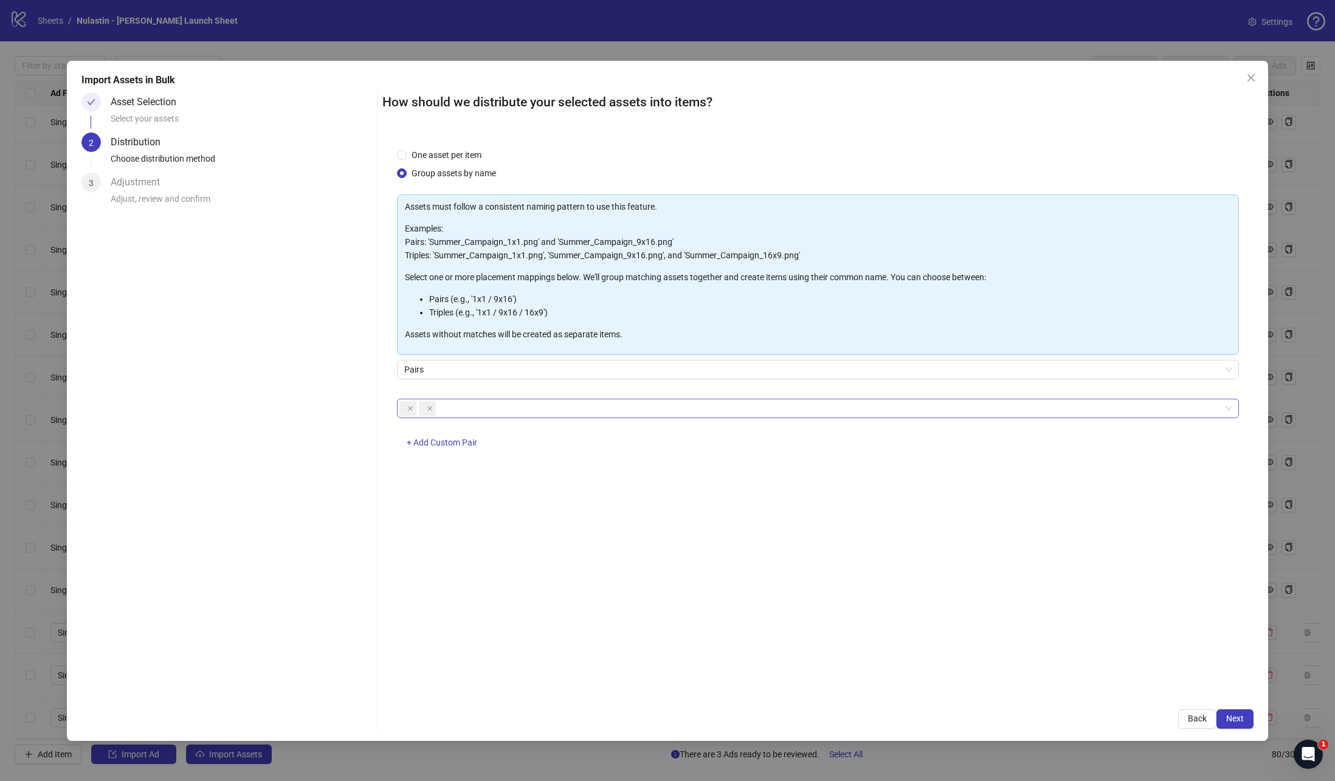
click at [419, 412] on span at bounding box center [427, 408] width 17 height 15
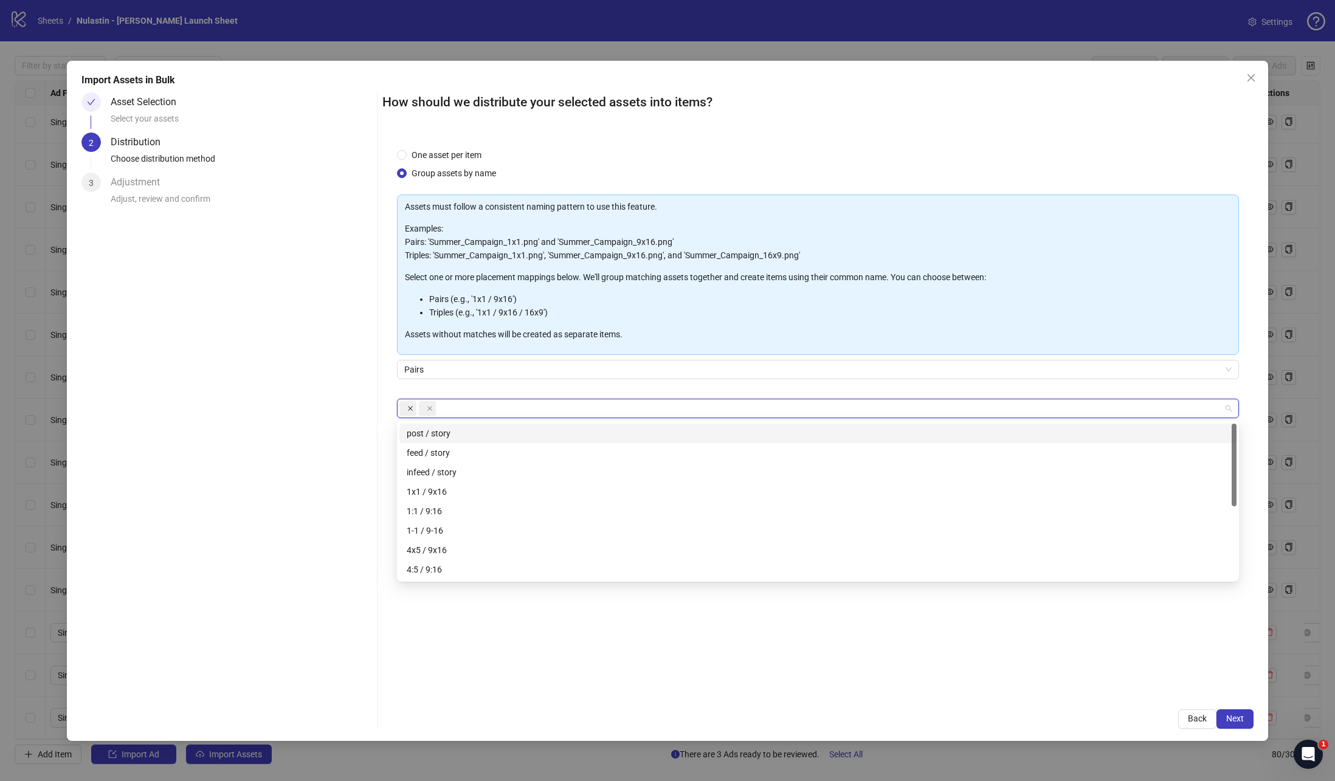
click at [413, 410] on icon "close" at bounding box center [410, 408] width 6 height 6
click at [424, 410] on div at bounding box center [811, 408] width 825 height 17
click at [410, 410] on icon "close" at bounding box center [410, 408] width 6 height 6
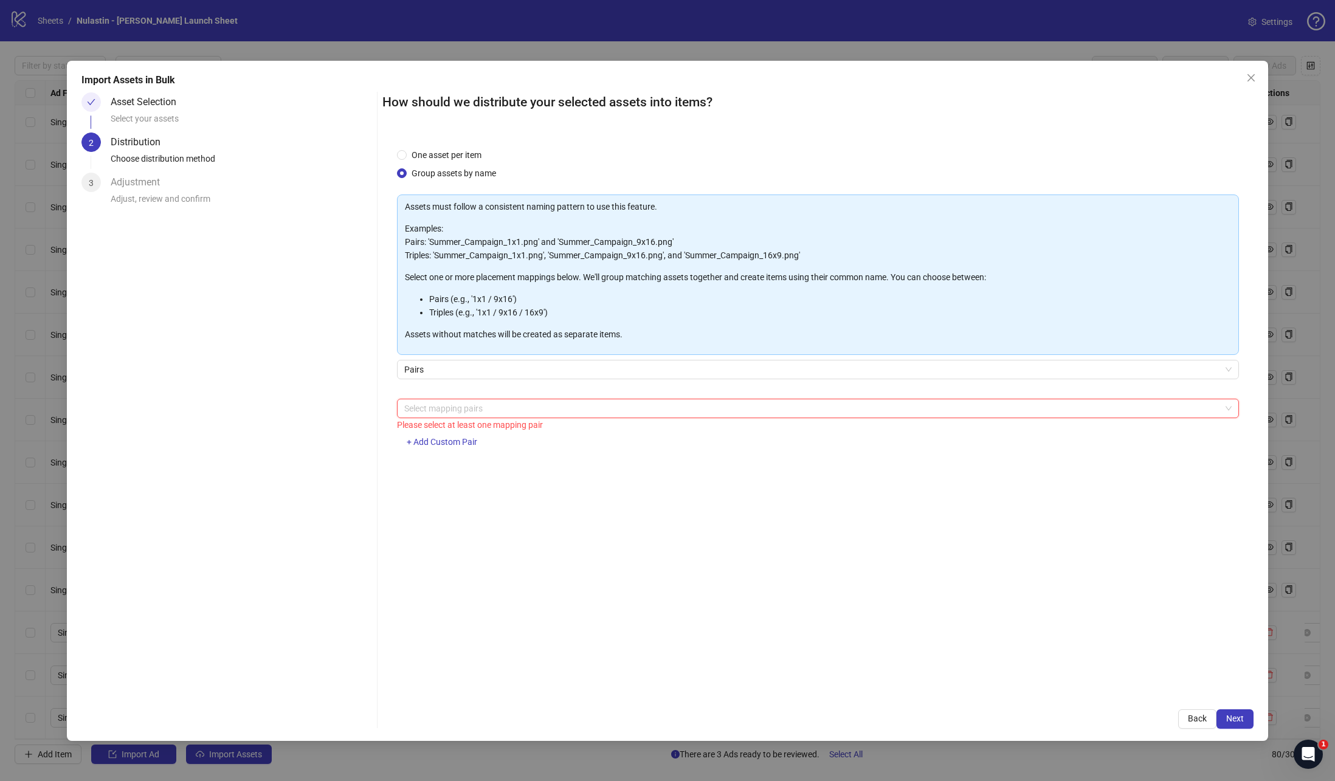
click at [426, 410] on div at bounding box center [811, 408] width 825 height 17
click at [422, 489] on div "1x1 / 9x16" at bounding box center [818, 491] width 822 height 13
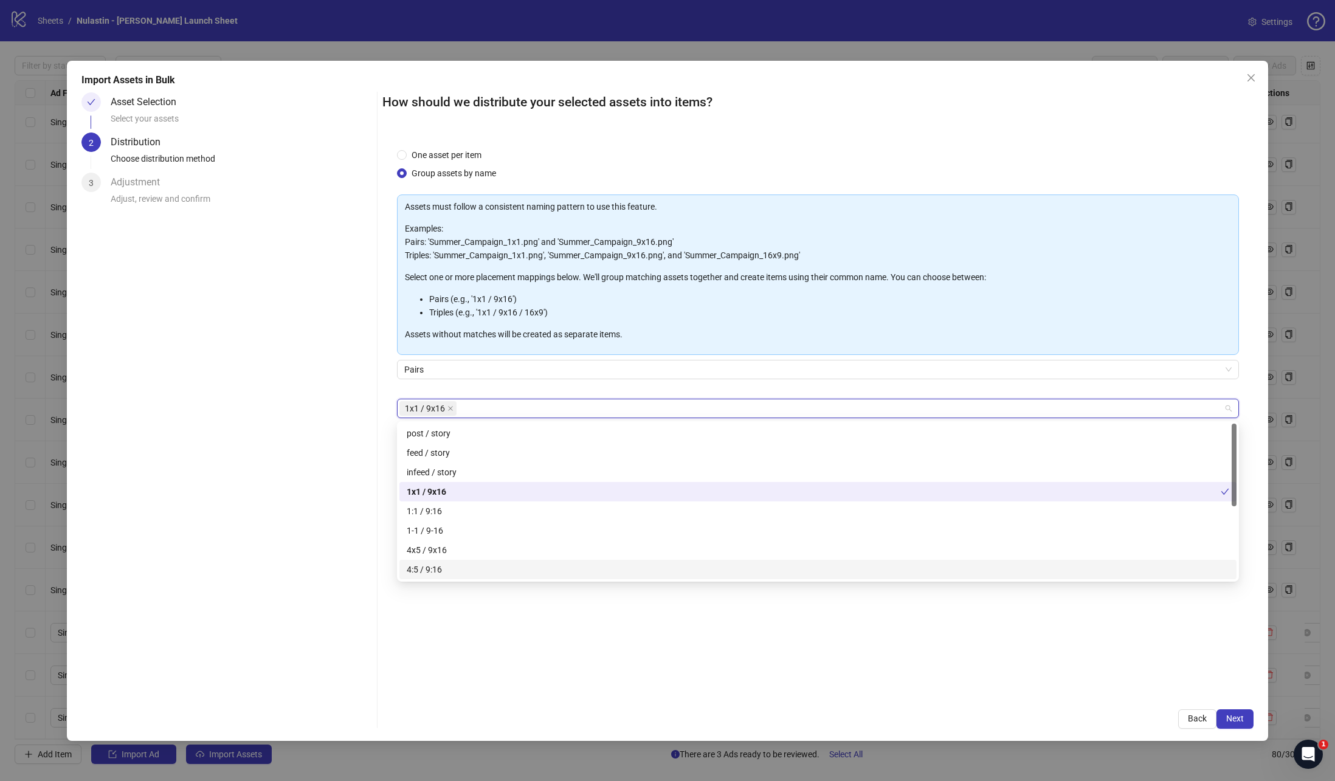
click at [442, 567] on div "4:5 / 9:16" at bounding box center [818, 569] width 822 height 13
click at [460, 551] on div "4x5 / 9x16" at bounding box center [818, 549] width 822 height 13
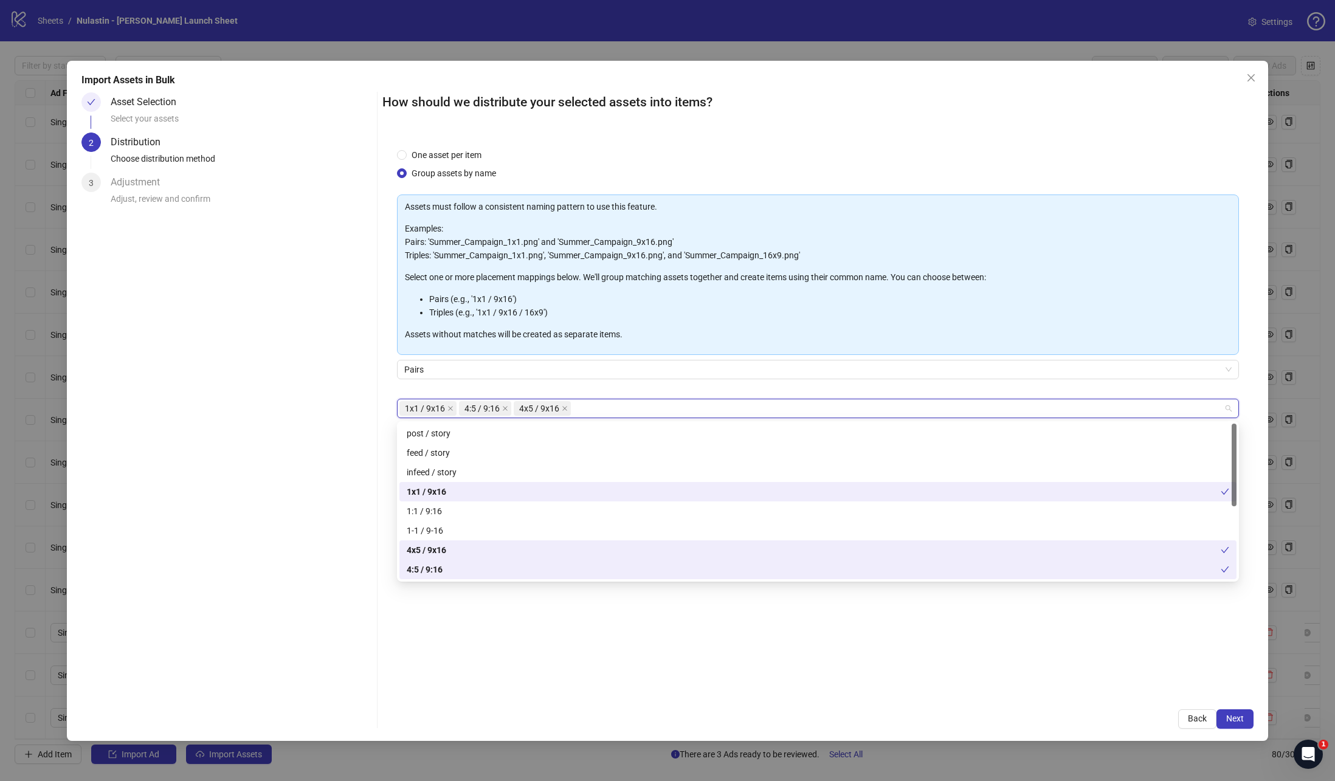
click at [460, 564] on div "4:5 / 9:16" at bounding box center [814, 569] width 814 height 13
click at [506, 607] on div "One asset per item Group assets by name Assets must follow a consistent naming …" at bounding box center [818, 414] width 872 height 561
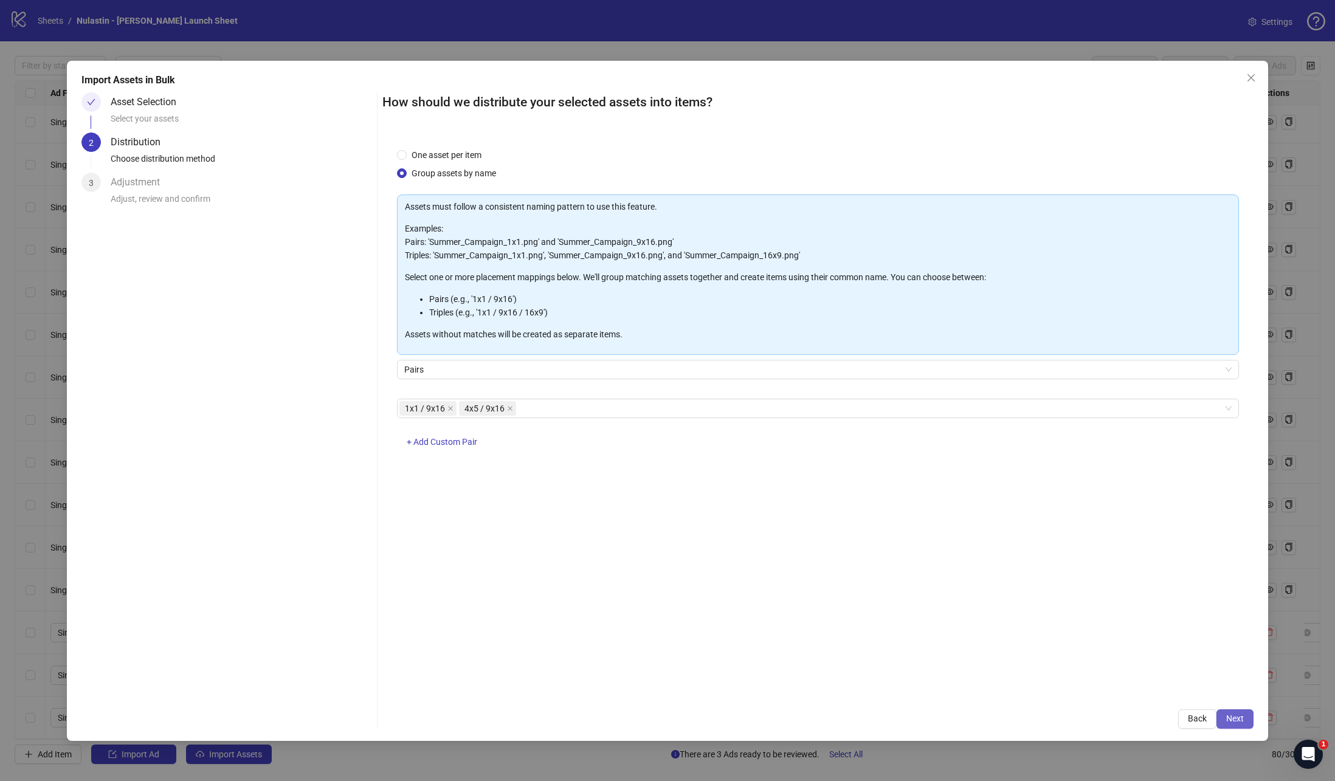
click at [1247, 715] on button "Next" at bounding box center [1234, 718] width 37 height 19
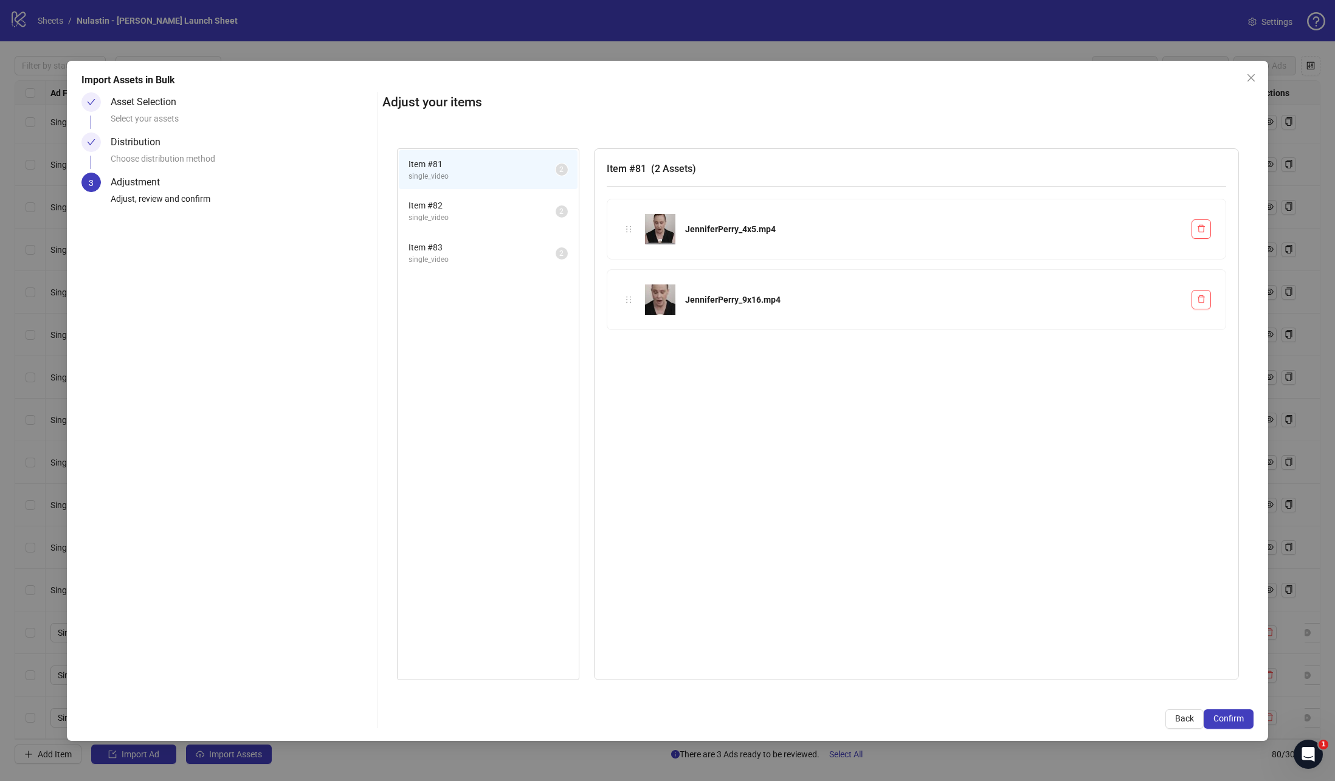
click at [459, 195] on li "Item # 82 single_video 2" at bounding box center [488, 211] width 179 height 40
click at [439, 264] on li "Item # 83 single_video 2" at bounding box center [488, 253] width 179 height 40
click at [1223, 730] on div "Import Assets in Bulk Asset Selection Select your assets Distribution Choose di…" at bounding box center [667, 401] width 1201 height 680
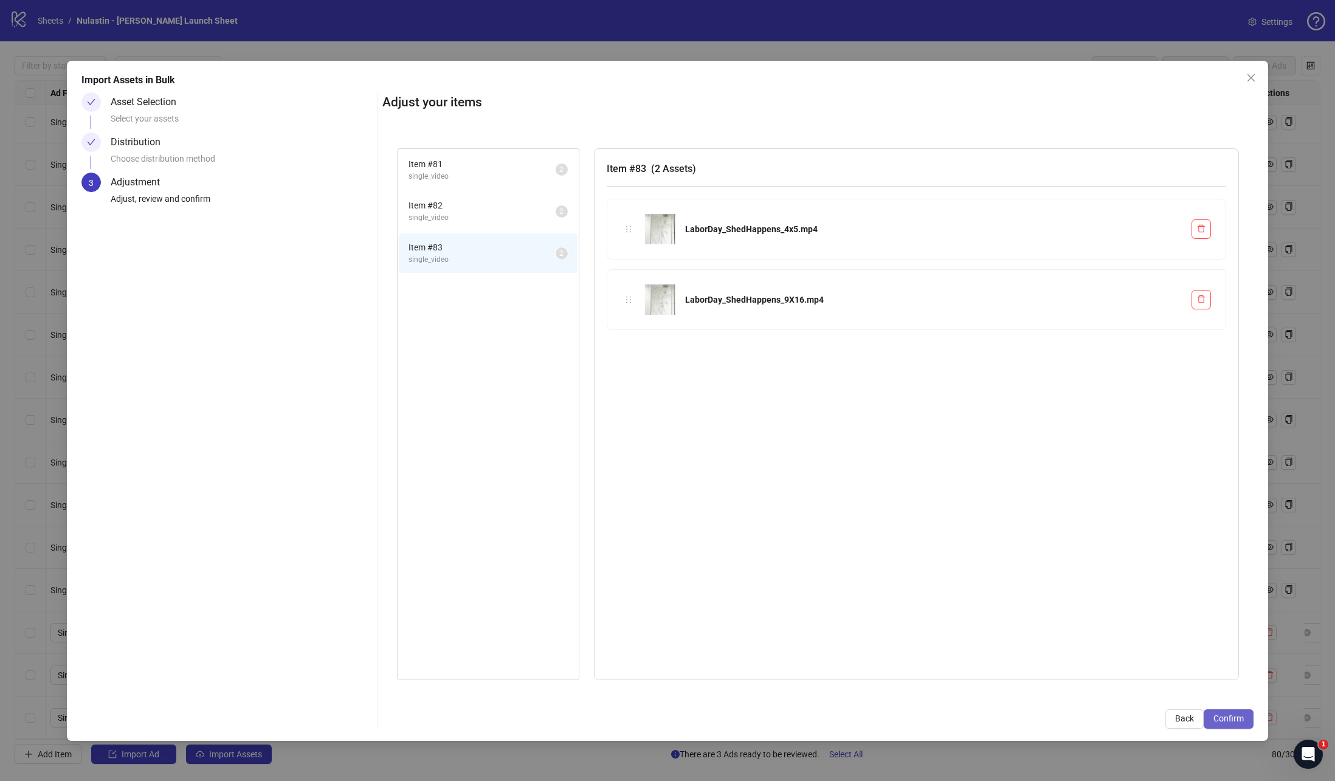
click at [1222, 718] on span "Confirm" at bounding box center [1228, 719] width 30 height 10
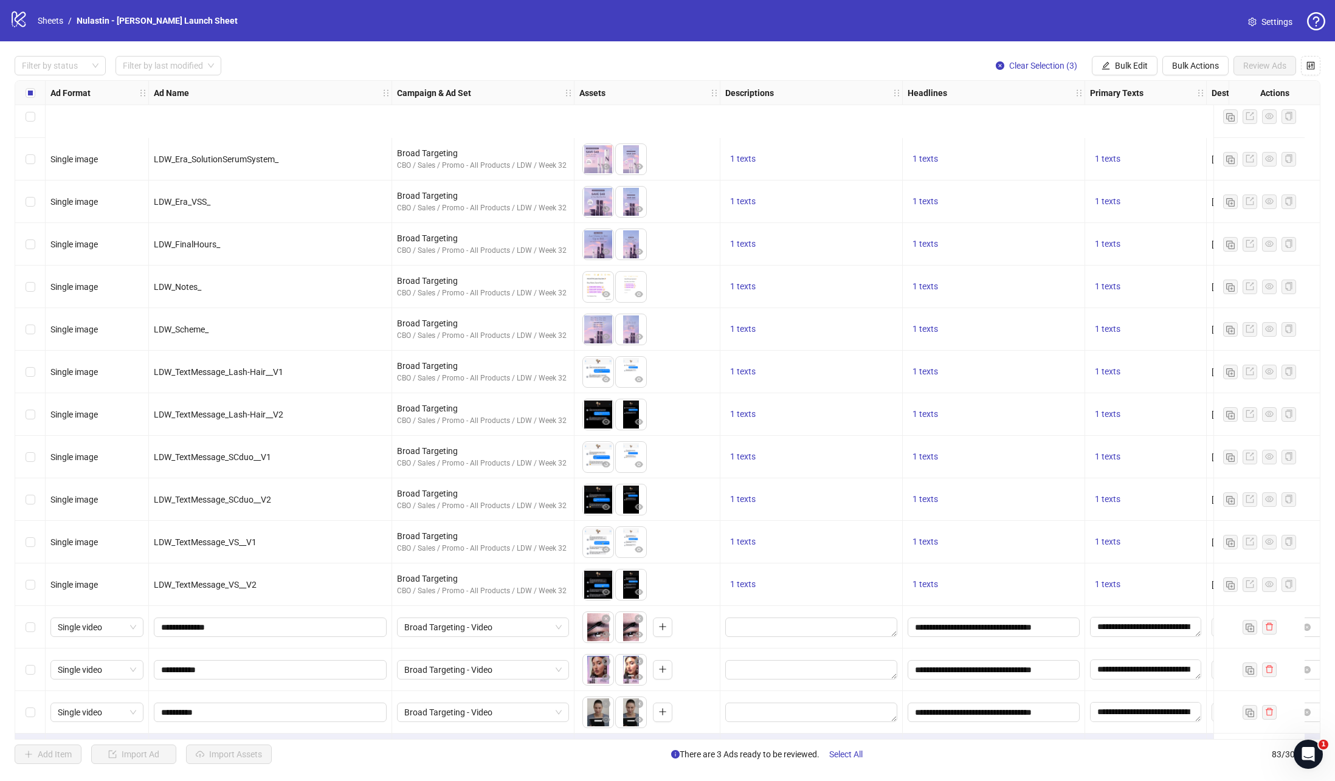
scroll to position [2903, 0]
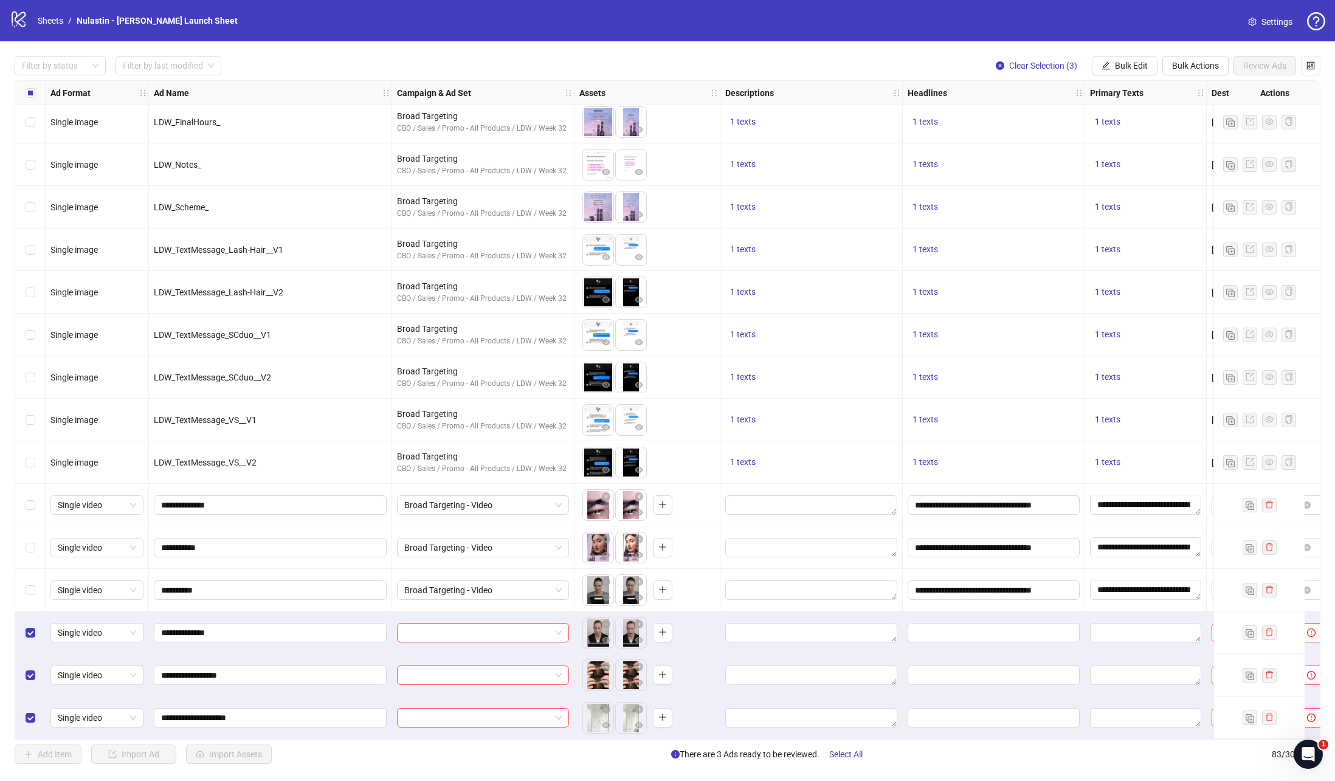
click at [27, 641] on div "Select row 81" at bounding box center [30, 632] width 30 height 43
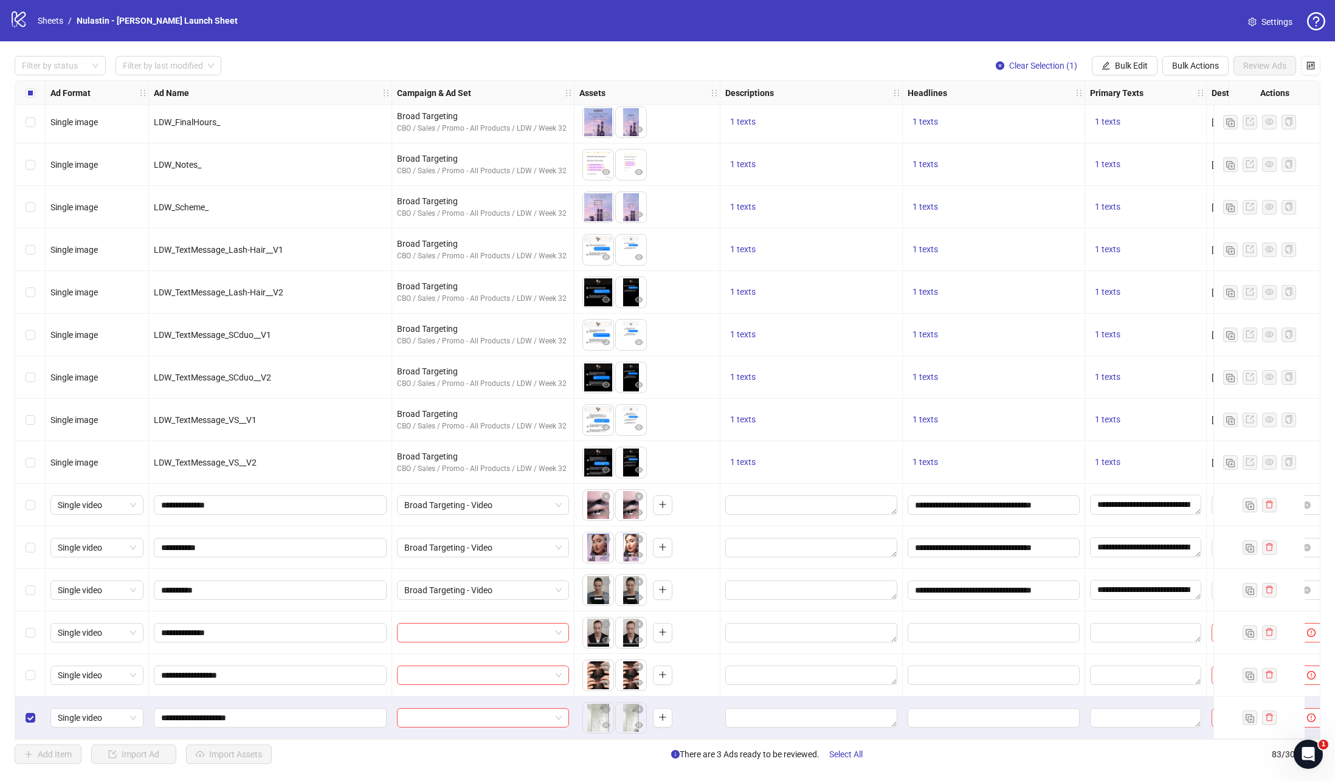
click at [37, 714] on div "Select row 83" at bounding box center [30, 718] width 30 height 43
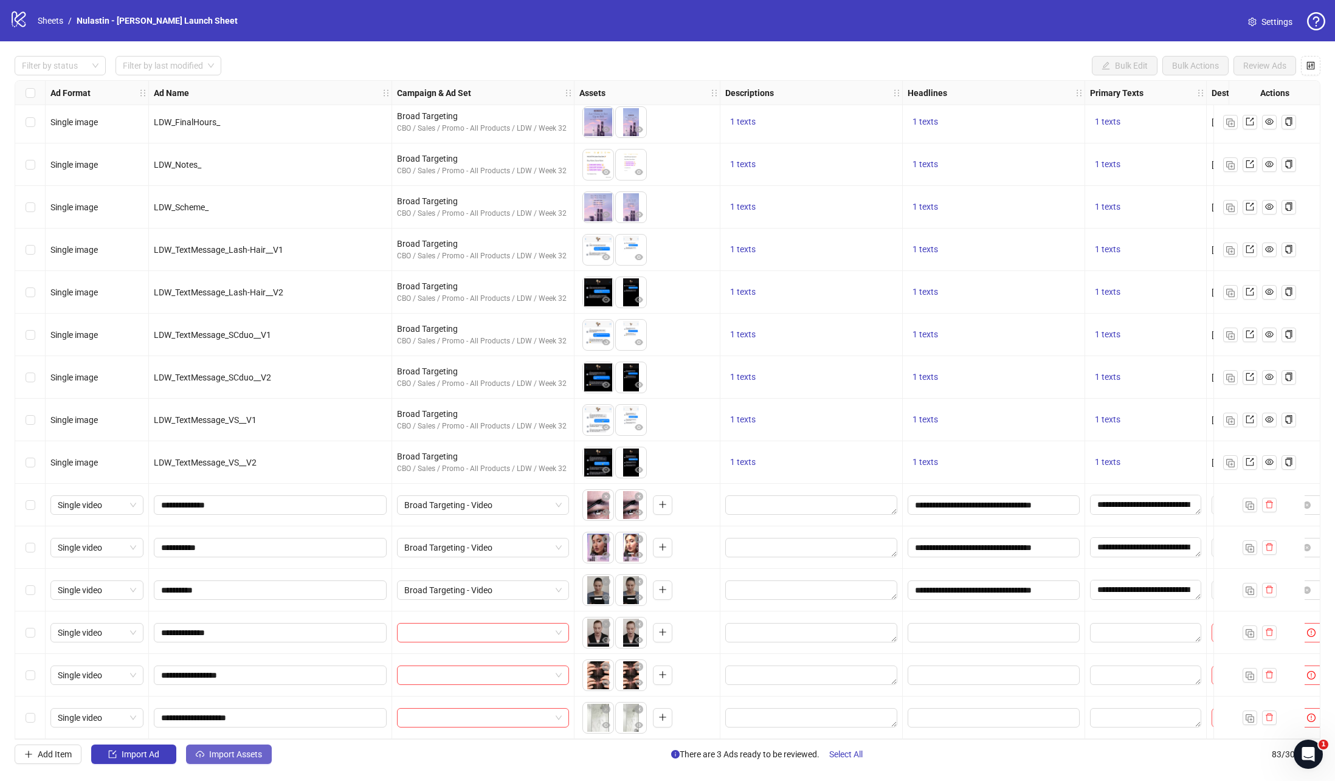
click at [215, 761] on button "Import Assets" at bounding box center [229, 754] width 86 height 19
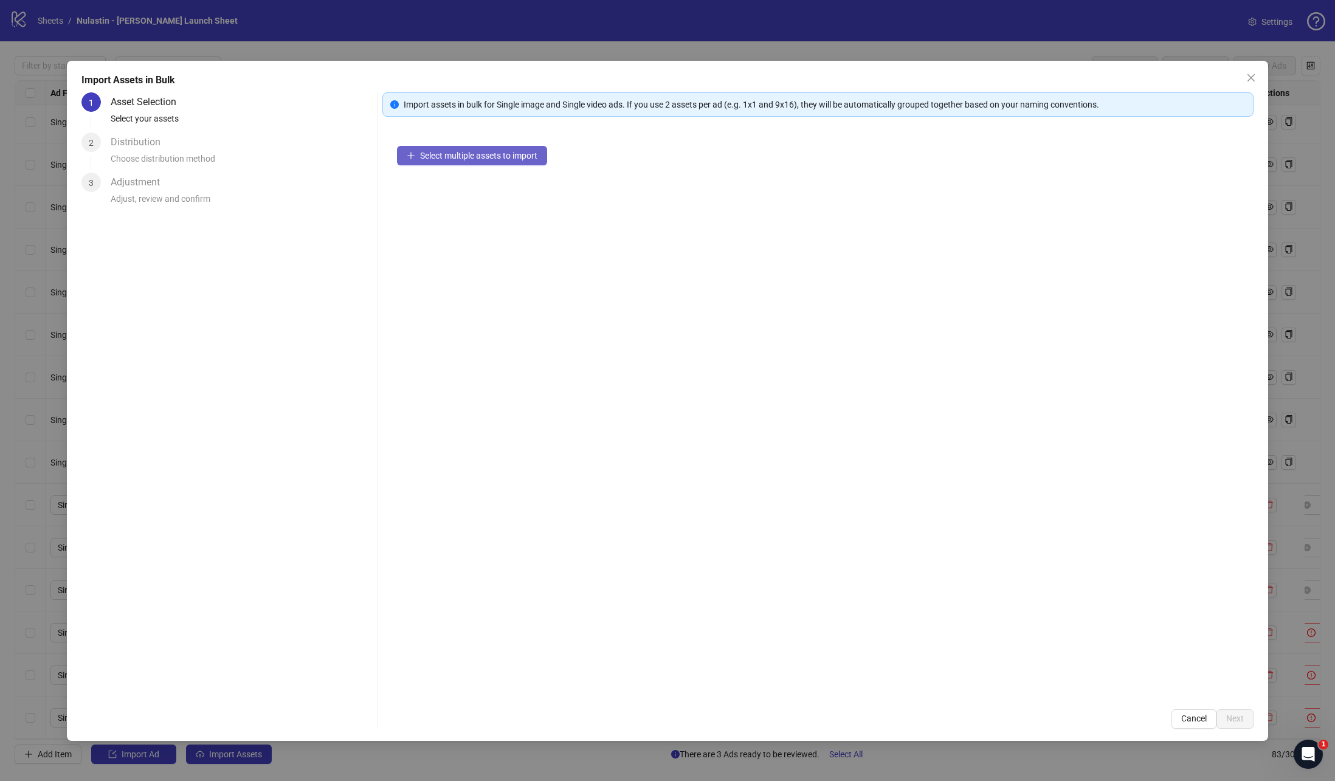
click at [429, 151] on span "Select multiple assets to import" at bounding box center [478, 156] width 117 height 10
click at [1255, 79] on icon "close" at bounding box center [1251, 78] width 10 height 10
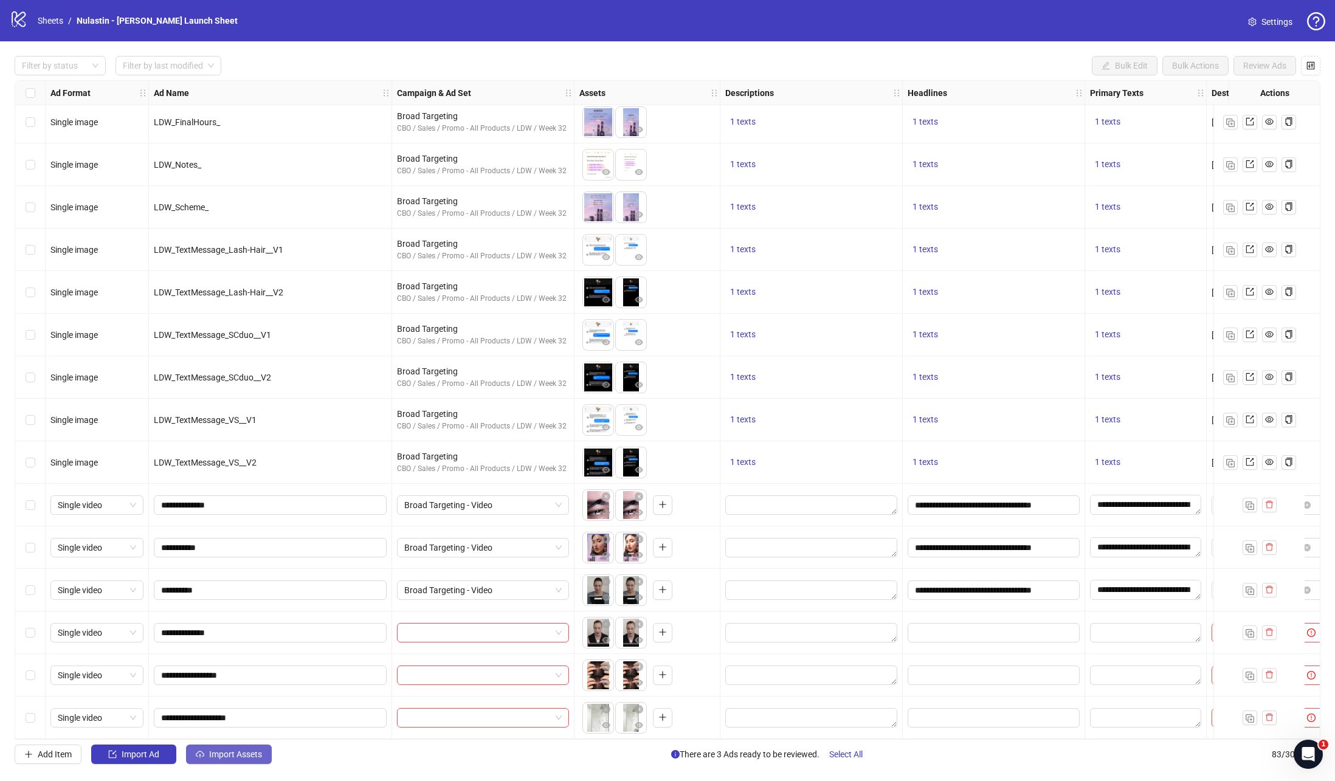
click at [232, 757] on span "Import Assets" at bounding box center [235, 754] width 53 height 10
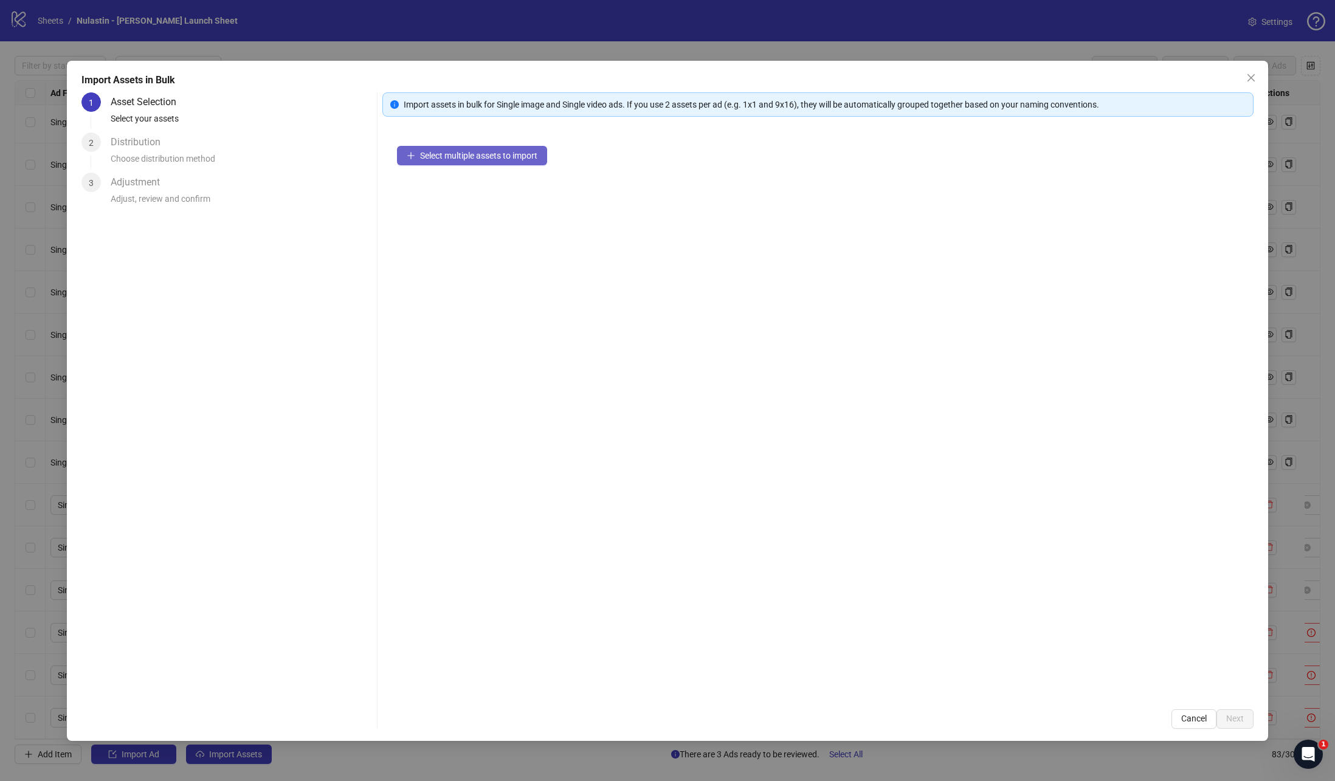
click at [452, 164] on button "Select multiple assets to import" at bounding box center [472, 155] width 150 height 19
click at [1245, 720] on button "Next" at bounding box center [1234, 718] width 37 height 19
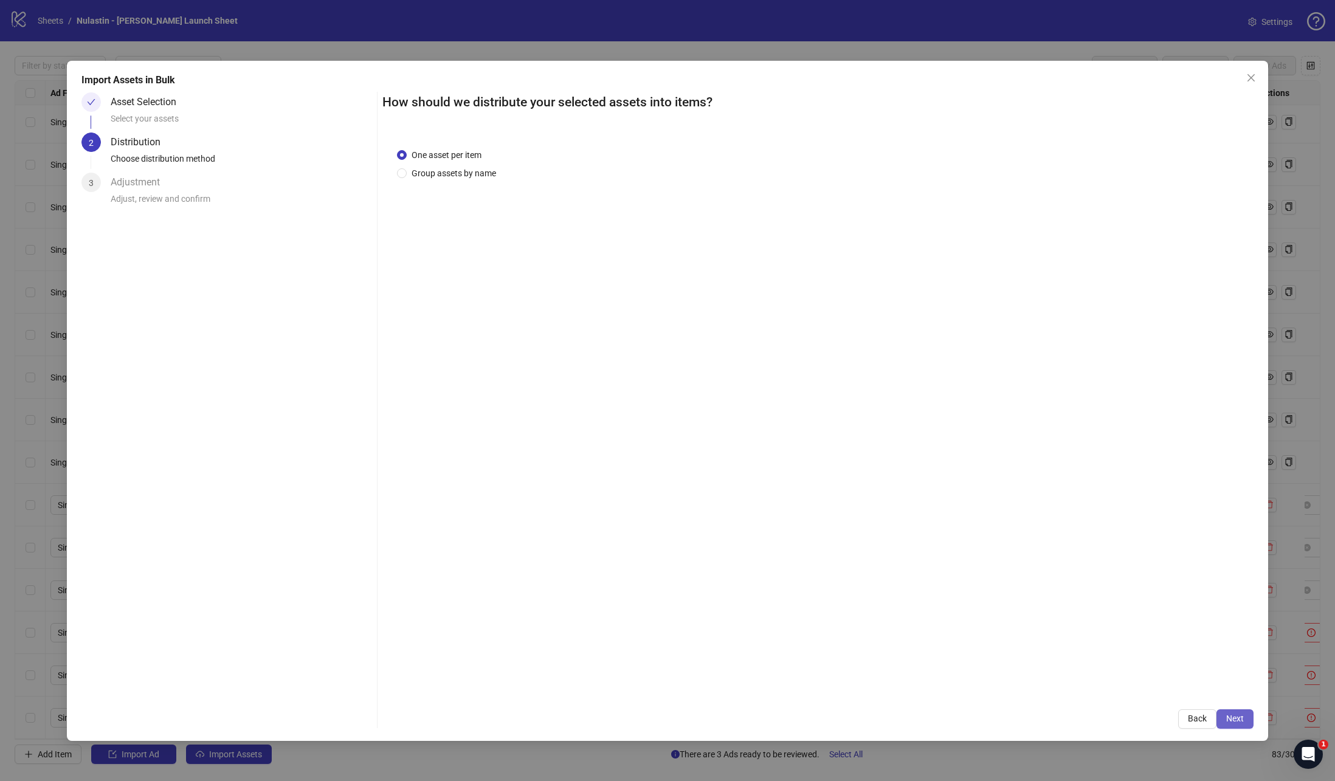
click at [1245, 715] on button "Next" at bounding box center [1234, 718] width 37 height 19
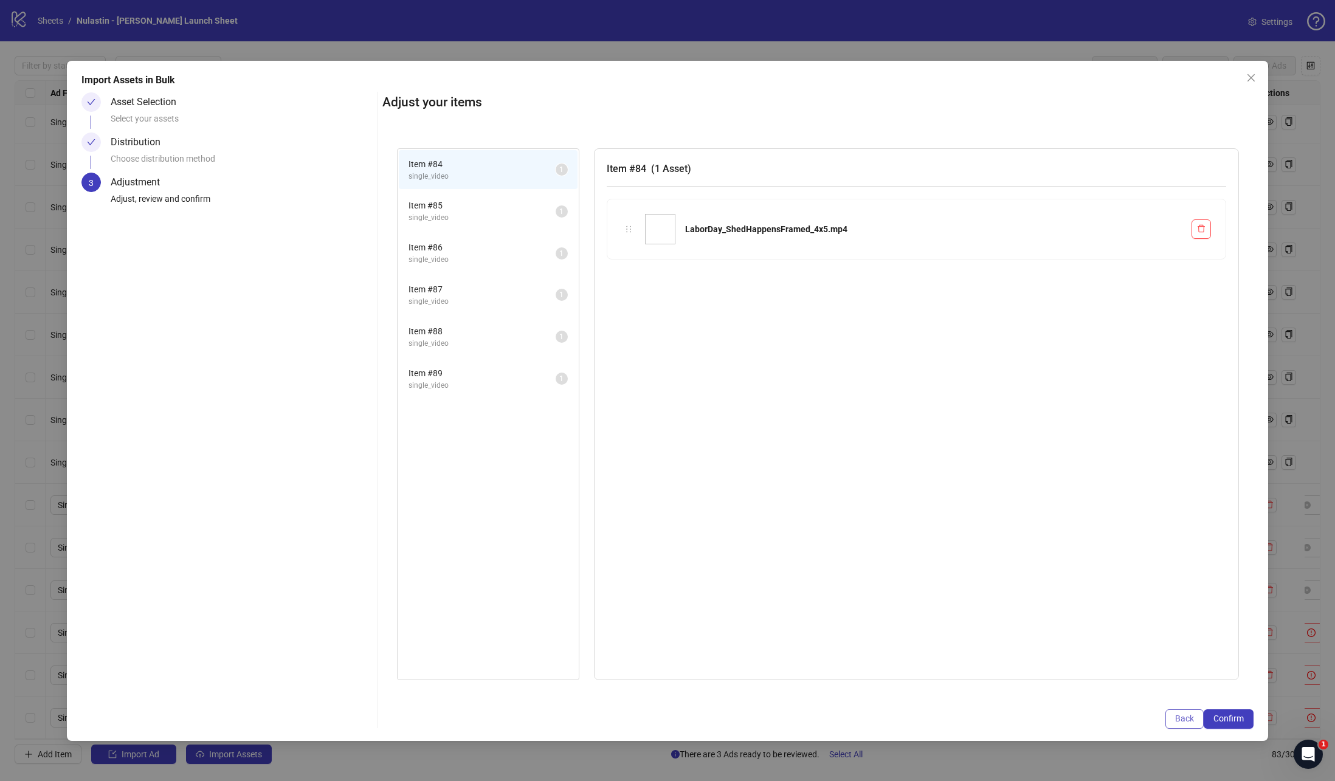
click at [1177, 714] on span "Back" at bounding box center [1184, 719] width 19 height 10
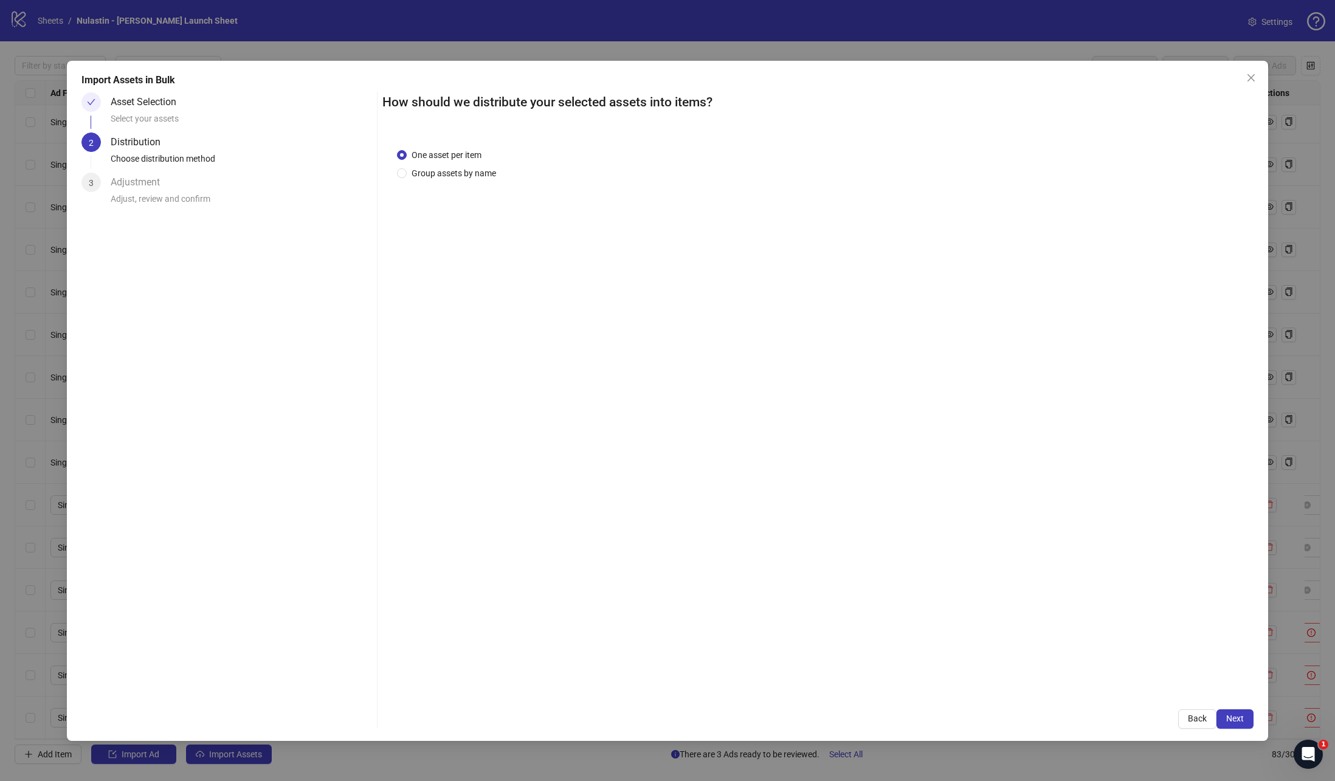
click at [444, 162] on div "One asset per item Group assets by name" at bounding box center [449, 164] width 104 height 32
click at [444, 168] on span "Group assets by name" at bounding box center [454, 173] width 94 height 13
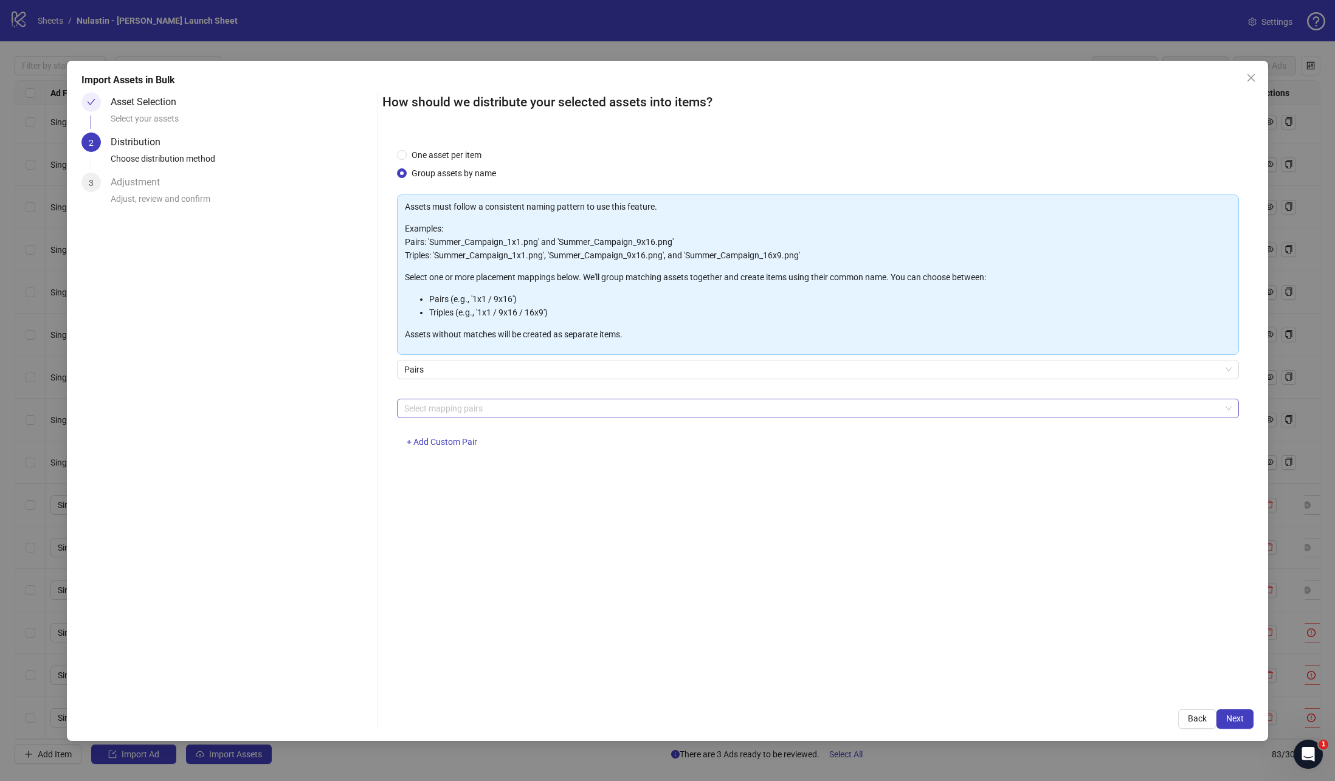
click at [523, 410] on div at bounding box center [811, 408] width 825 height 17
click at [424, 495] on div "1x1 / 9x16" at bounding box center [818, 491] width 822 height 13
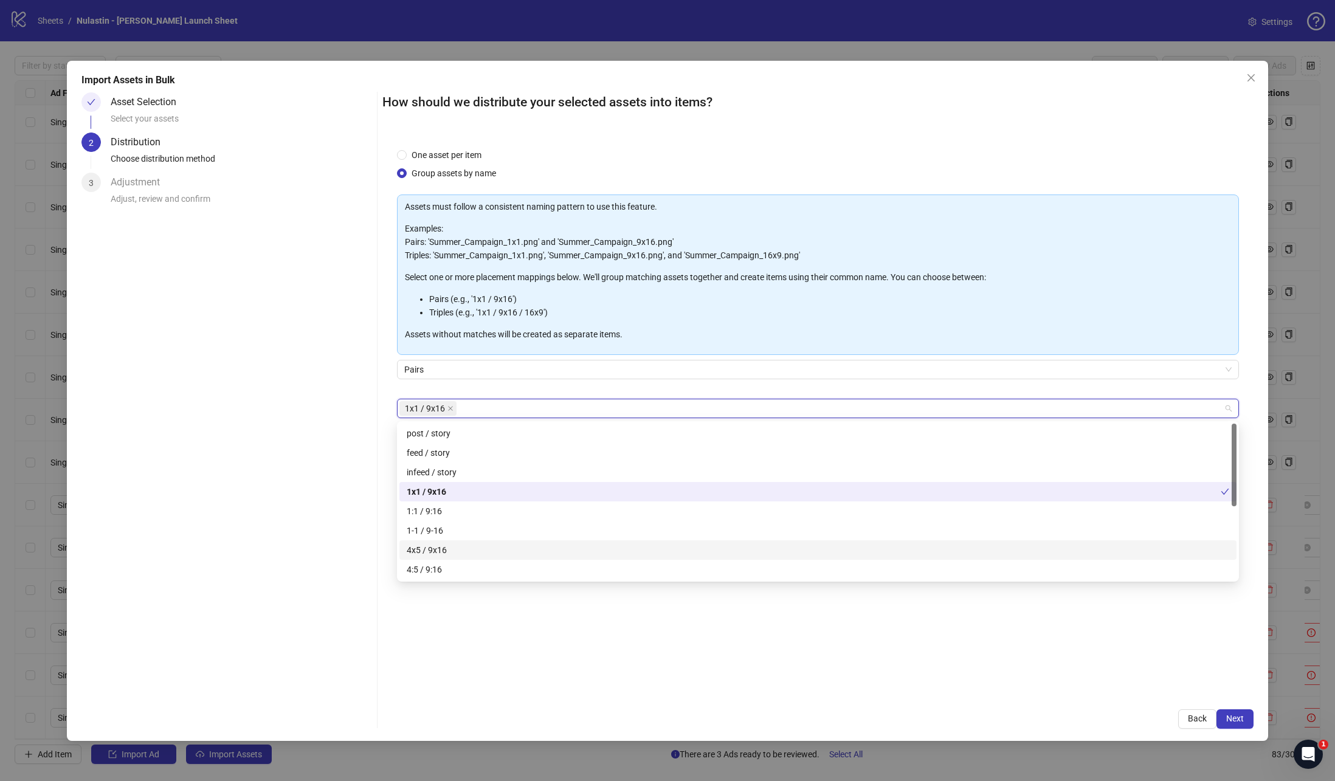
click at [427, 547] on div "4x5 / 9x16" at bounding box center [818, 549] width 822 height 13
click at [618, 691] on div "One asset per item Group assets by name Assets must follow a consistent naming …" at bounding box center [818, 414] width 872 height 561
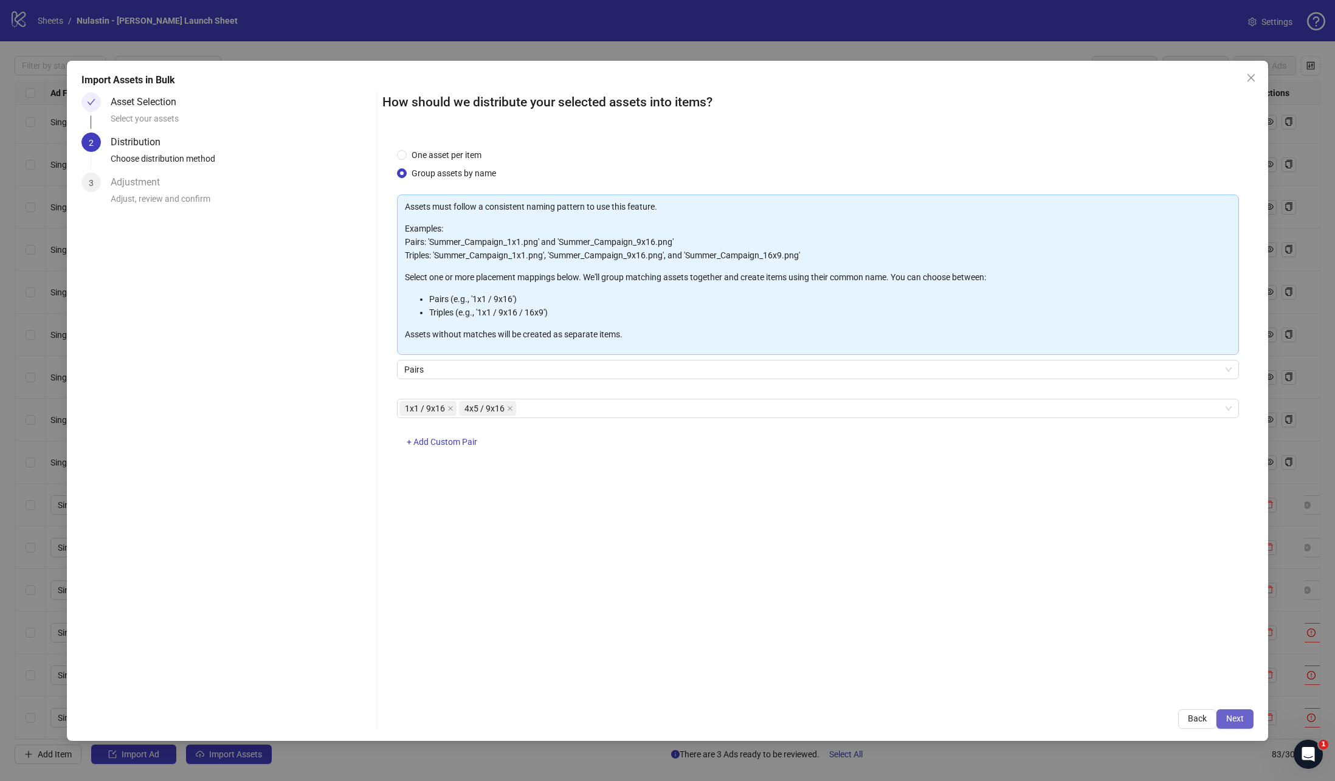
click at [1230, 714] on span "Next" at bounding box center [1235, 719] width 18 height 10
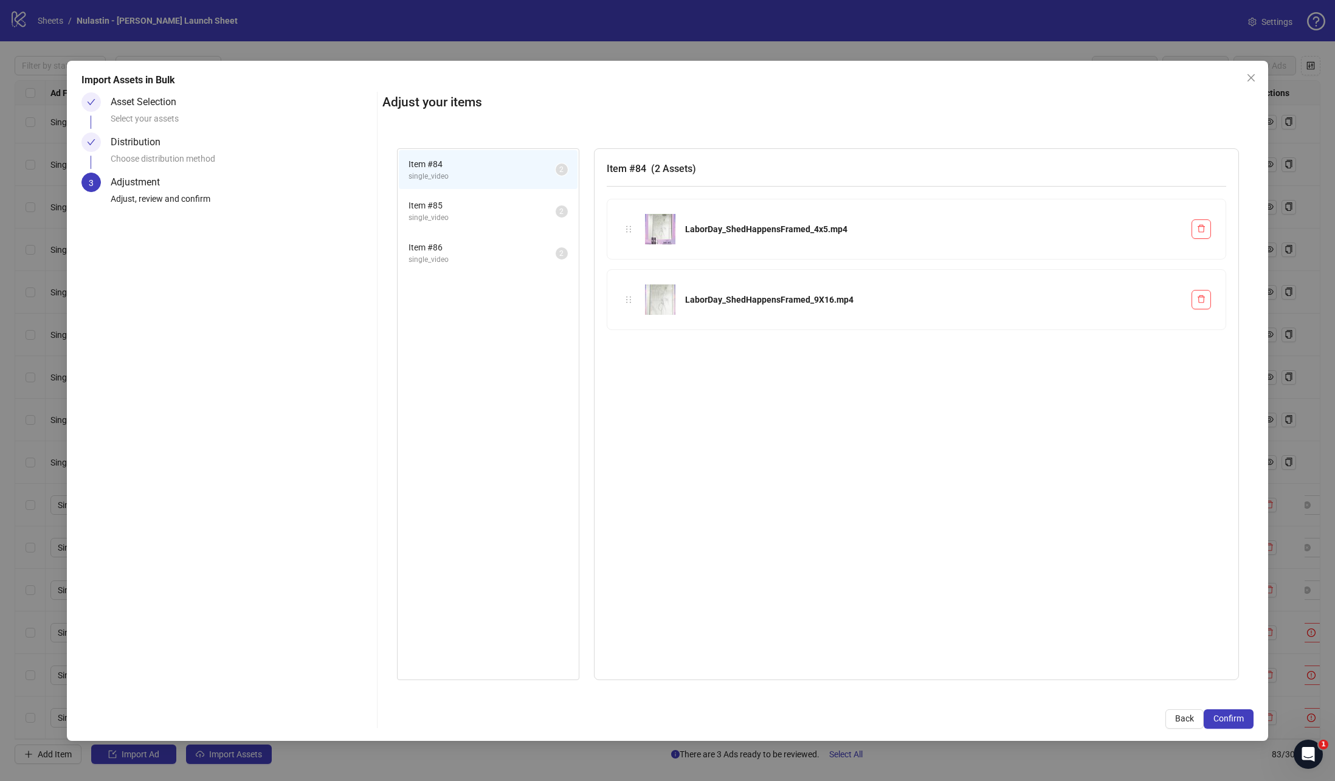
click at [449, 216] on span "single_video" at bounding box center [481, 218] width 147 height 12
click at [449, 244] on span "Item # 86" at bounding box center [481, 247] width 147 height 13
click at [1246, 717] on button "Confirm" at bounding box center [1229, 718] width 50 height 19
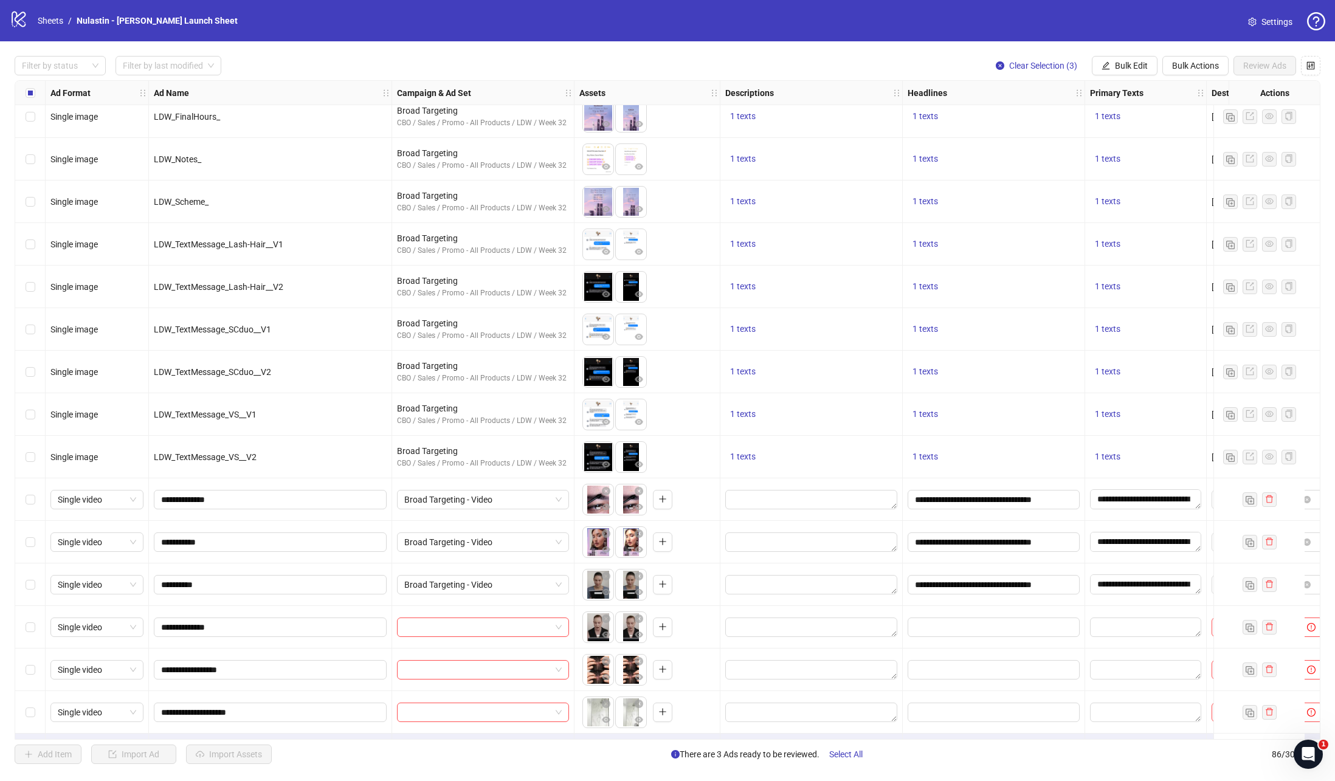
scroll to position [3031, 0]
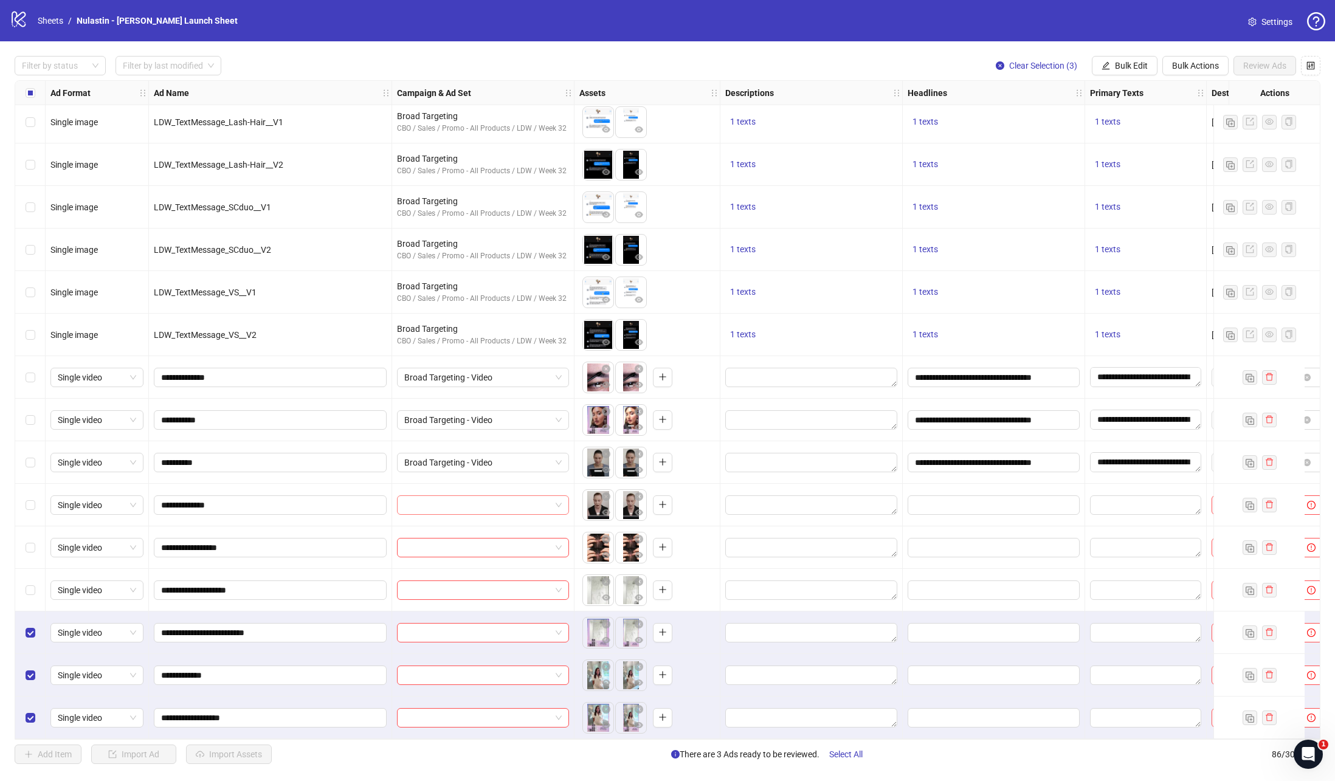
click at [461, 508] on input "search" at bounding box center [477, 505] width 146 height 18
click at [33, 588] on div "Select row 83" at bounding box center [30, 590] width 30 height 43
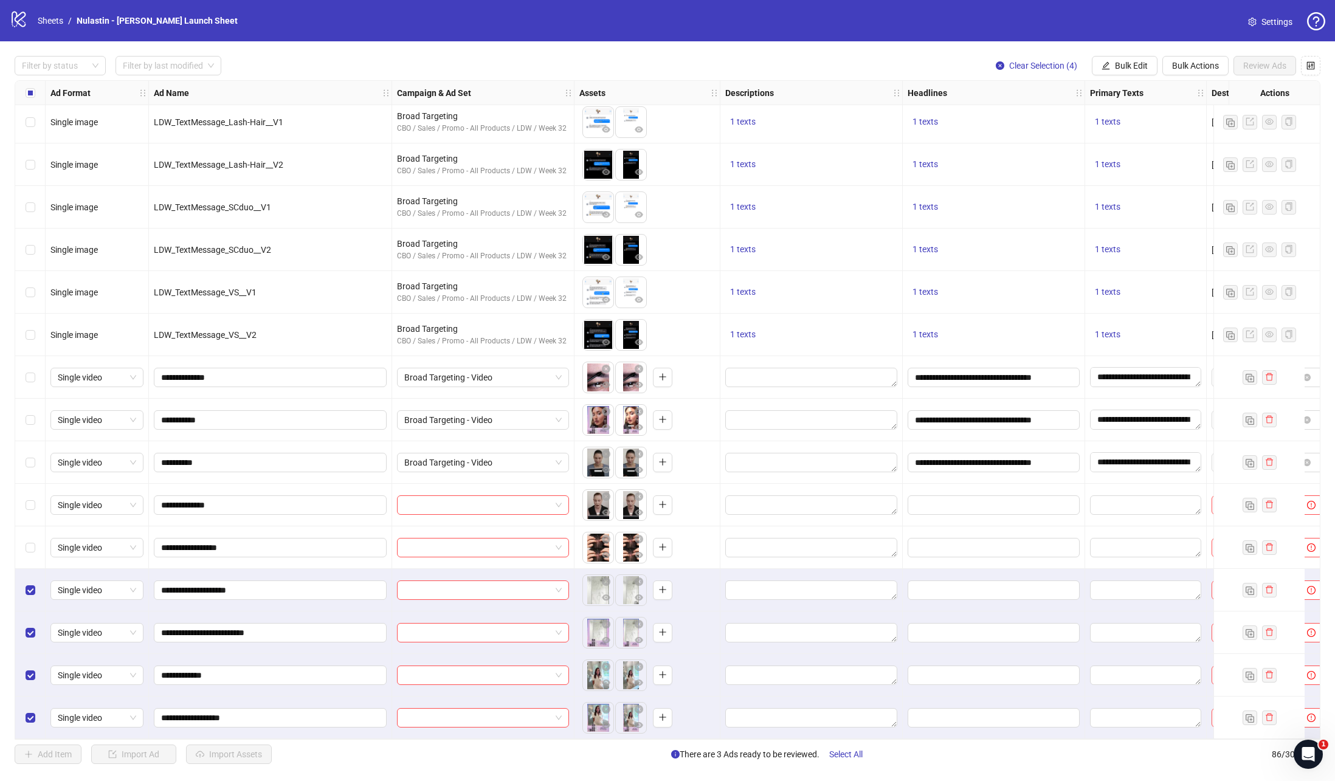
click at [26, 555] on div "Select row 82" at bounding box center [30, 547] width 30 height 43
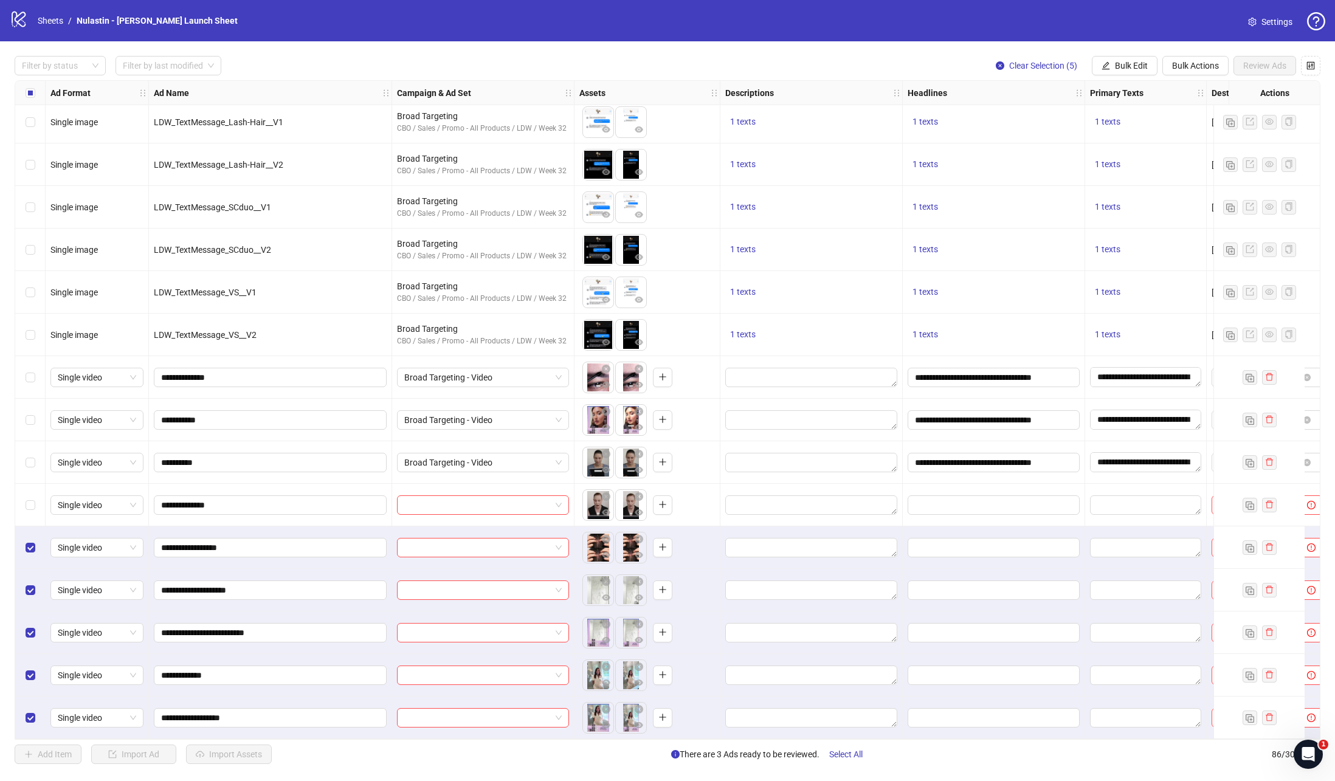
click at [22, 508] on div "Select row 81" at bounding box center [30, 505] width 30 height 43
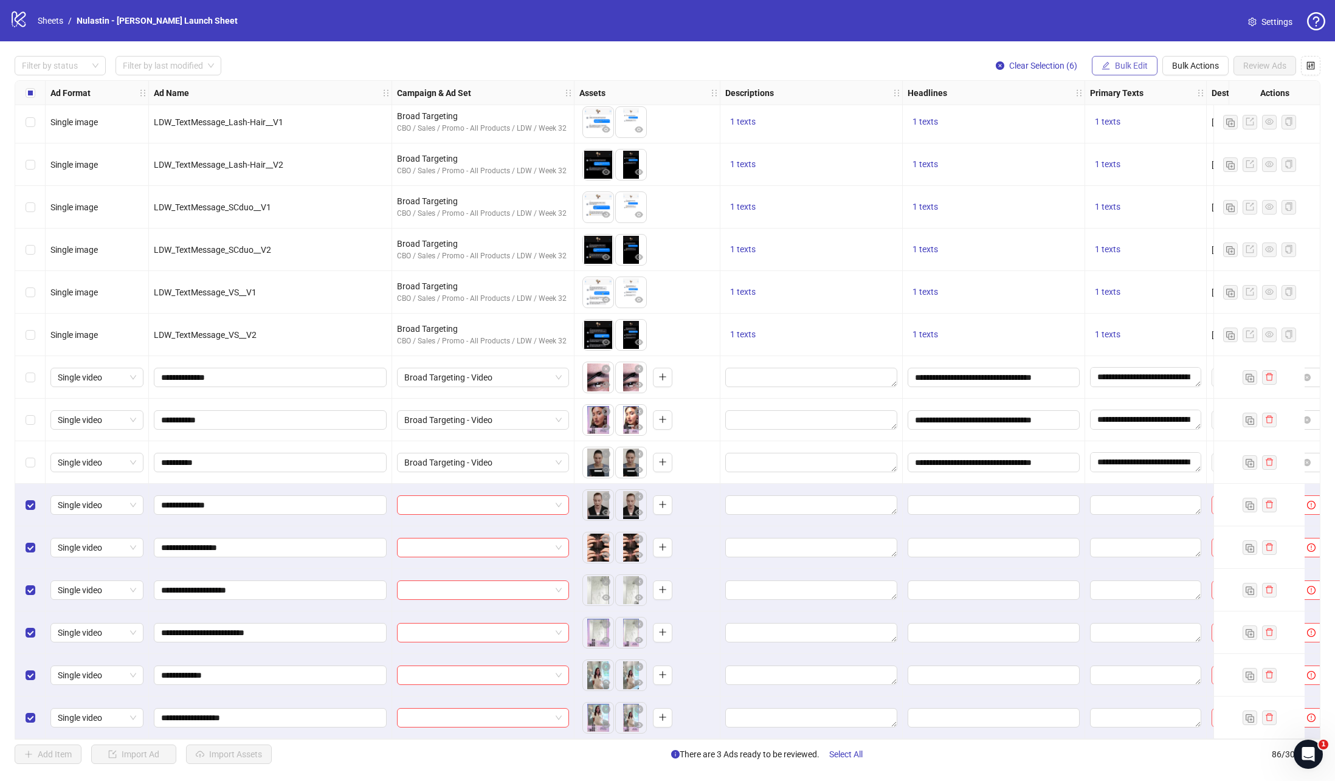
click at [1124, 69] on span "Bulk Edit" at bounding box center [1131, 66] width 33 height 10
click at [1127, 125] on span "Campaign & Ad Set" at bounding box center [1134, 129] width 72 height 13
click at [1100, 118] on input "search" at bounding box center [1083, 118] width 157 height 18
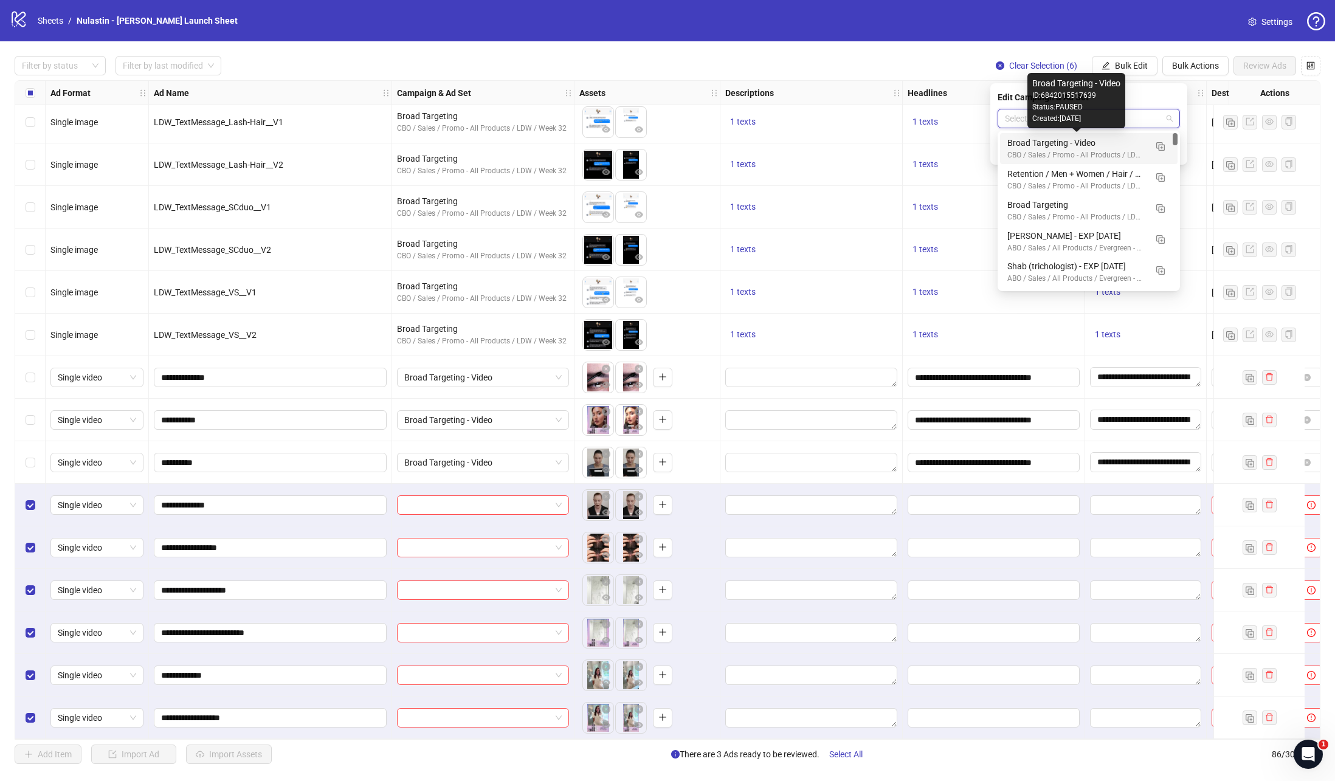
click at [1086, 138] on div "Broad Targeting - Video" at bounding box center [1076, 142] width 139 height 13
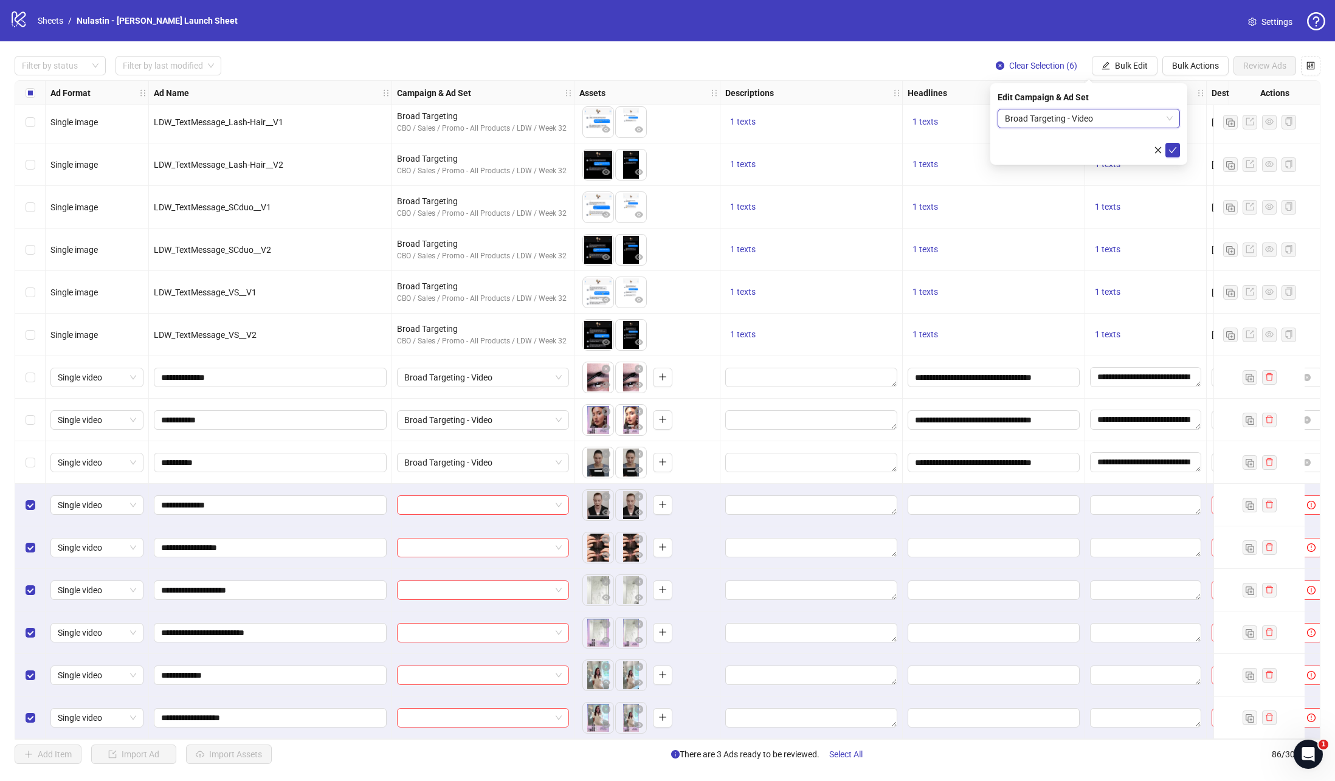
click at [1180, 143] on div "Edit Campaign & Ad Set Broad Targeting - Video Broad Targeting - Video" at bounding box center [1088, 123] width 197 height 81
click at [1176, 146] on icon "check" at bounding box center [1172, 150] width 9 height 9
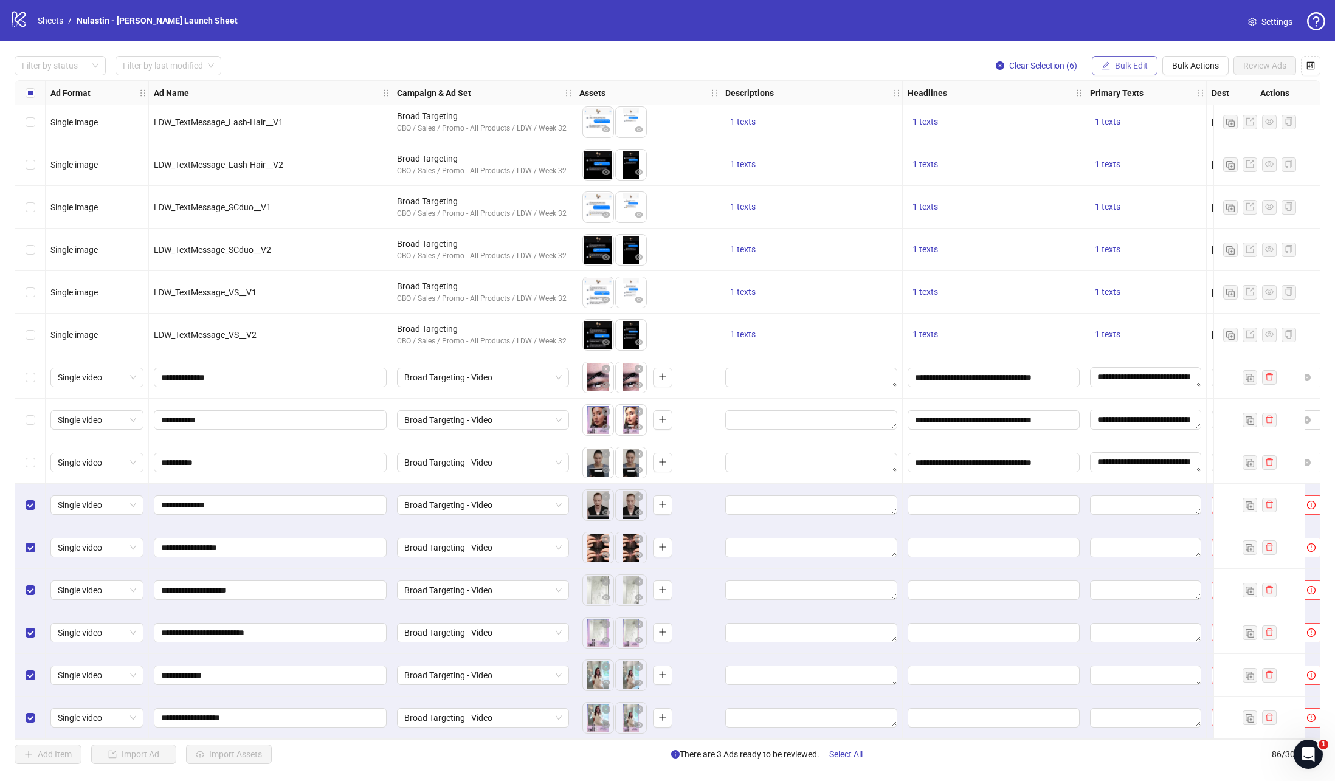
click at [1117, 72] on button "Bulk Edit" at bounding box center [1125, 65] width 66 height 19
click at [1118, 261] on span "Call to Action" at bounding box center [1134, 265] width 72 height 13
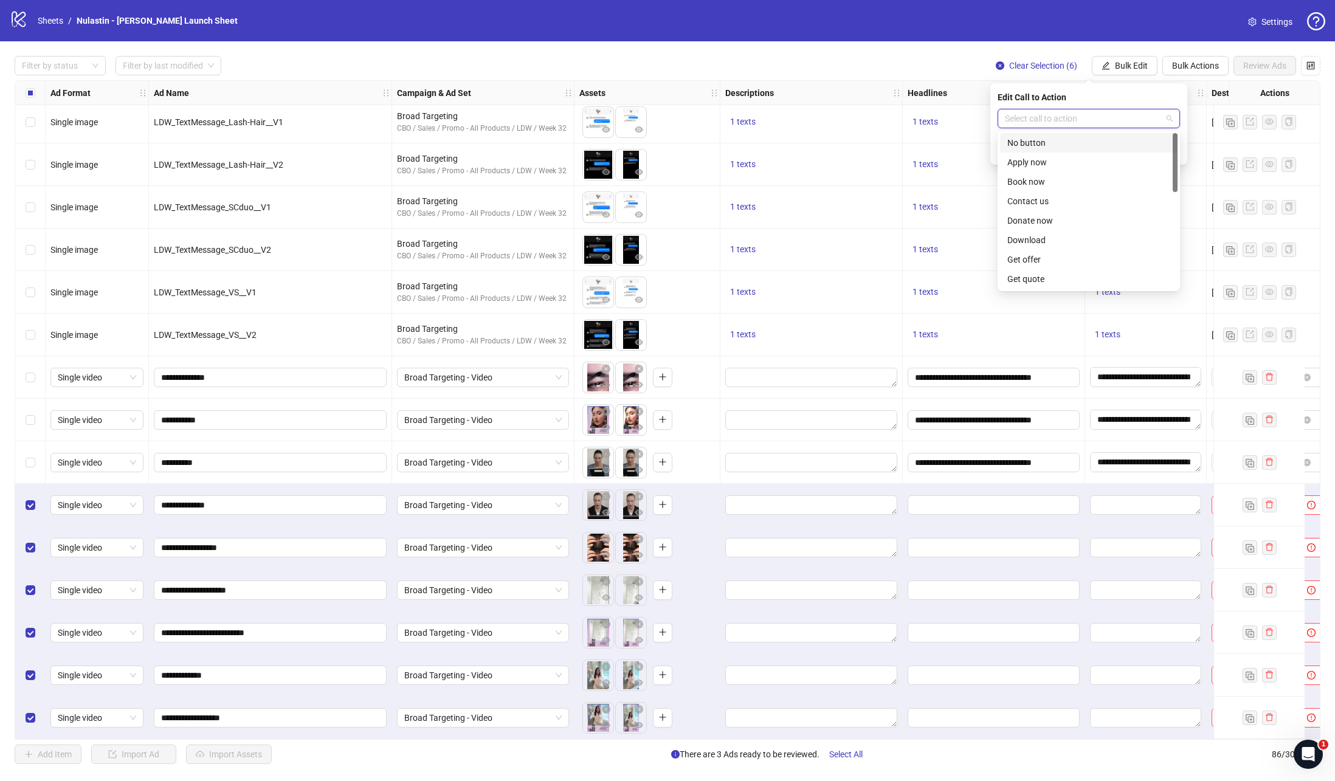
click at [1035, 111] on input "search" at bounding box center [1083, 118] width 157 height 18
click at [1040, 216] on div "Shop now" at bounding box center [1088, 213] width 163 height 13
click at [1181, 149] on div "Edit Call to Action Shop now Shop now" at bounding box center [1088, 123] width 197 height 81
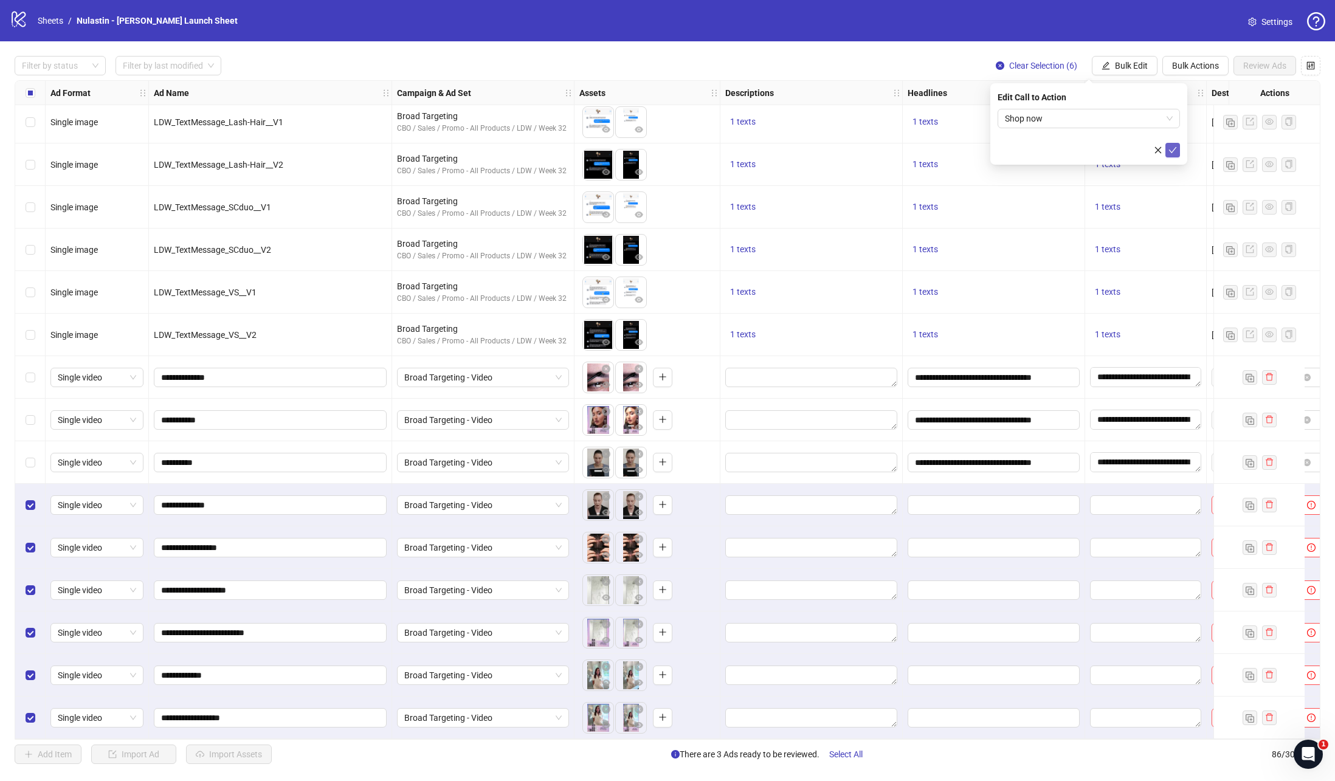
click at [1177, 149] on button "submit" at bounding box center [1172, 150] width 15 height 15
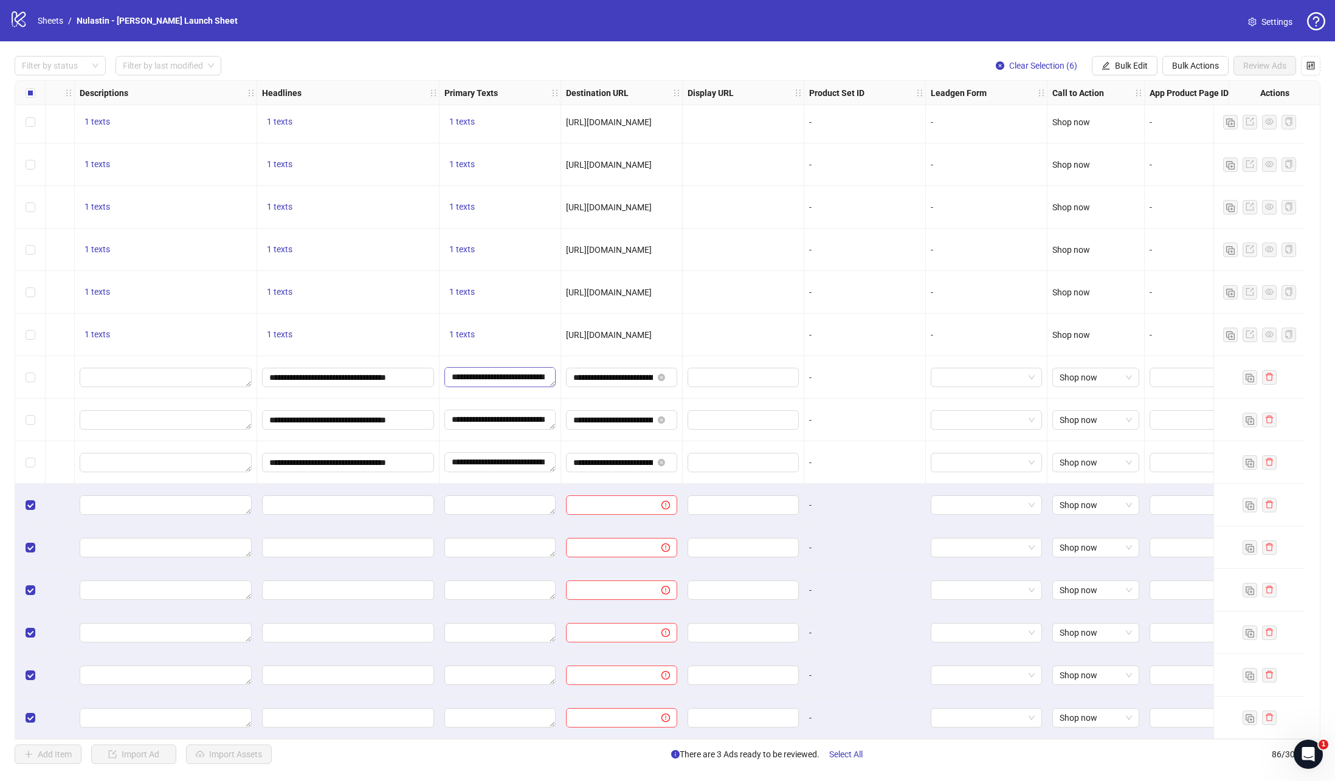
scroll to position [3031, 698]
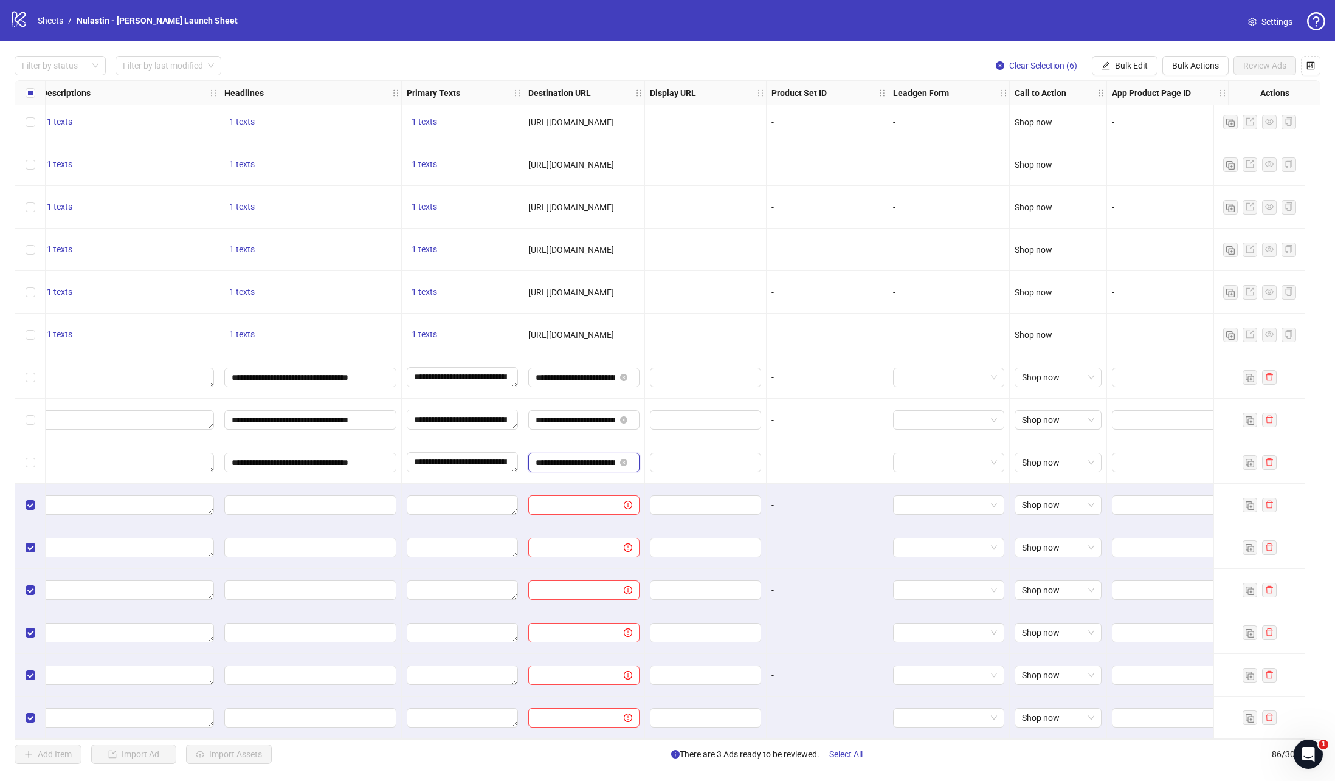
click at [553, 456] on input "**********" at bounding box center [576, 462] width 80 height 13
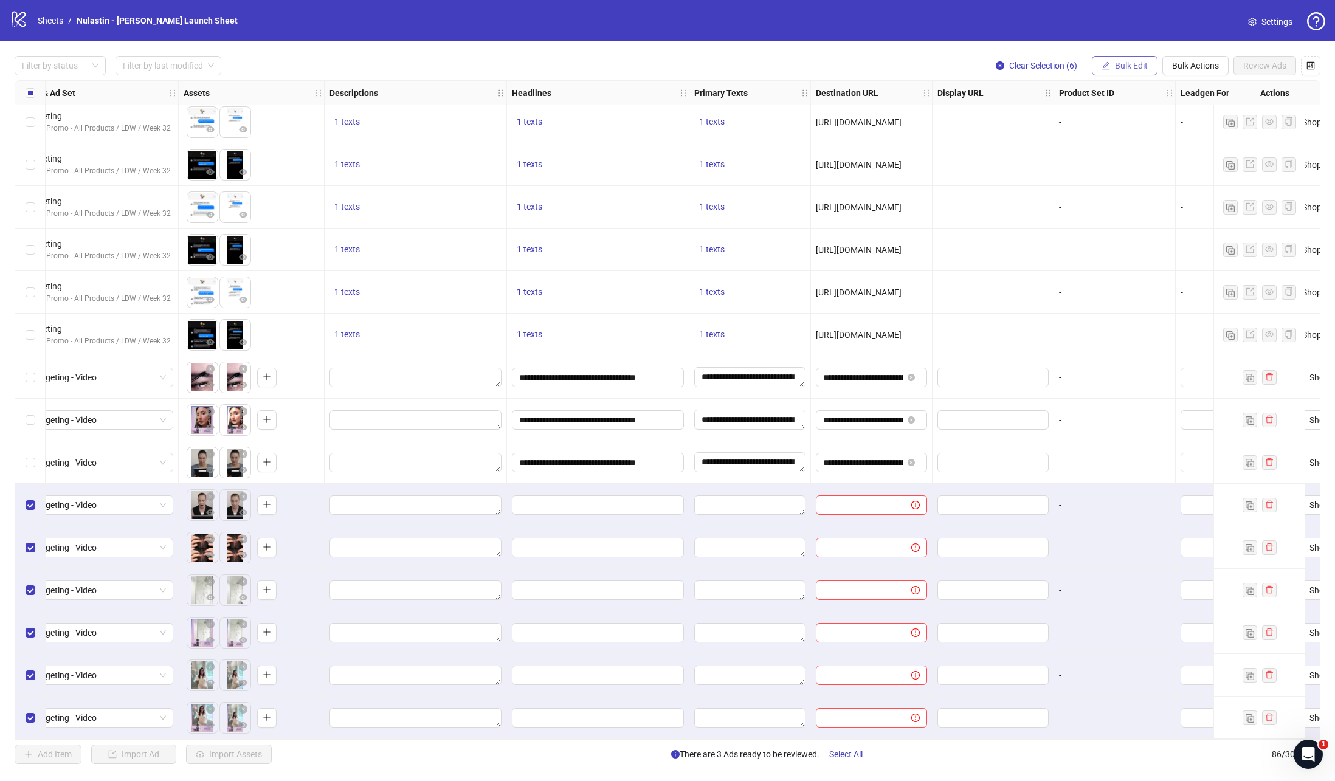
click at [1132, 66] on span "Bulk Edit" at bounding box center [1131, 66] width 33 height 10
click at [1123, 207] on span "Destination URL" at bounding box center [1134, 207] width 72 height 13
click at [1119, 99] on div "Edit Destination URL" at bounding box center [1088, 97] width 182 height 13
click at [1115, 120] on input "text" at bounding box center [1084, 118] width 158 height 13
paste input "**********"
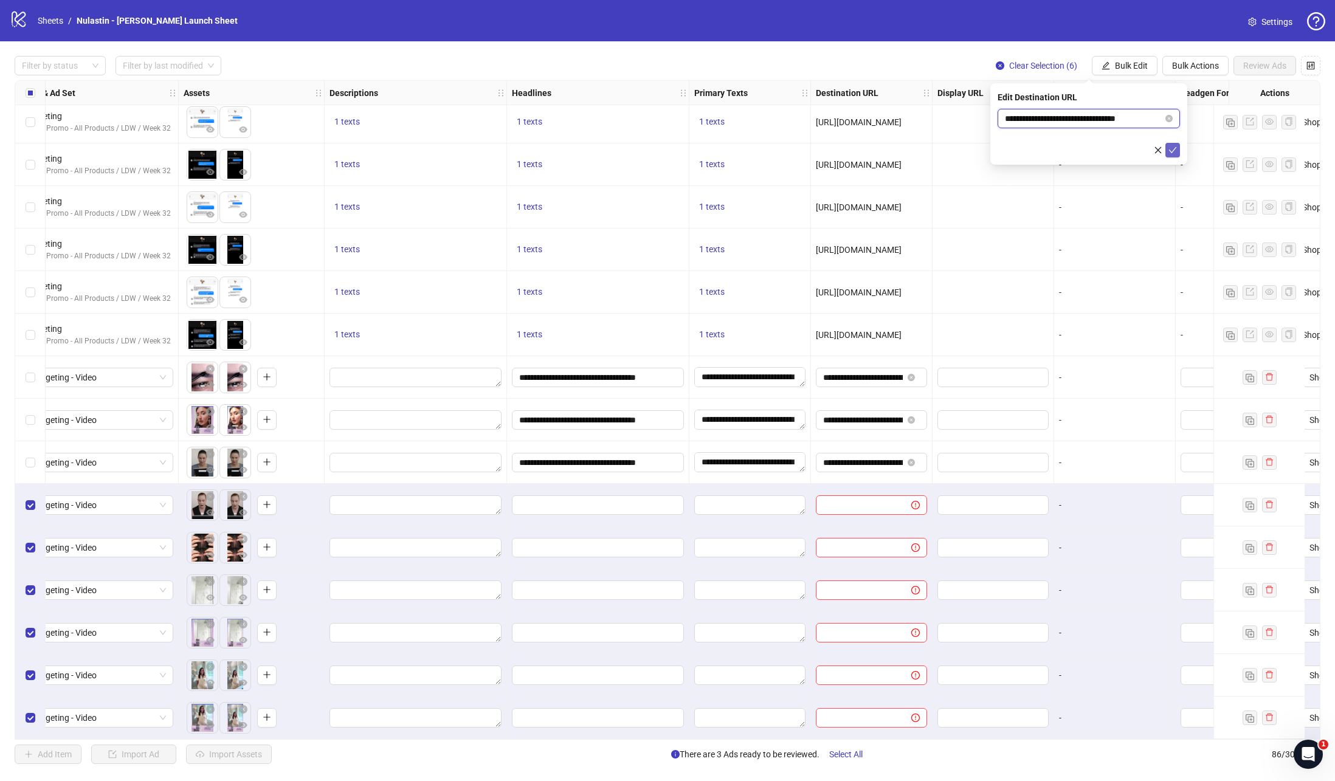
type input "**********"
click at [1177, 151] on button "submit" at bounding box center [1172, 150] width 15 height 15
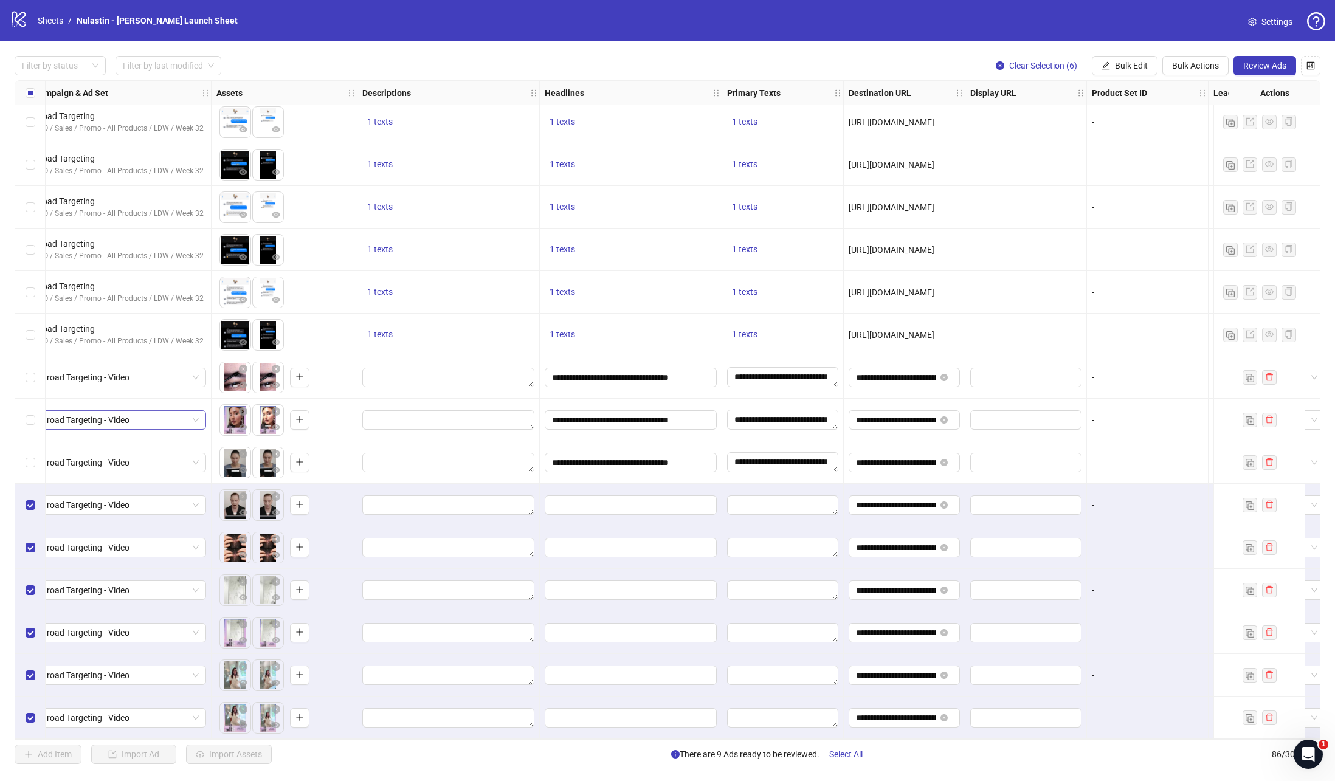
scroll to position [3031, 0]
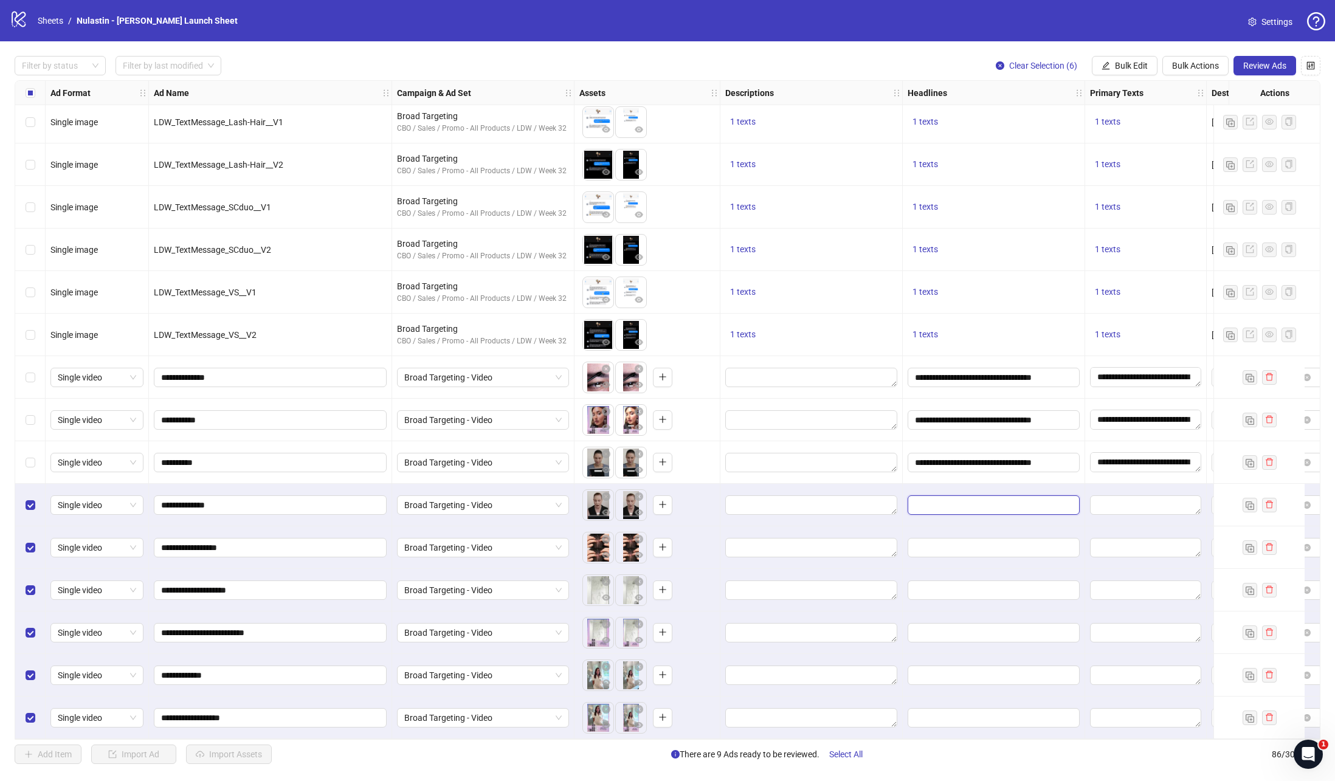
click at [965, 498] on input "Edit values" at bounding box center [992, 504] width 155 height 13
click at [1116, 505] on textarea "Edit values" at bounding box center [1145, 504] width 111 height 19
click at [1112, 508] on textarea "Edit values" at bounding box center [1145, 504] width 111 height 19
type textarea "**********"
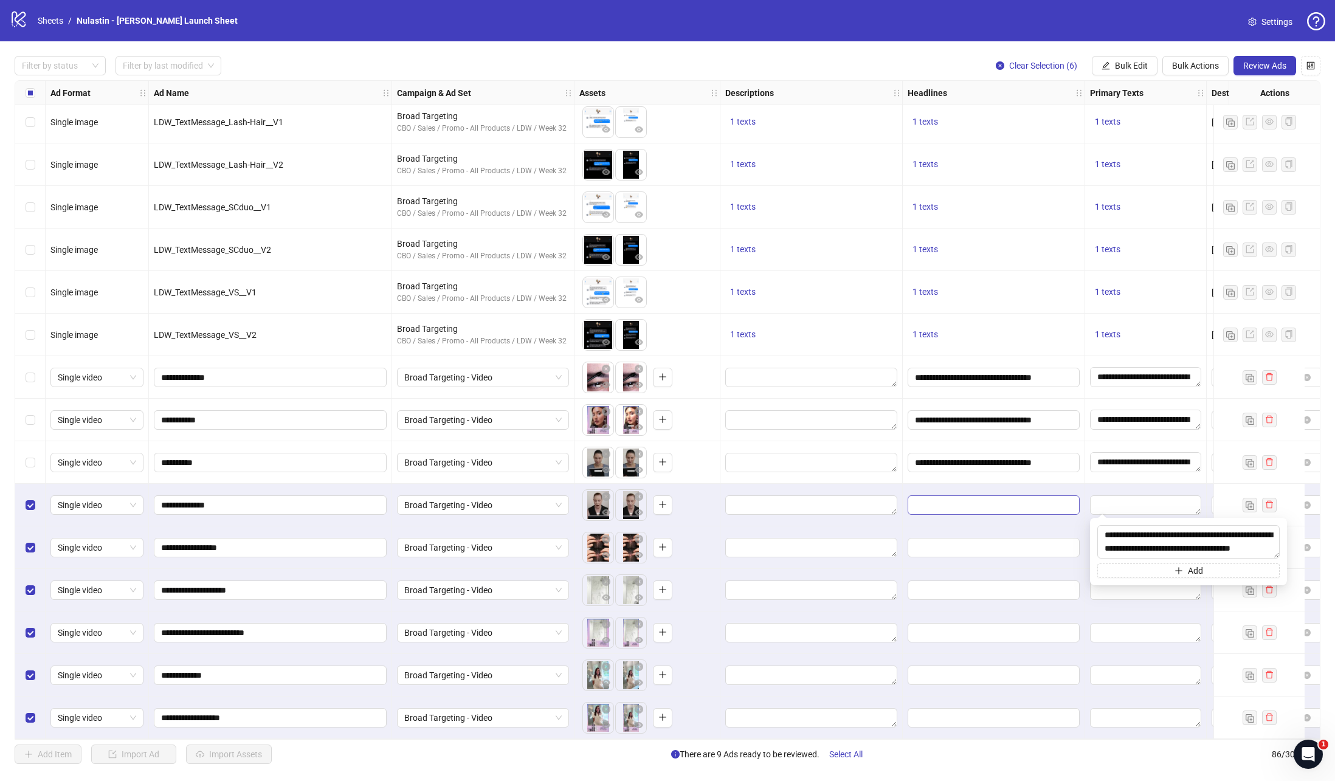
click at [1075, 495] on span "Edit values" at bounding box center [993, 504] width 172 height 19
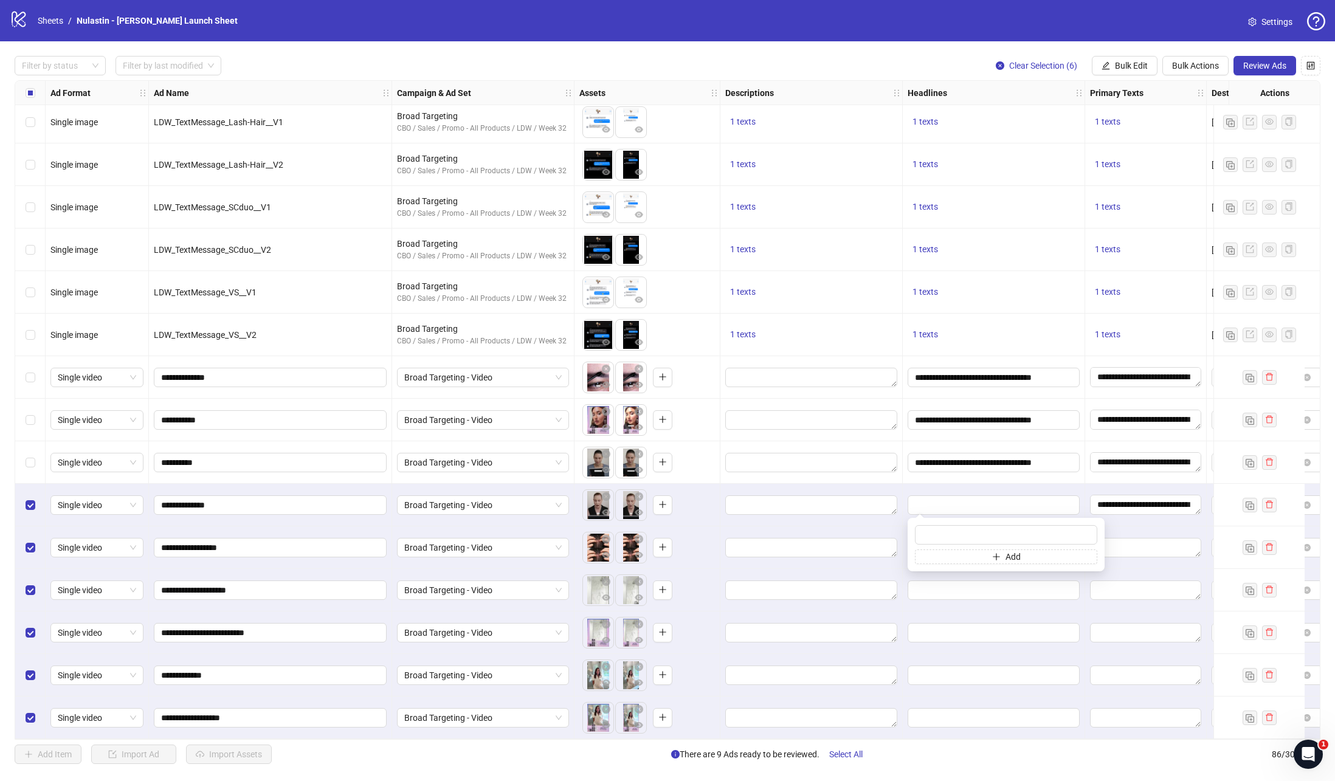
click at [1038, 350] on div "1 texts" at bounding box center [994, 335] width 182 height 43
click at [959, 592] on input "Edit values" at bounding box center [992, 590] width 155 height 13
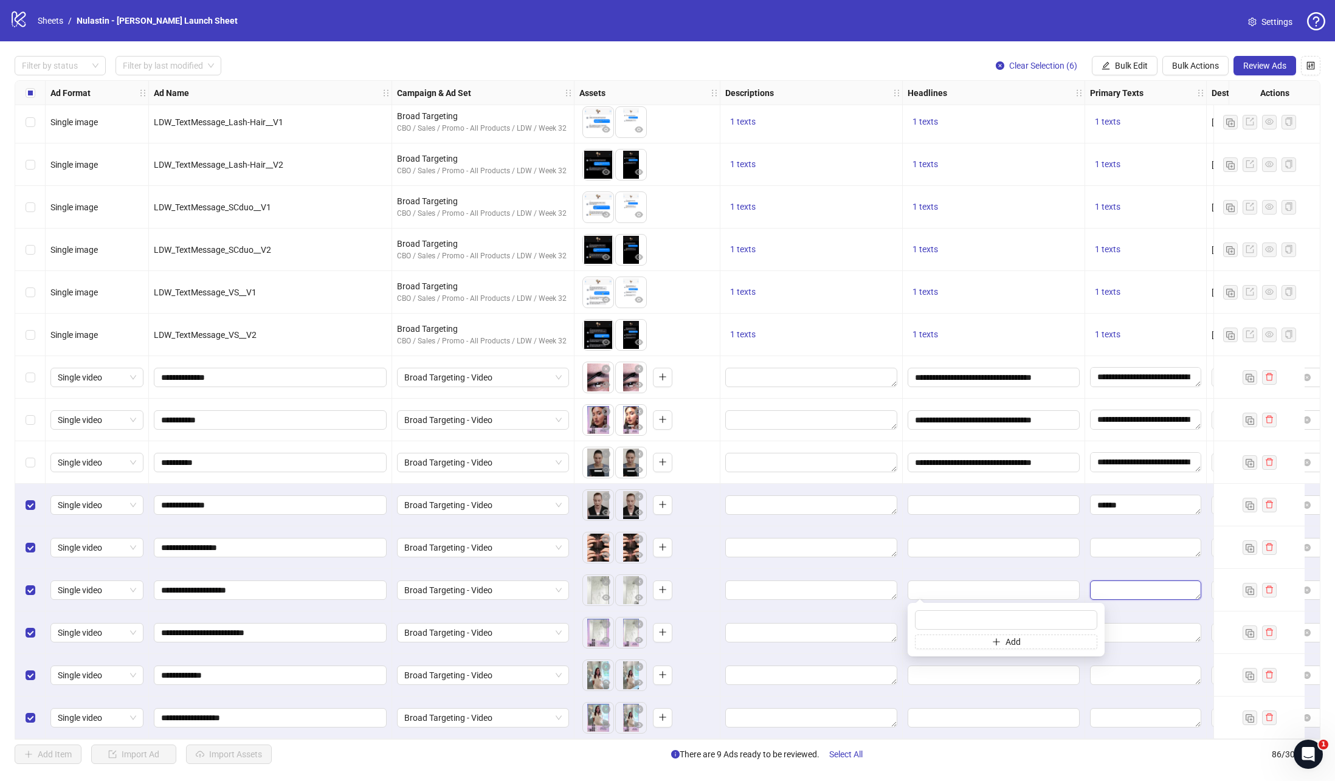
click at [1169, 587] on textarea "Edit values" at bounding box center [1145, 589] width 111 height 19
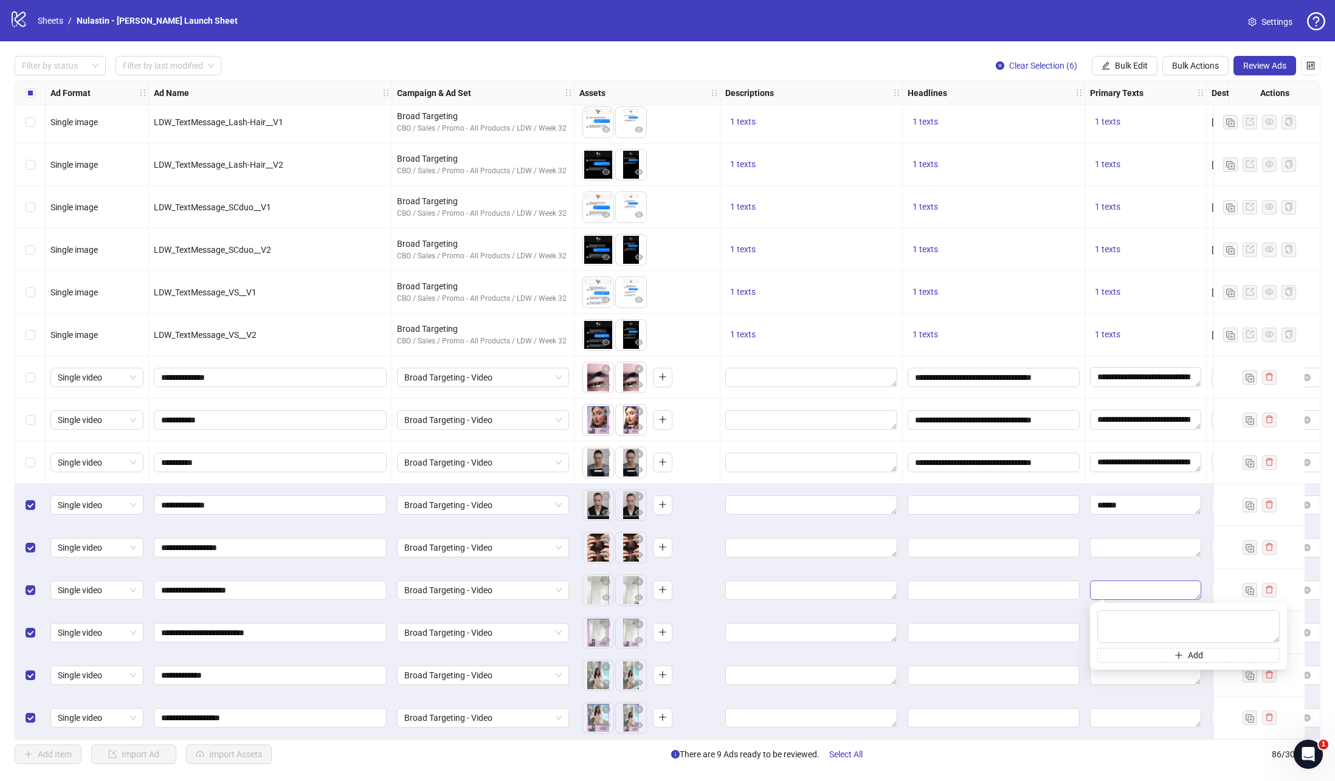
type textarea "**********"
click at [1073, 589] on span "Edit values" at bounding box center [993, 589] width 172 height 19
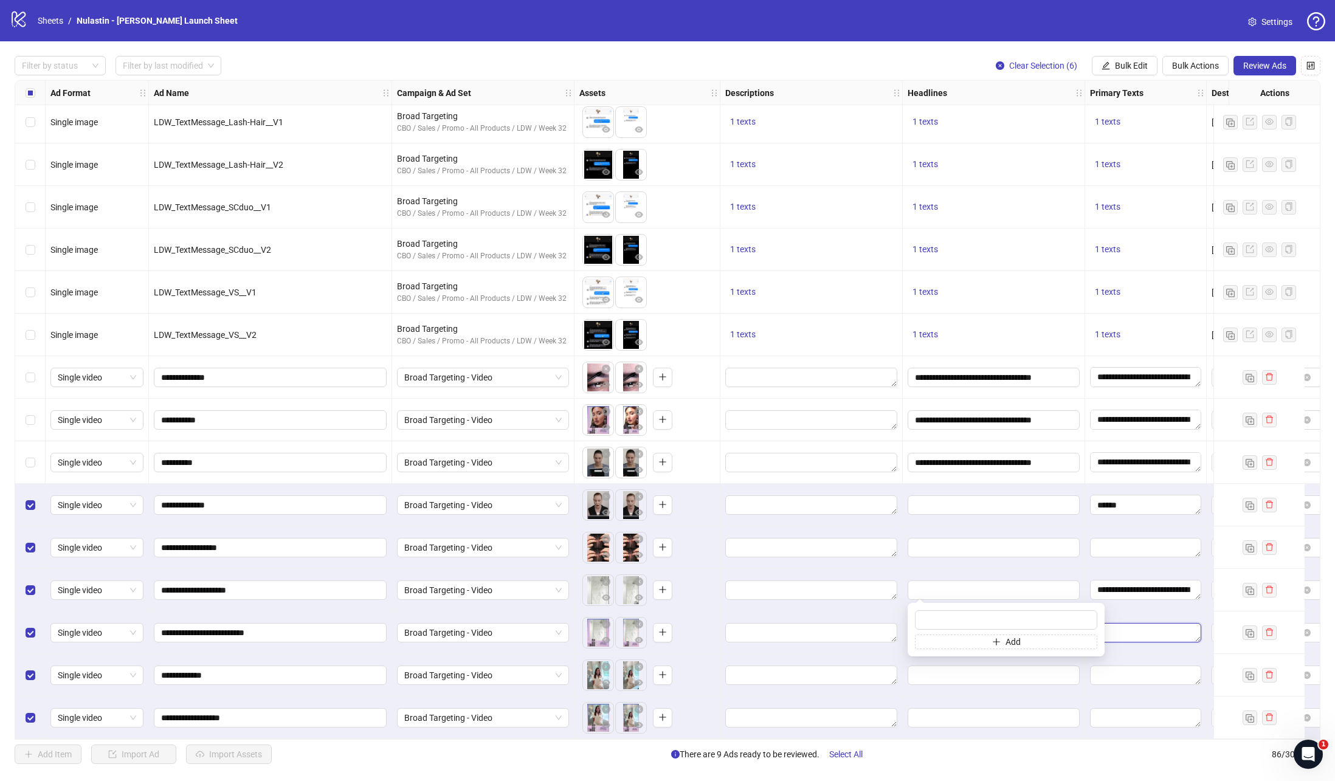
click at [1135, 635] on textarea "Edit values" at bounding box center [1145, 632] width 111 height 19
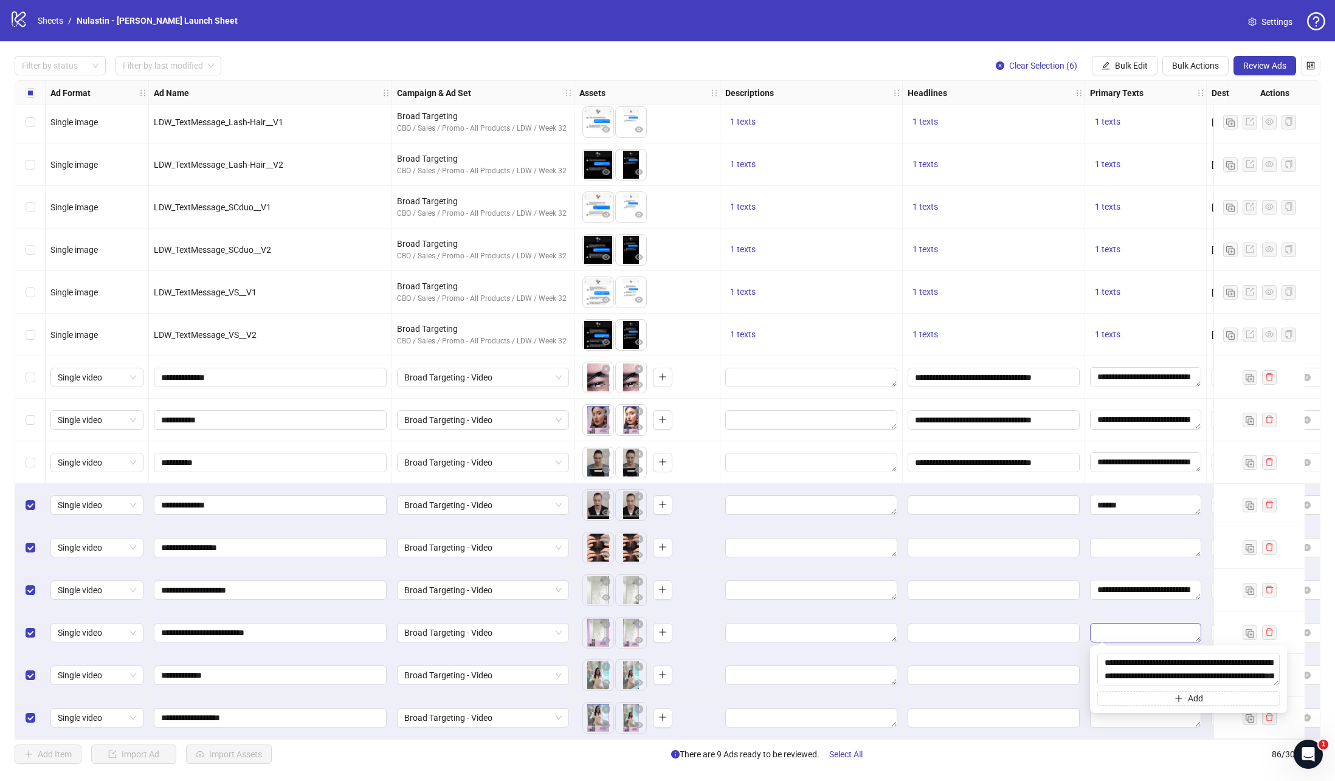
scroll to position [8, 0]
type textarea "**********"
click at [1056, 584] on input "Edit values" at bounding box center [992, 590] width 155 height 13
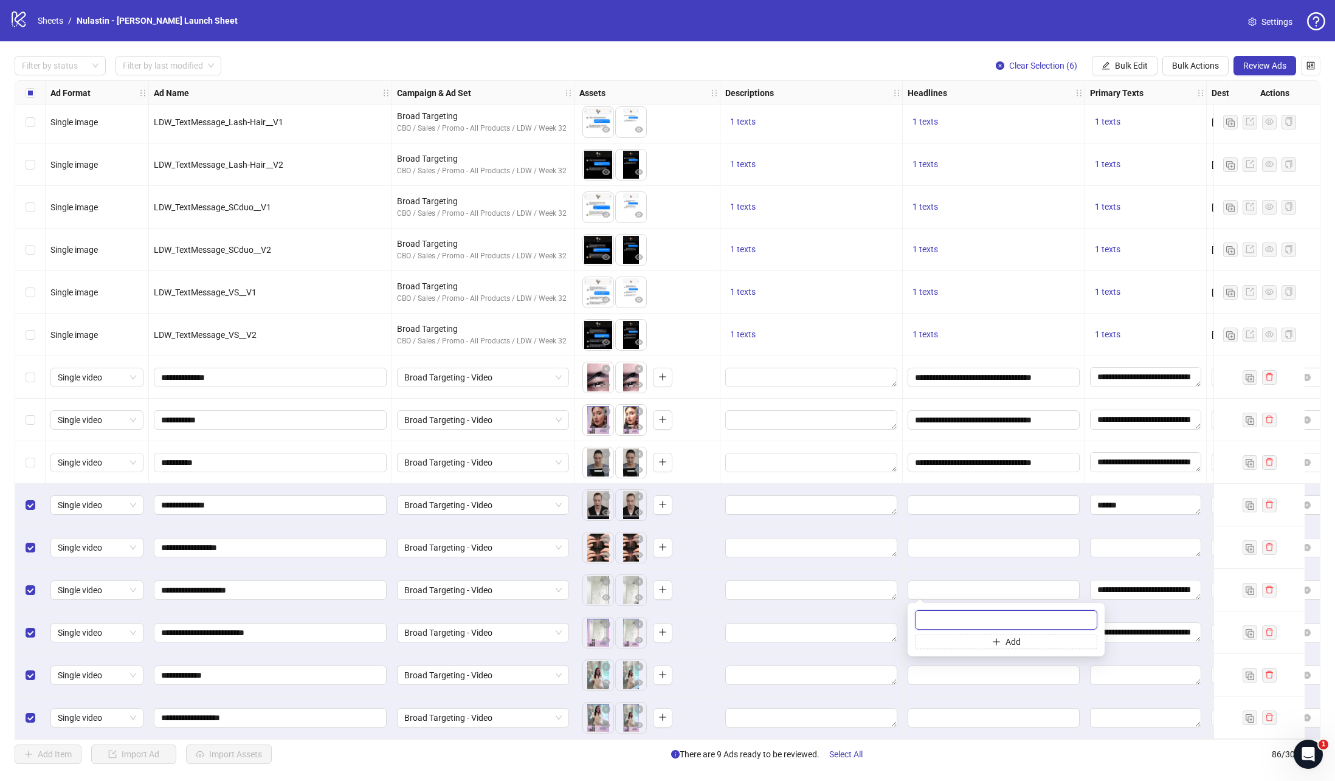
paste input "**********"
type input "**********"
click at [1091, 562] on div at bounding box center [1146, 547] width 122 height 43
click at [1033, 639] on div at bounding box center [994, 632] width 182 height 43
click at [1033, 631] on input "Edit values" at bounding box center [992, 632] width 155 height 13
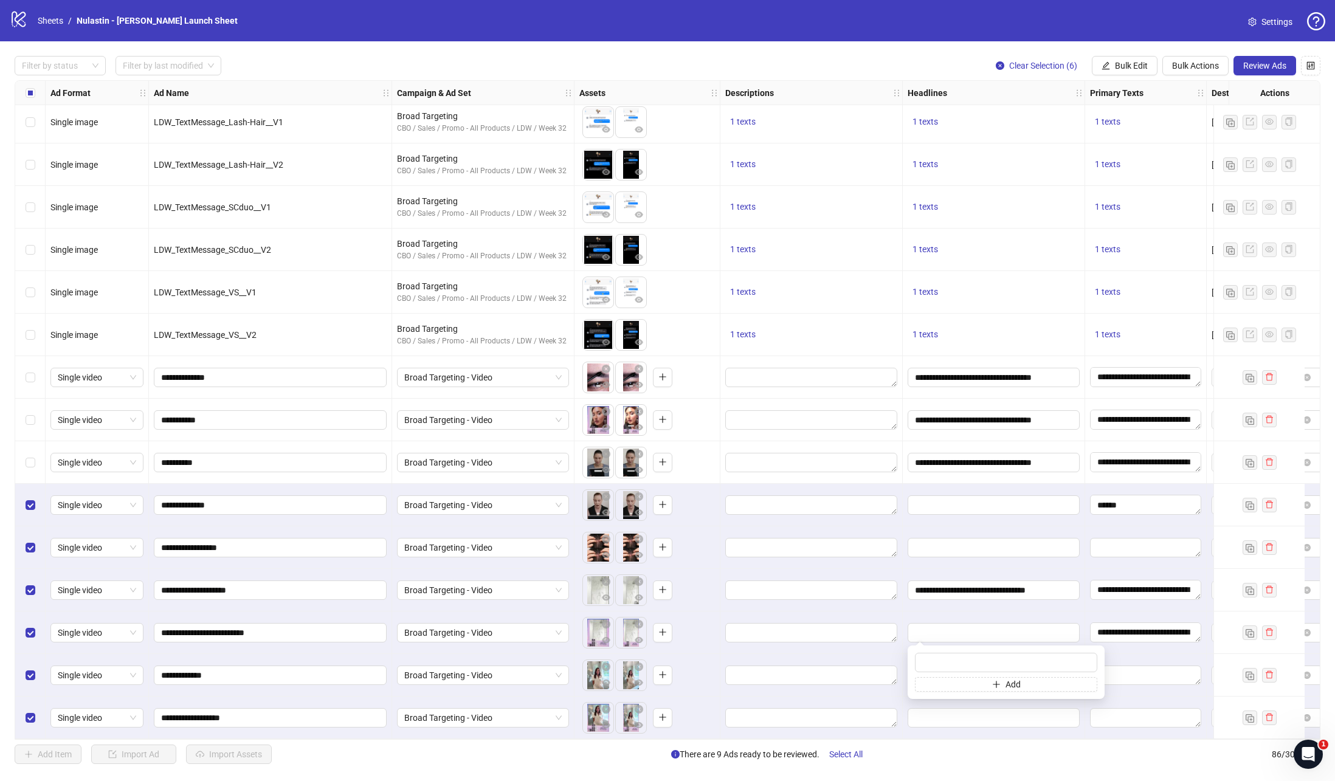
type input "**********"
click at [1090, 569] on div "**********" at bounding box center [1146, 590] width 122 height 43
click at [1114, 538] on textarea "Edit values" at bounding box center [1145, 547] width 111 height 19
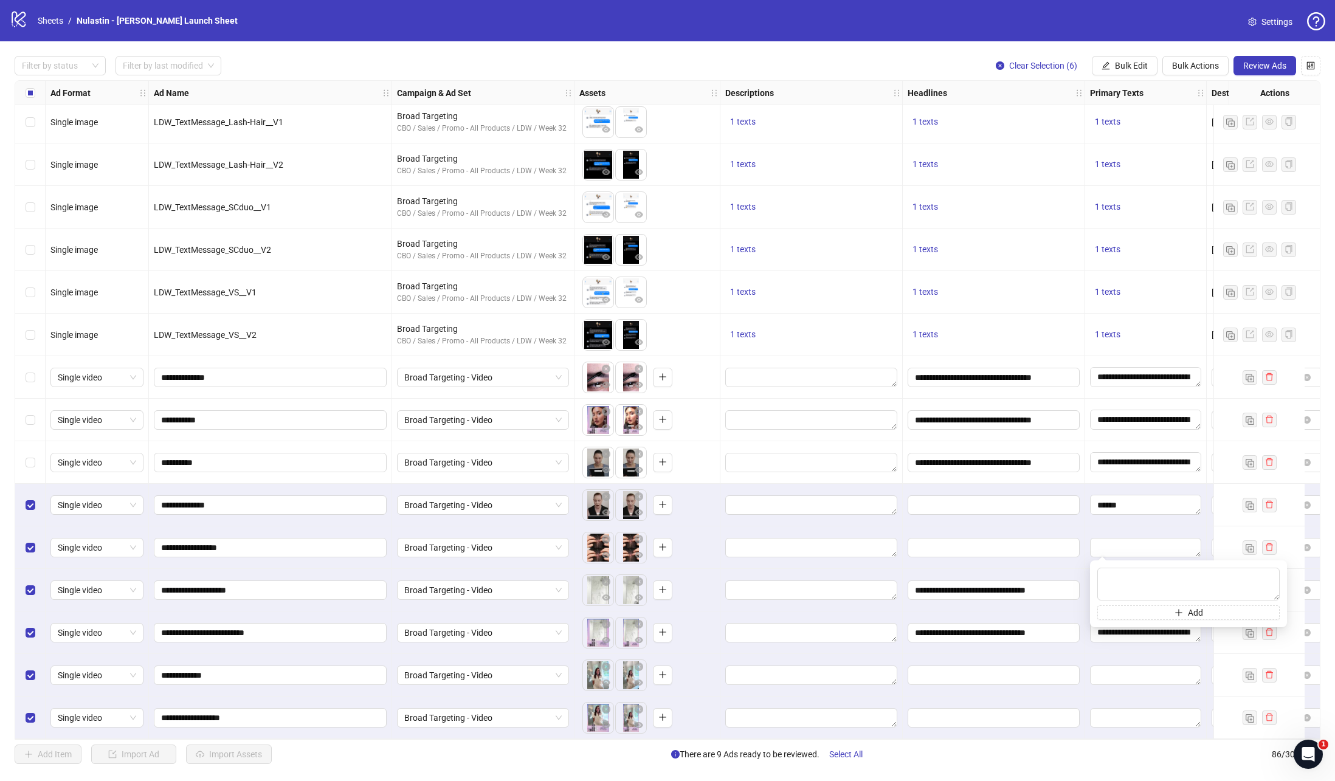
click at [982, 655] on div at bounding box center [994, 675] width 182 height 43
click at [1140, 659] on div at bounding box center [1146, 675] width 122 height 43
click at [1135, 667] on textarea "Edit values" at bounding box center [1145, 675] width 111 height 19
type textarea "**********"
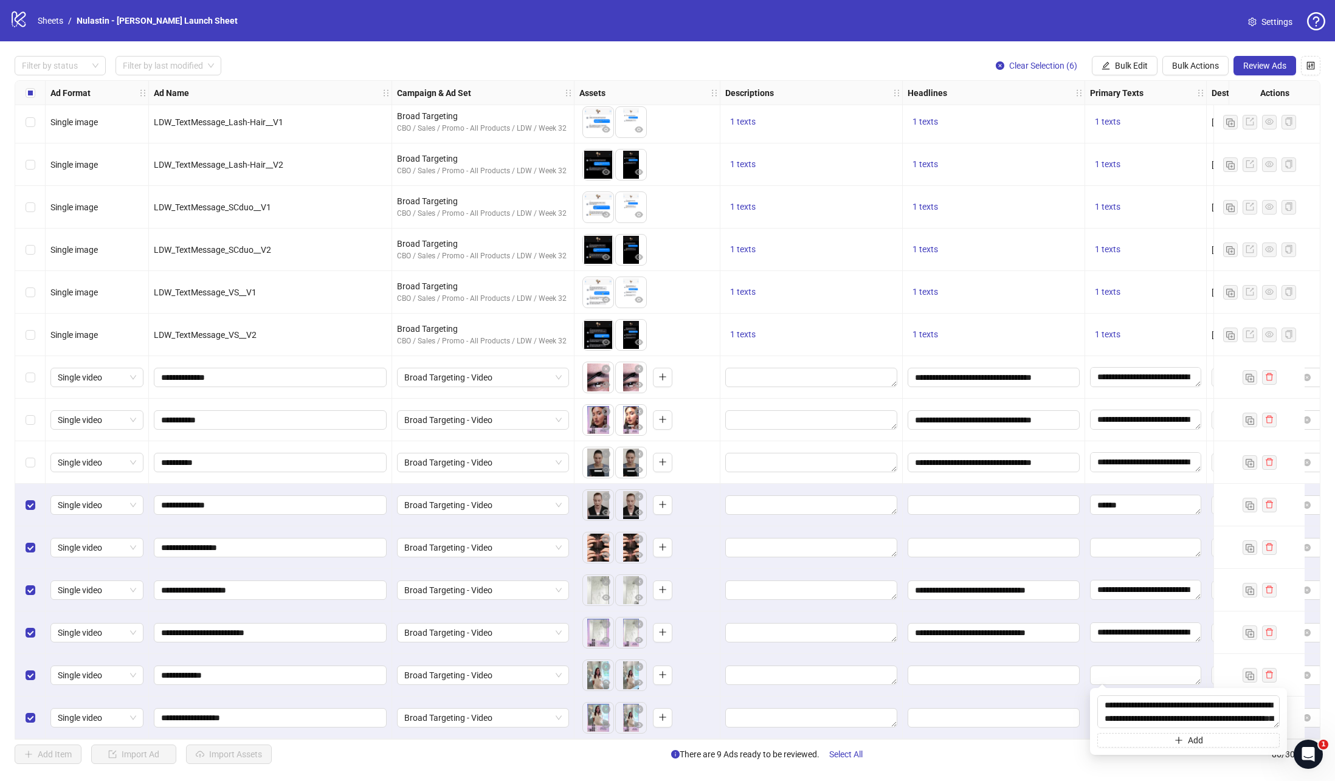
scroll to position [9, 0]
click at [1022, 648] on div "**********" at bounding box center [994, 632] width 182 height 43
click at [1148, 713] on textarea "Edit values" at bounding box center [1145, 717] width 111 height 19
type textarea "**********"
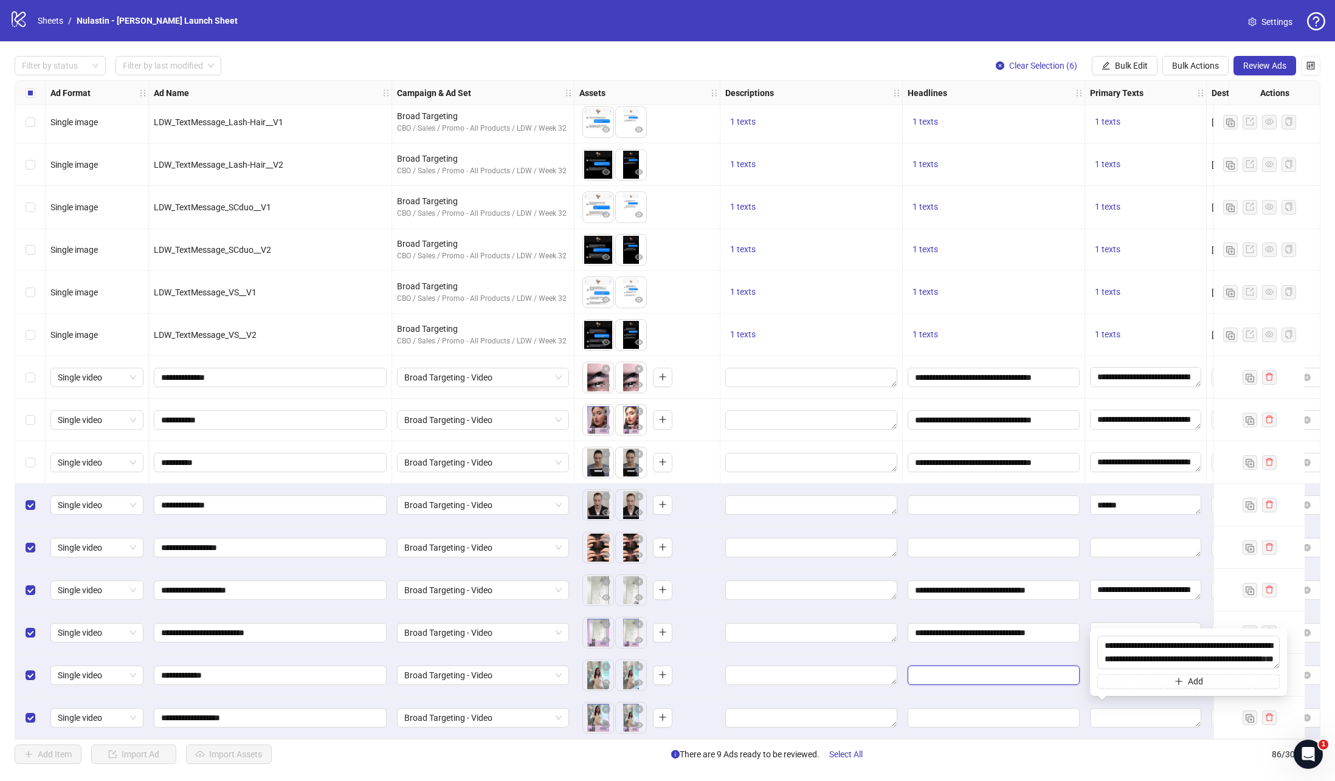
click at [1029, 675] on input "Edit values" at bounding box center [992, 675] width 155 height 13
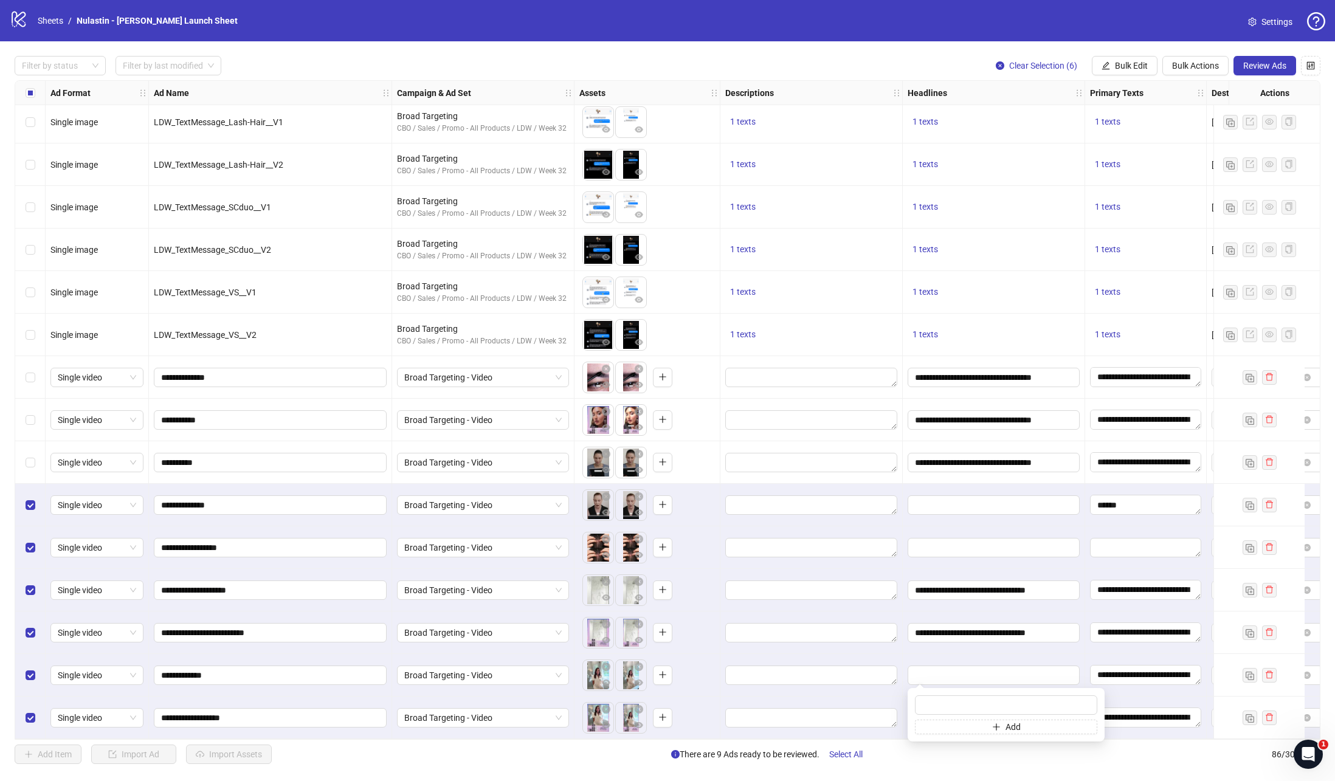
click at [1033, 654] on div at bounding box center [994, 675] width 182 height 43
click at [1017, 669] on input "Edit values" at bounding box center [992, 675] width 155 height 13
type input "**********"
click at [1005, 654] on div "**********" at bounding box center [994, 675] width 182 height 43
click at [1072, 716] on span "Edit values" at bounding box center [993, 717] width 172 height 19
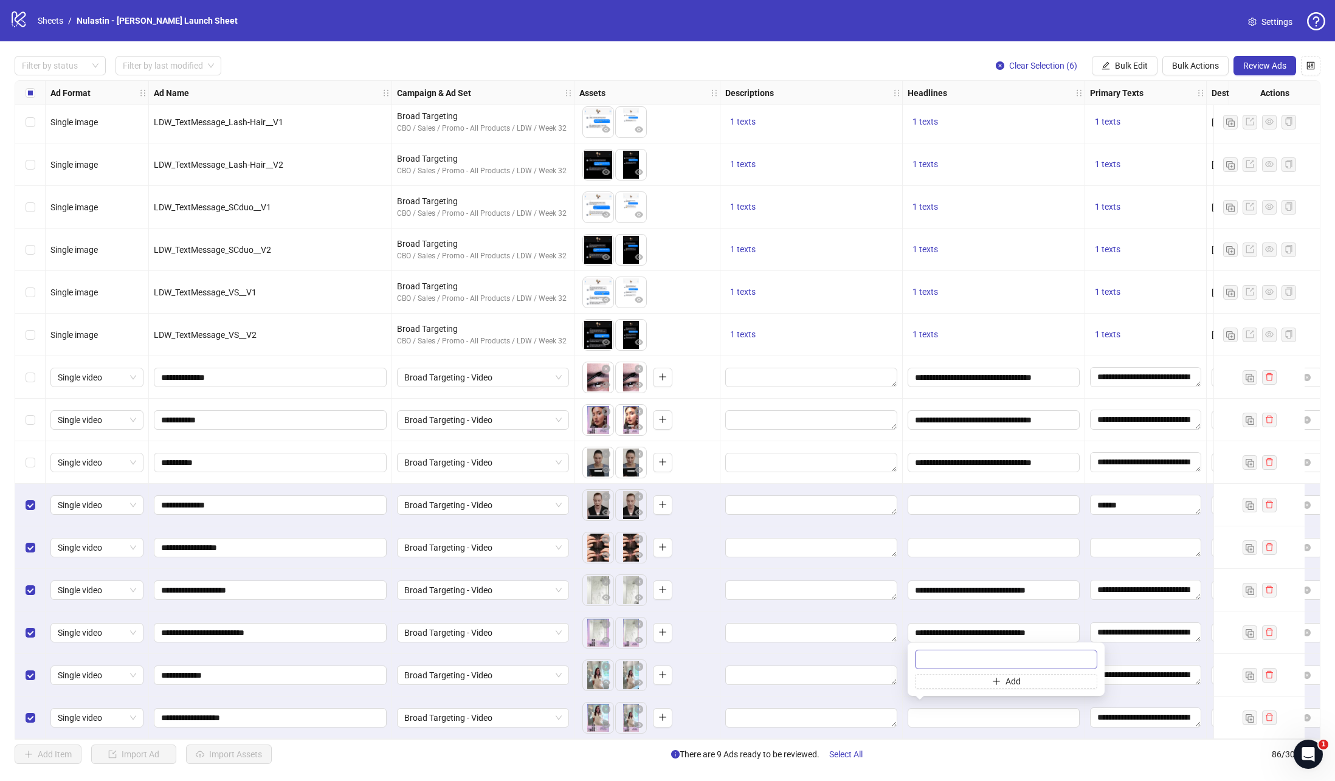
type input "**********"
click at [875, 644] on div at bounding box center [811, 632] width 182 height 43
click at [988, 498] on input "Edit values" at bounding box center [992, 504] width 155 height 13
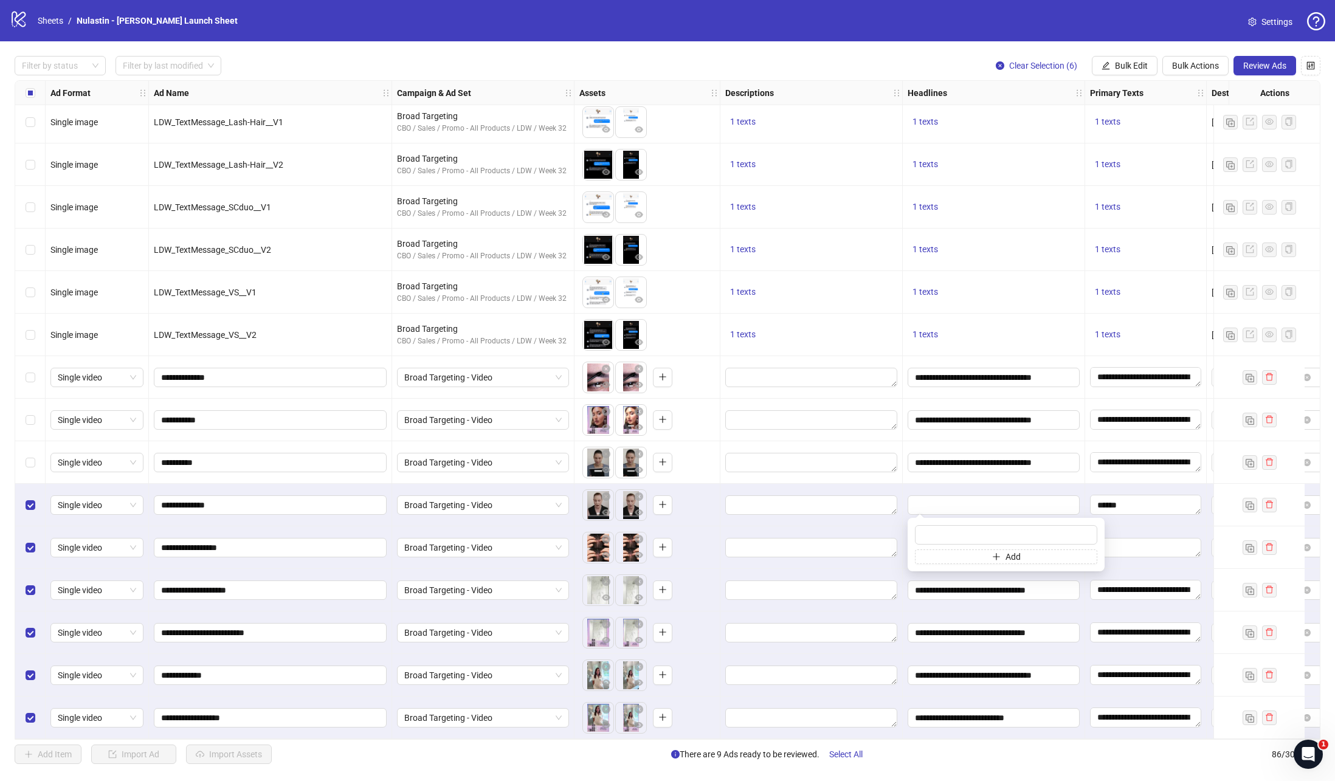
type input "**********"
click at [917, 484] on div "**********" at bounding box center [994, 505] width 182 height 43
click at [1145, 498] on textarea "**********" at bounding box center [1145, 505] width 111 height 20
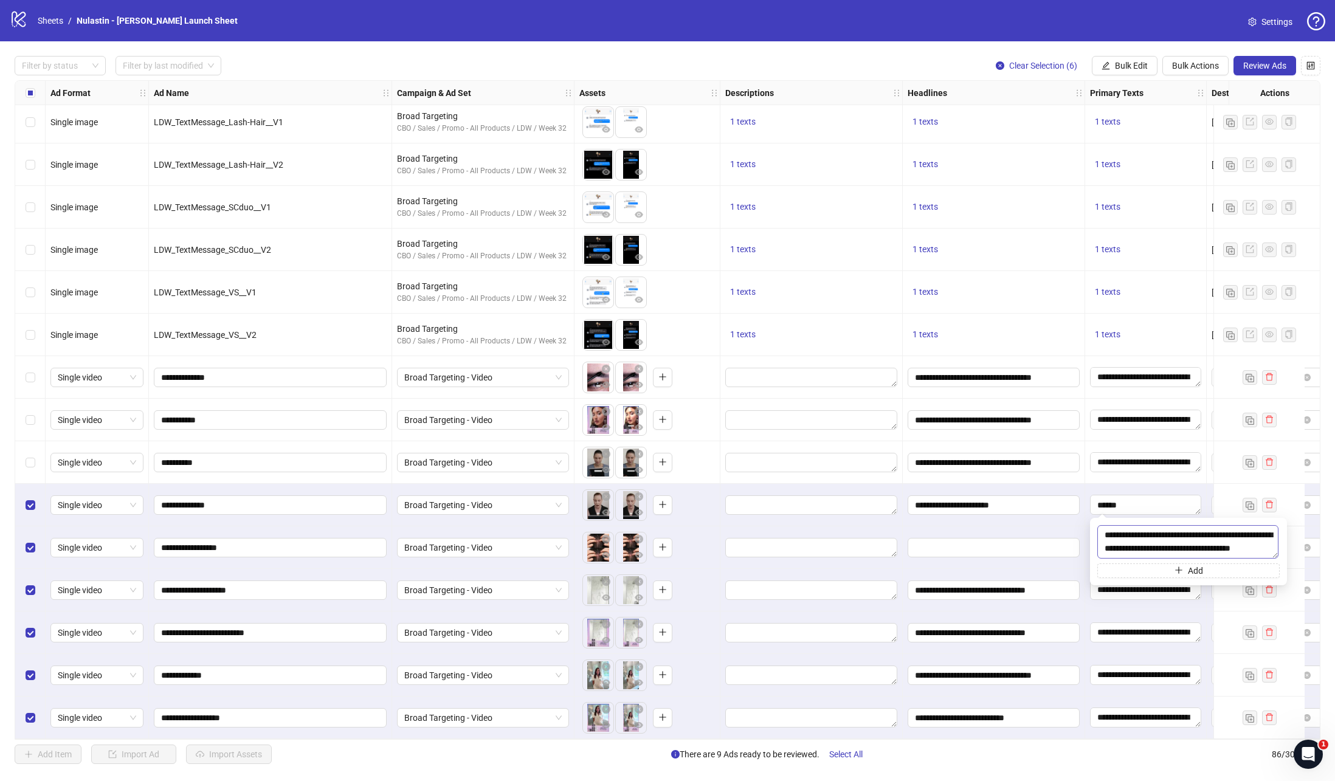
scroll to position [8, 0]
click at [1070, 503] on span "**********" at bounding box center [993, 504] width 172 height 19
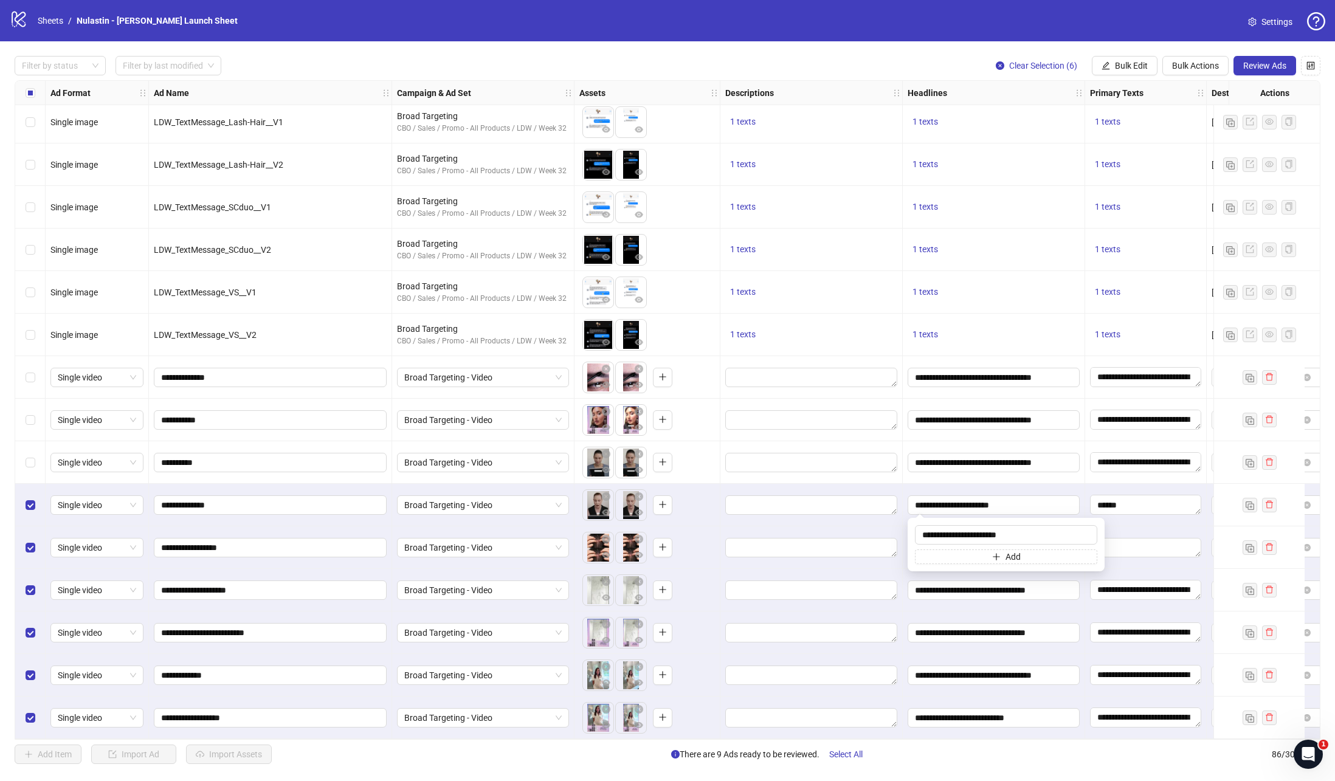
click at [1072, 487] on div "**********" at bounding box center [994, 505] width 182 height 43
click at [24, 550] on div "Select row 82" at bounding box center [30, 547] width 30 height 43
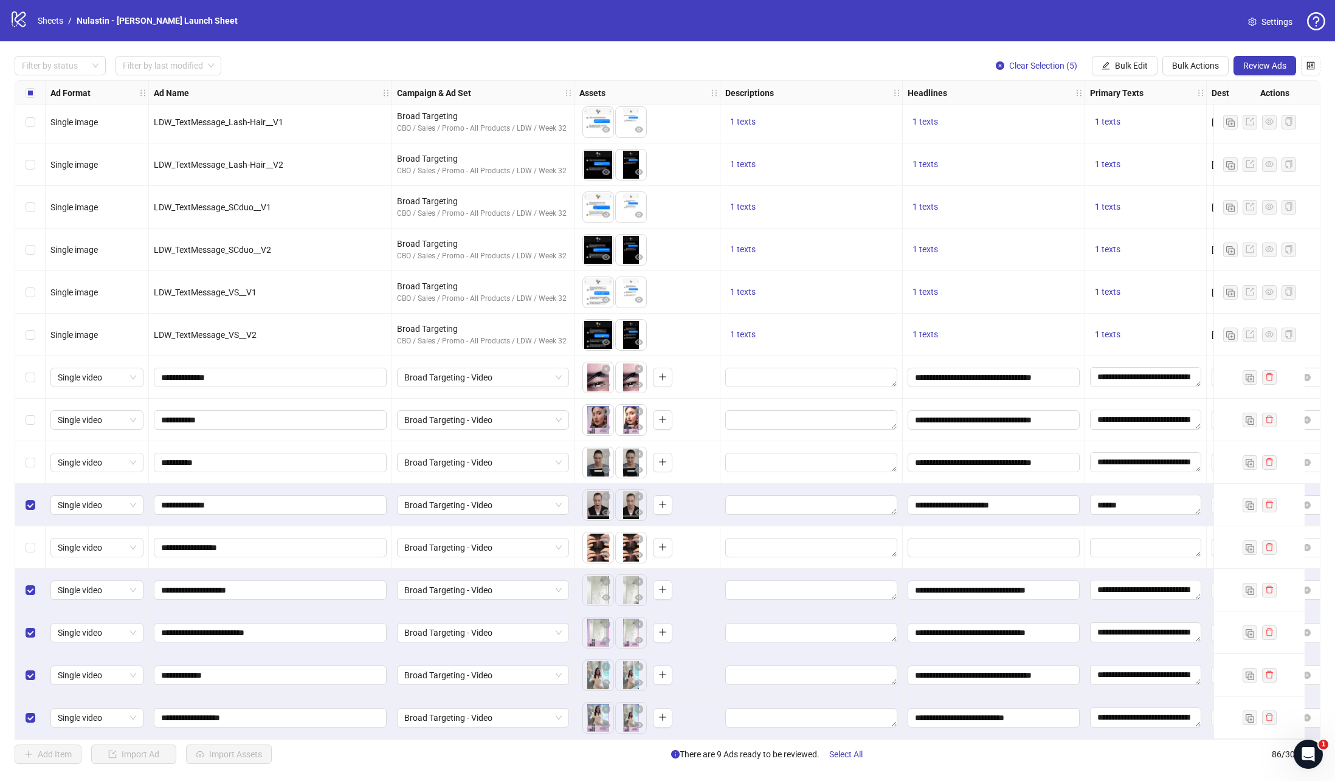
click at [30, 449] on div "Select row 80" at bounding box center [30, 462] width 30 height 43
click at [30, 421] on label "Select row 79" at bounding box center [31, 419] width 10 height 13
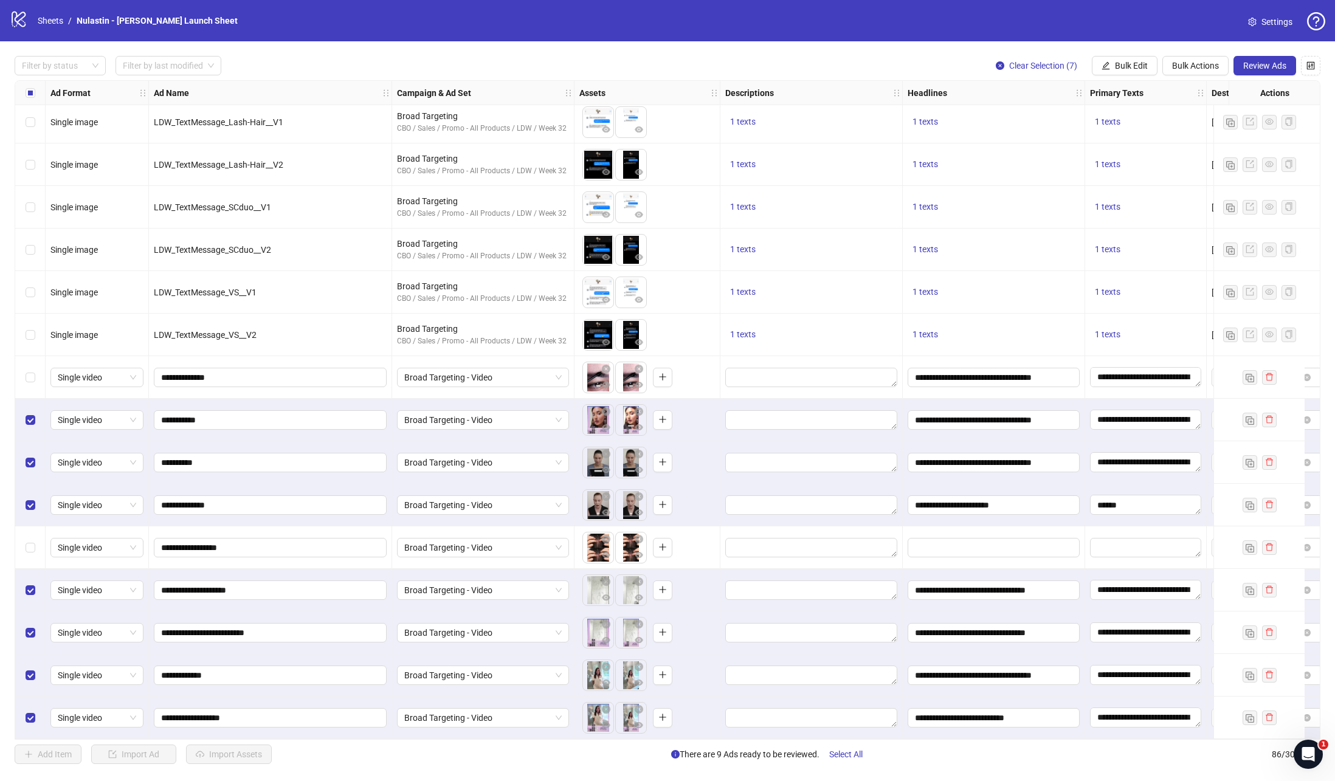
click at [30, 391] on div "Select row 78" at bounding box center [30, 377] width 30 height 43
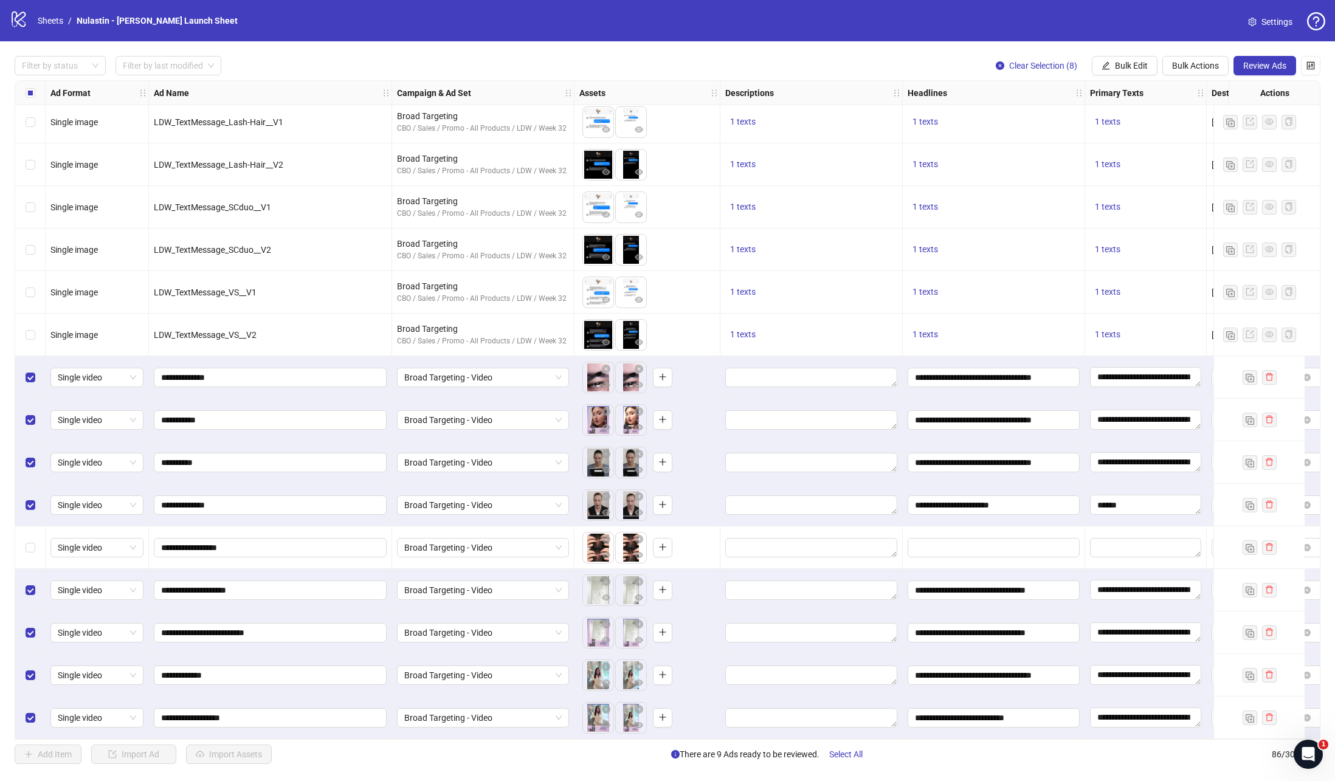
scroll to position [3031, 698]
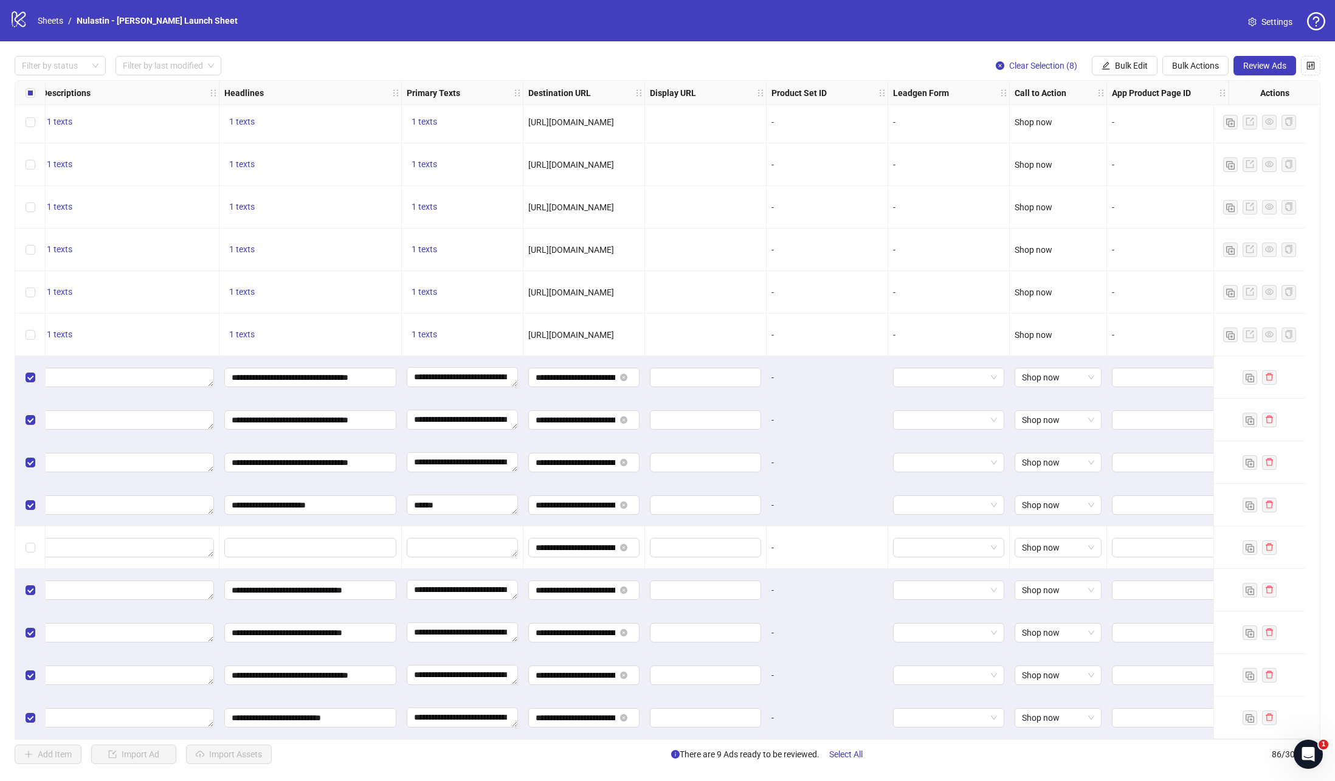
click at [809, 429] on div "-" at bounding box center [827, 420] width 122 height 43
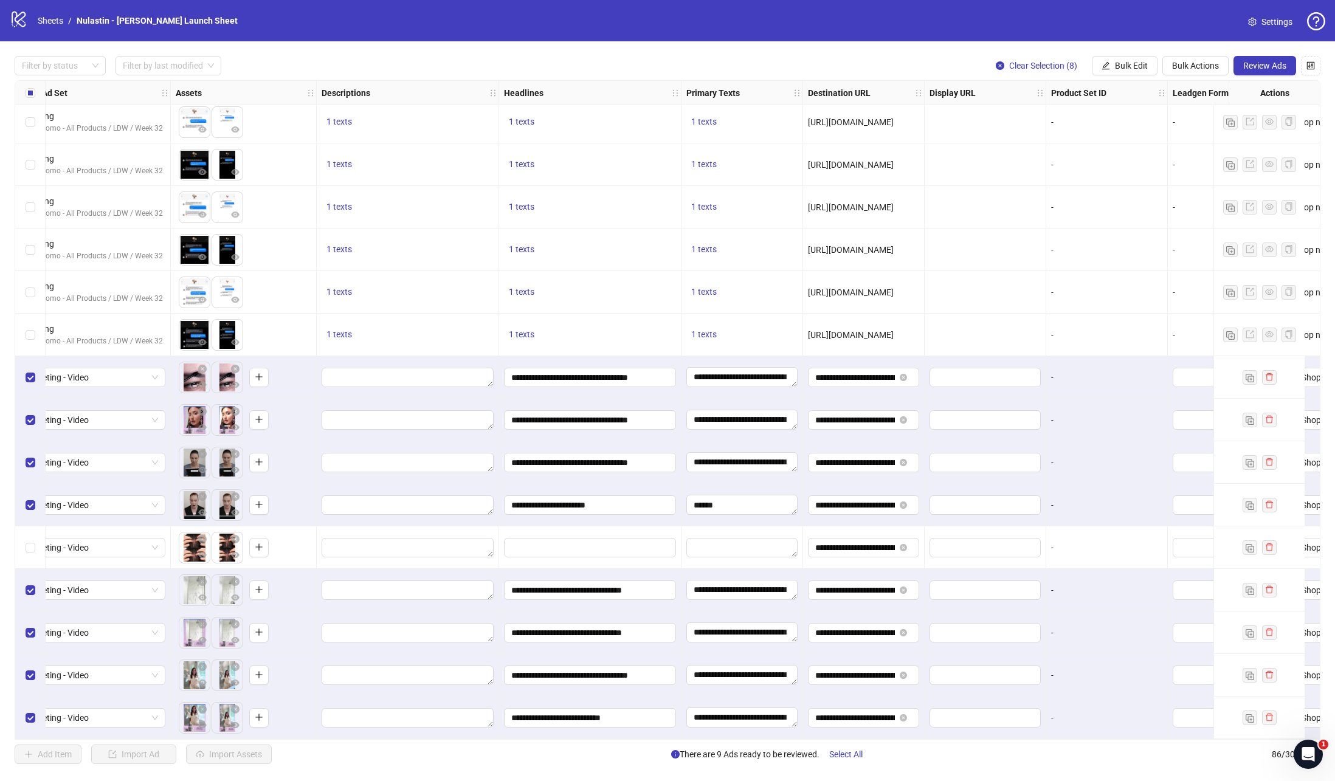
scroll to position [3031, 0]
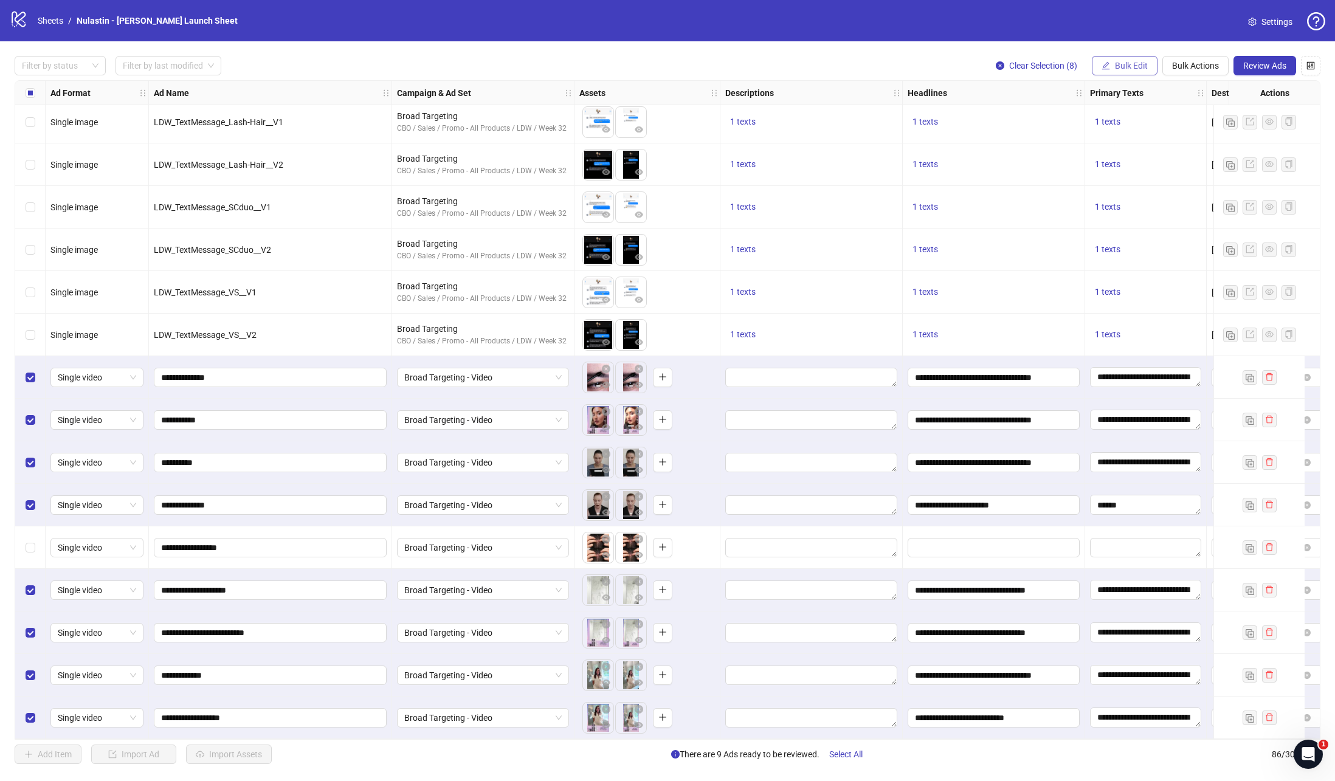
click at [1115, 69] on span "Bulk Edit" at bounding box center [1131, 66] width 33 height 10
click at [1128, 153] on span "Descriptions" at bounding box center [1134, 148] width 72 height 13
click at [1022, 130] on textarea at bounding box center [1088, 125] width 182 height 33
click at [1174, 182] on icon "check" at bounding box center [1172, 183] width 9 height 9
click at [1284, 64] on span "Review Ads" at bounding box center [1264, 66] width 43 height 10
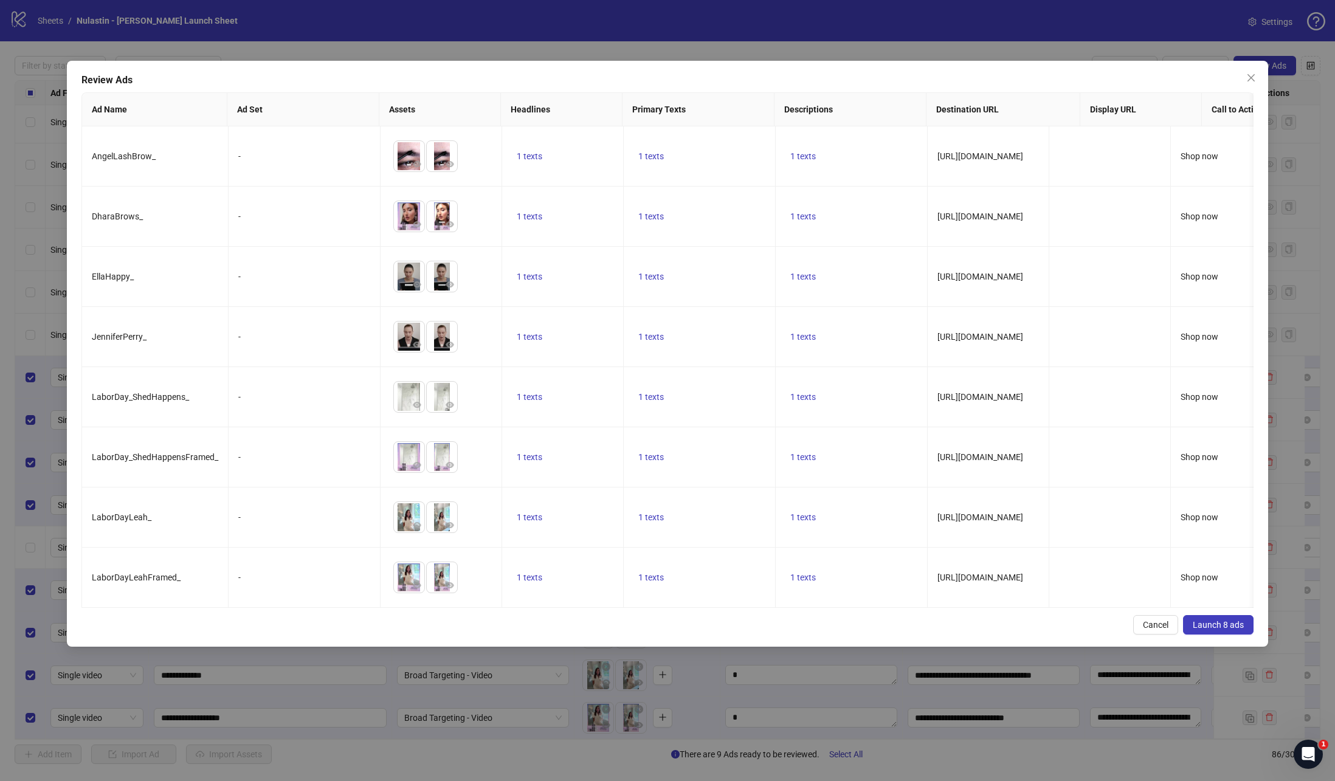
click at [1216, 625] on span "Launch 8 ads" at bounding box center [1218, 625] width 51 height 10
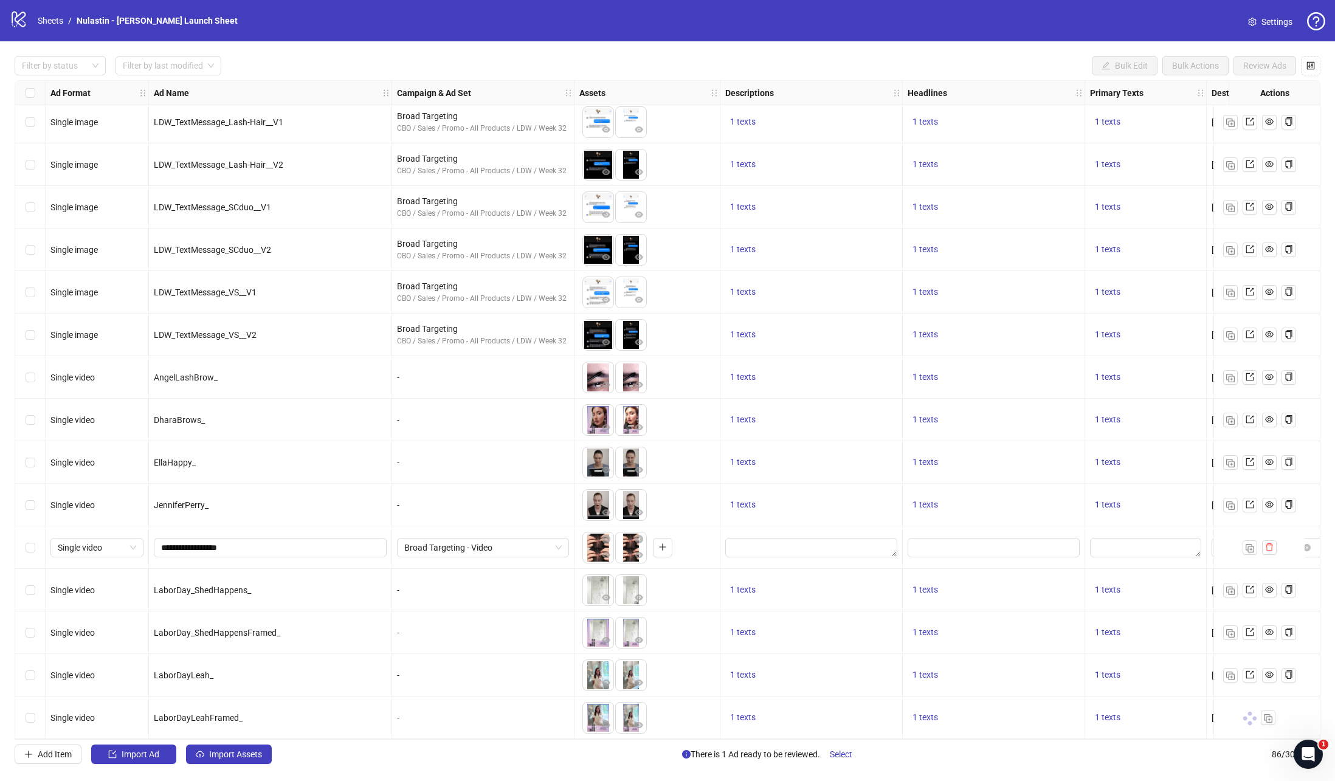
click at [448, 362] on div "-" at bounding box center [483, 377] width 182 height 43
